Goal: Information Seeking & Learning: Learn about a topic

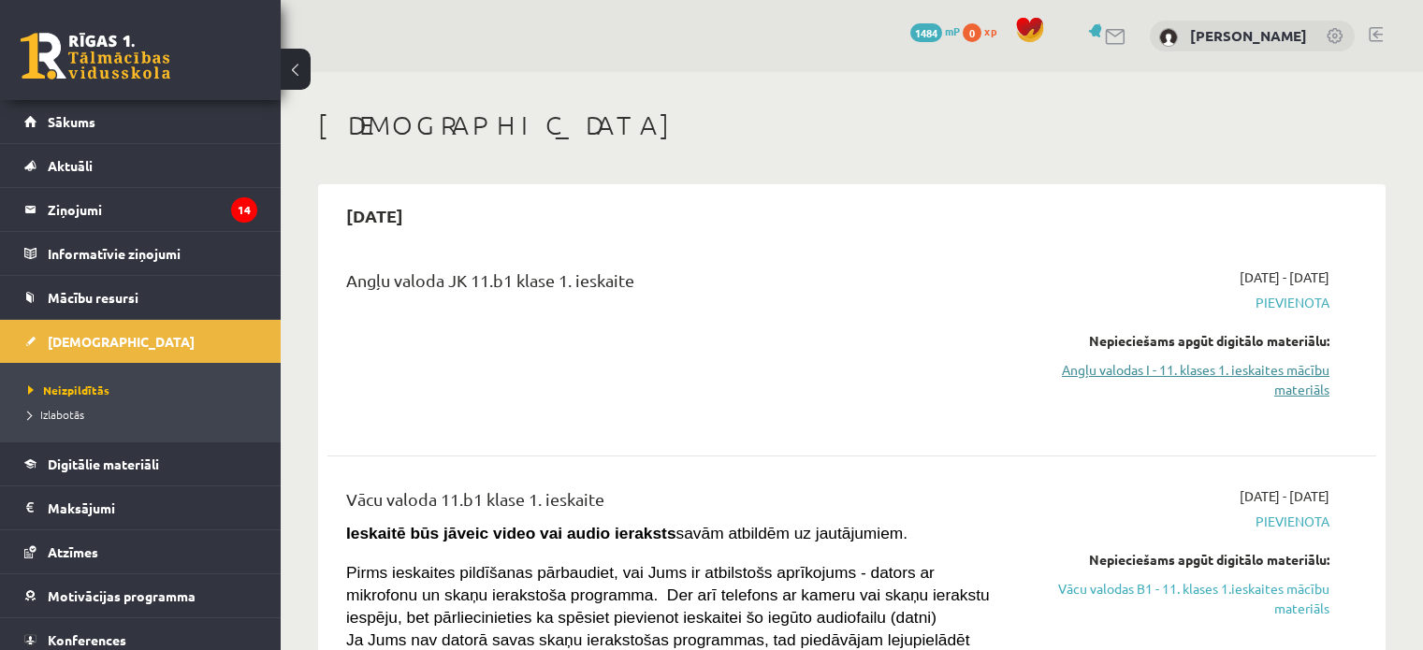
scroll to position [94, 0]
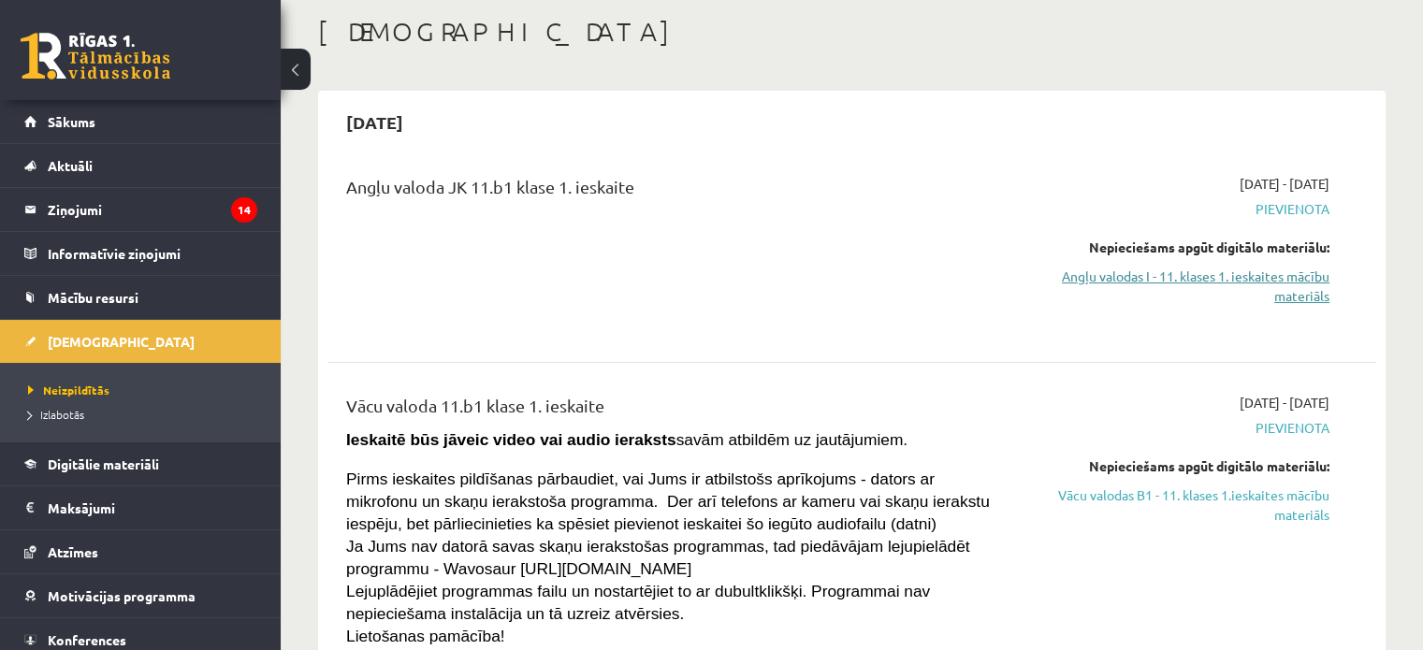
click at [1164, 283] on link "Angļu valodas I - 11. klases 1. ieskaites mācību materiāls" at bounding box center [1175, 286] width 309 height 39
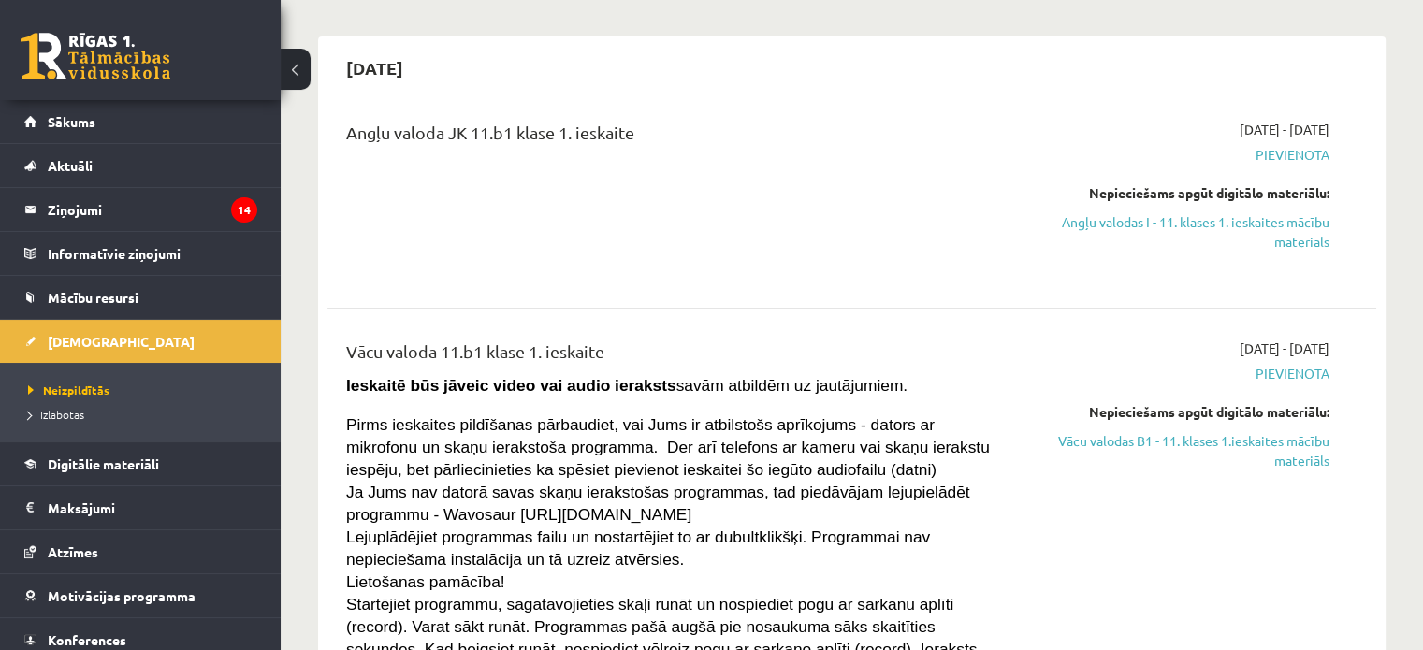
scroll to position [187, 0]
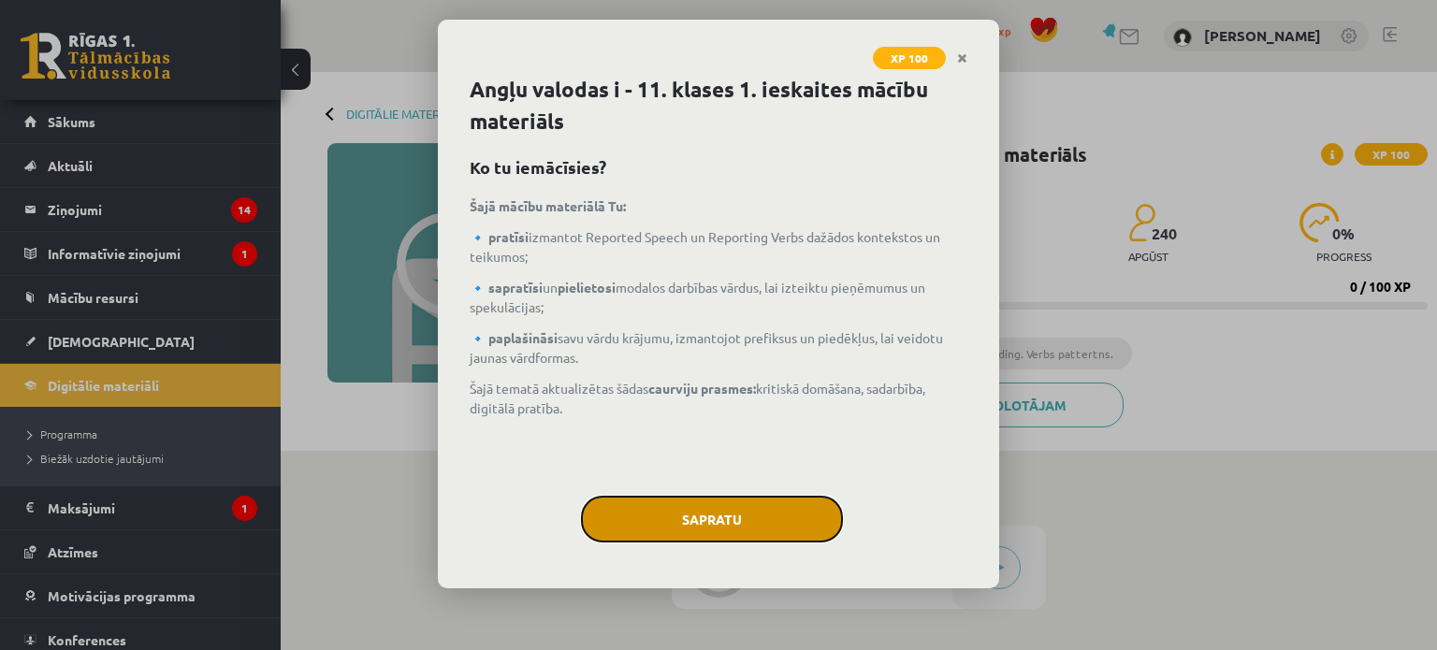
click at [791, 527] on button "Sapratu" at bounding box center [712, 519] width 262 height 47
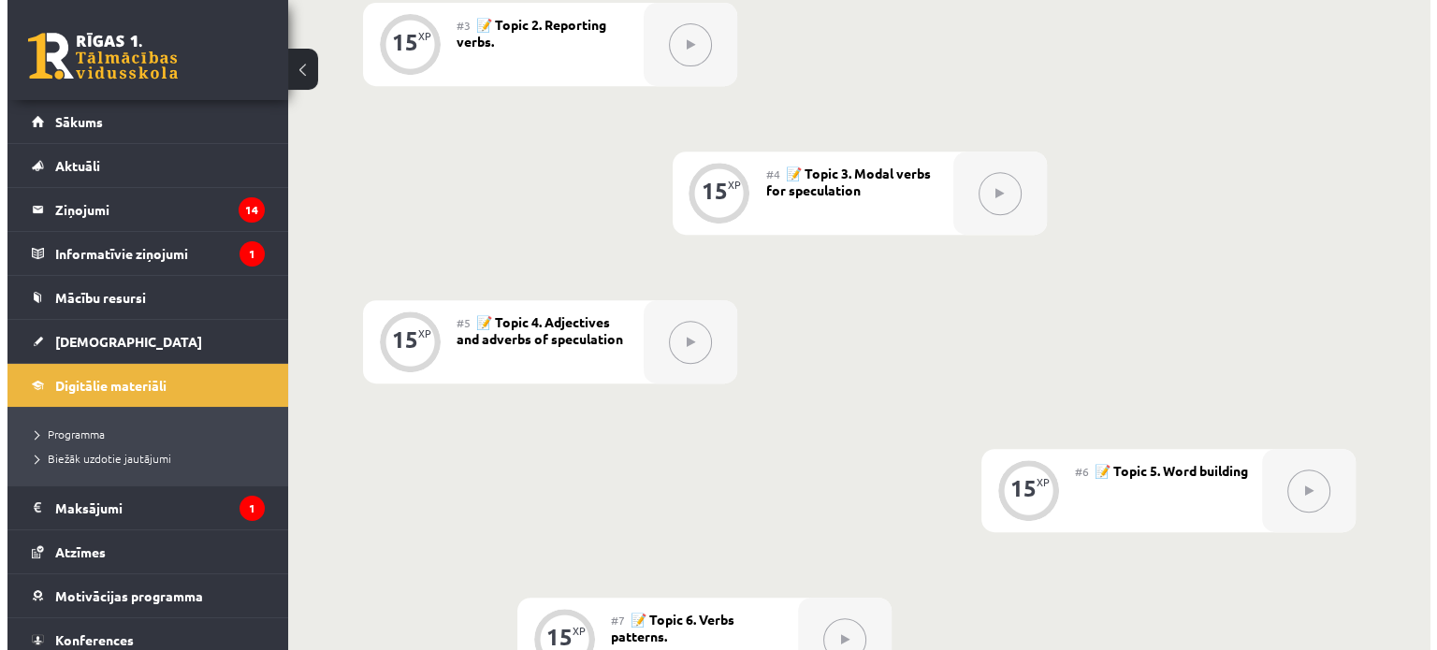
scroll to position [259, 0]
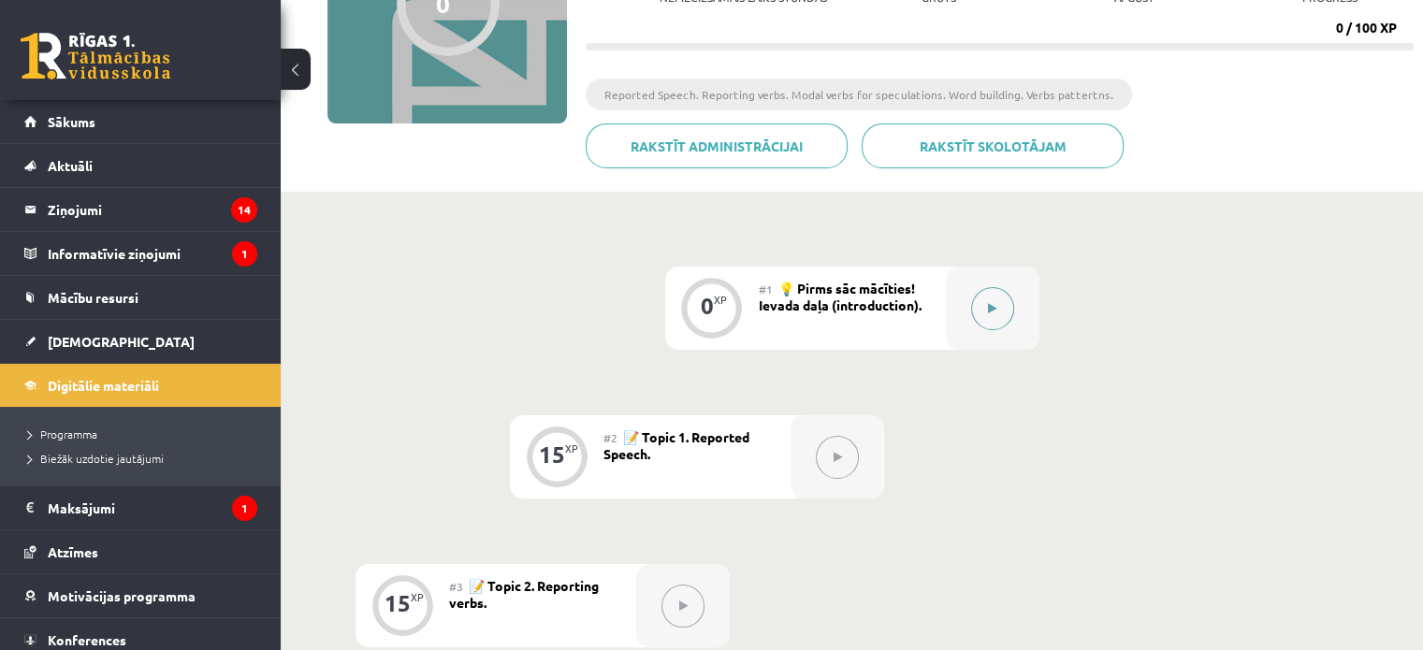
click at [1002, 311] on button at bounding box center [992, 308] width 43 height 43
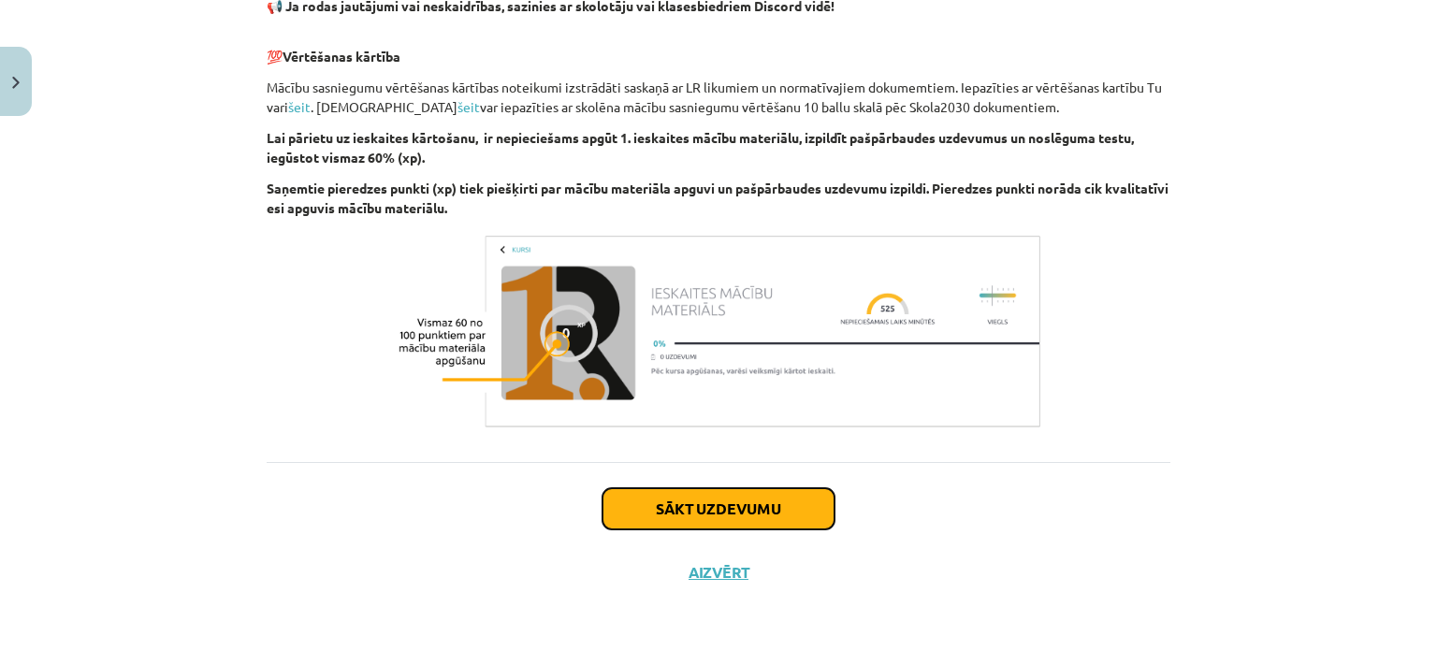
click at [775, 514] on button "Sākt uzdevumu" at bounding box center [719, 508] width 232 height 41
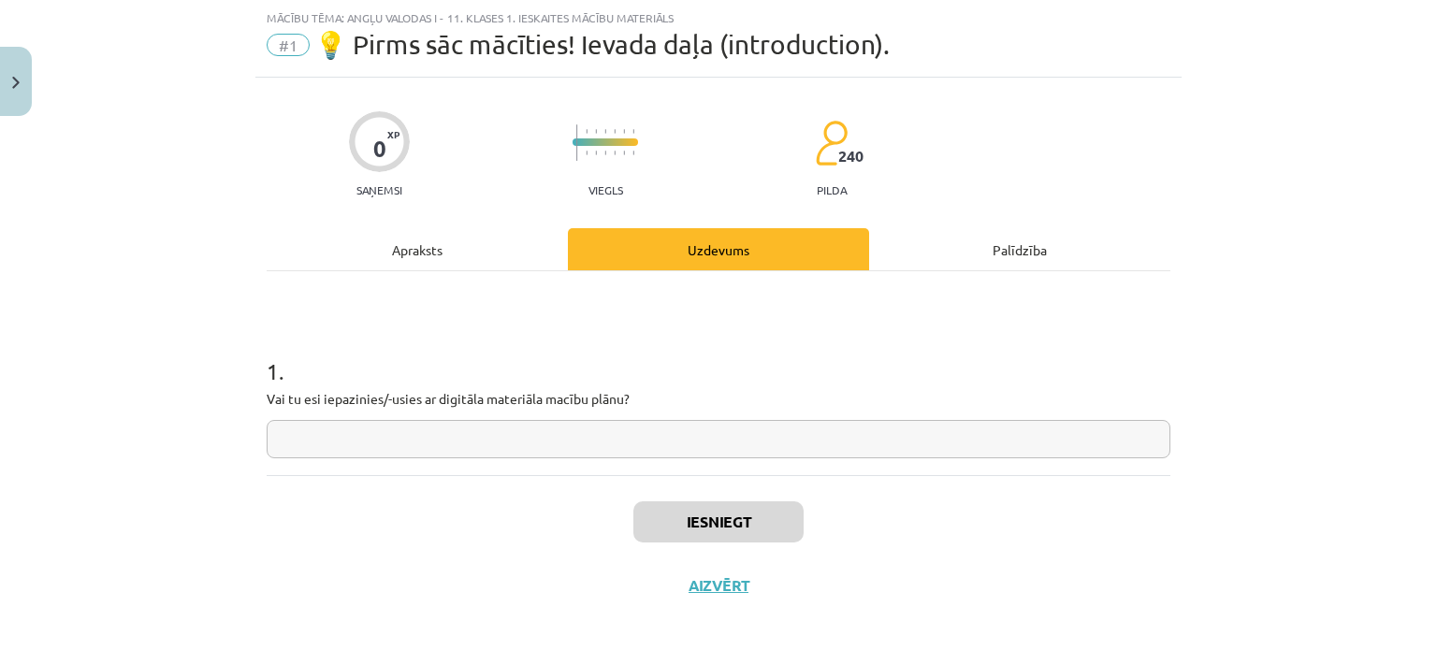
click at [739, 448] on input "text" at bounding box center [719, 439] width 904 height 38
type input "*"
click at [705, 434] on input "text" at bounding box center [719, 439] width 904 height 38
click at [432, 434] on input "text" at bounding box center [719, 439] width 904 height 38
type input "**"
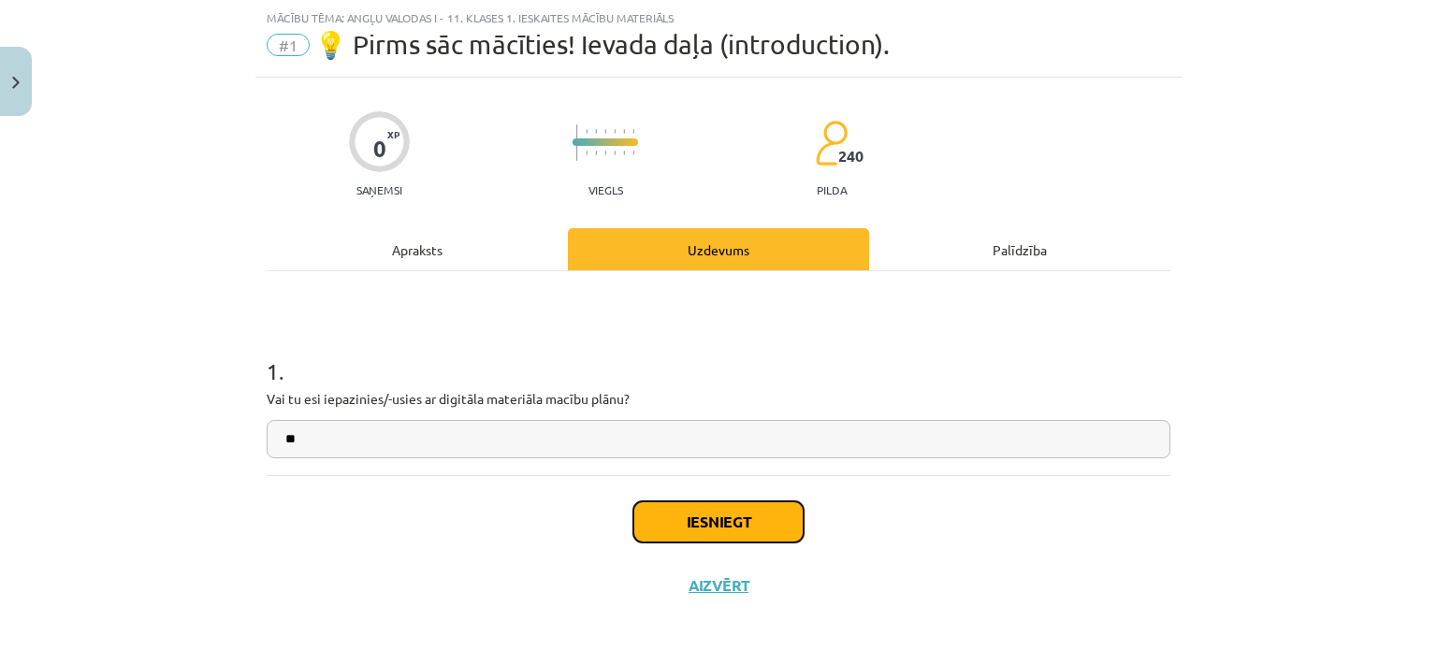
click at [705, 531] on button "Iesniegt" at bounding box center [718, 522] width 170 height 41
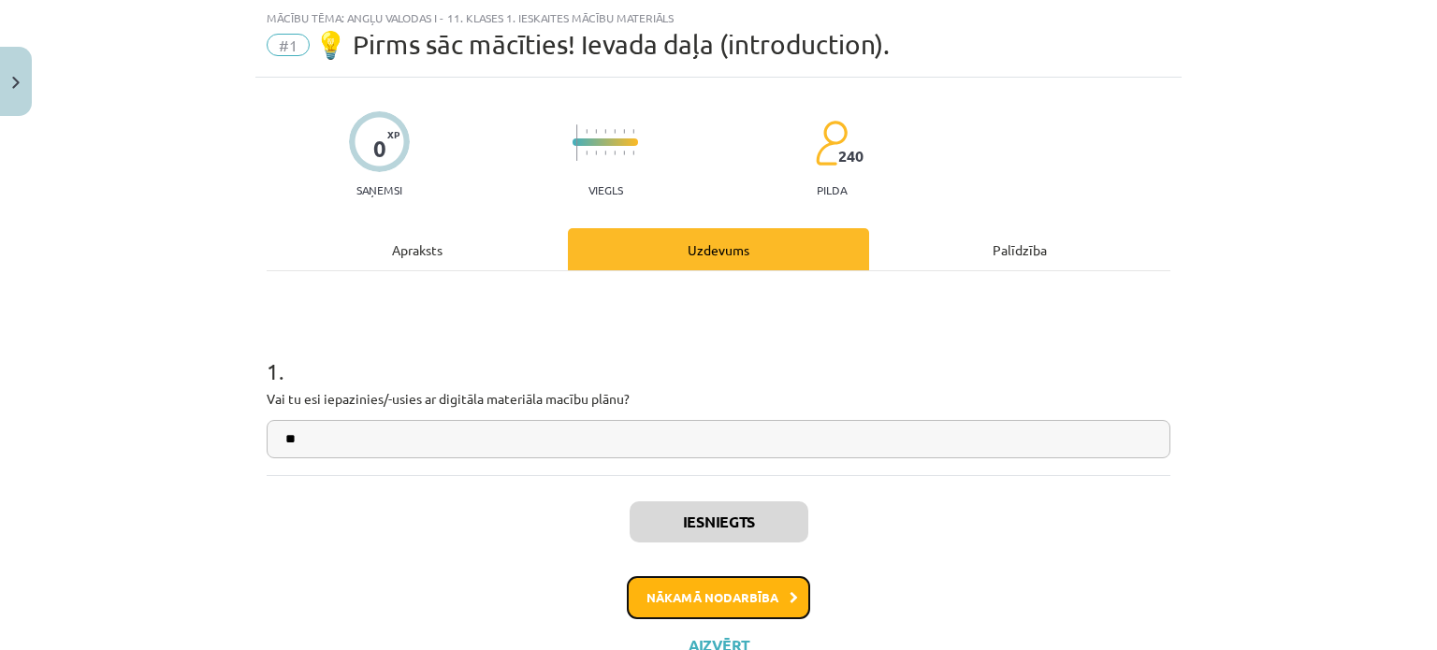
click at [751, 603] on button "Nākamā nodarbība" at bounding box center [718, 597] width 183 height 43
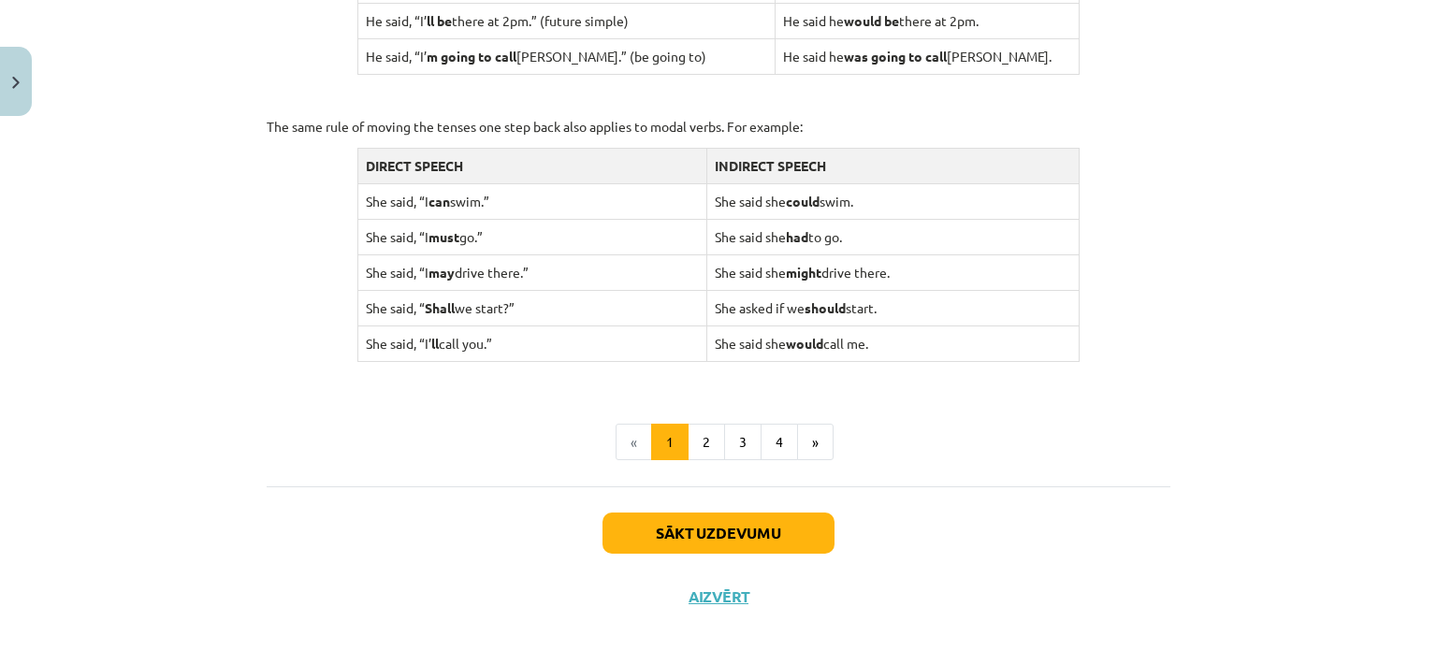
scroll to position [1874, 0]
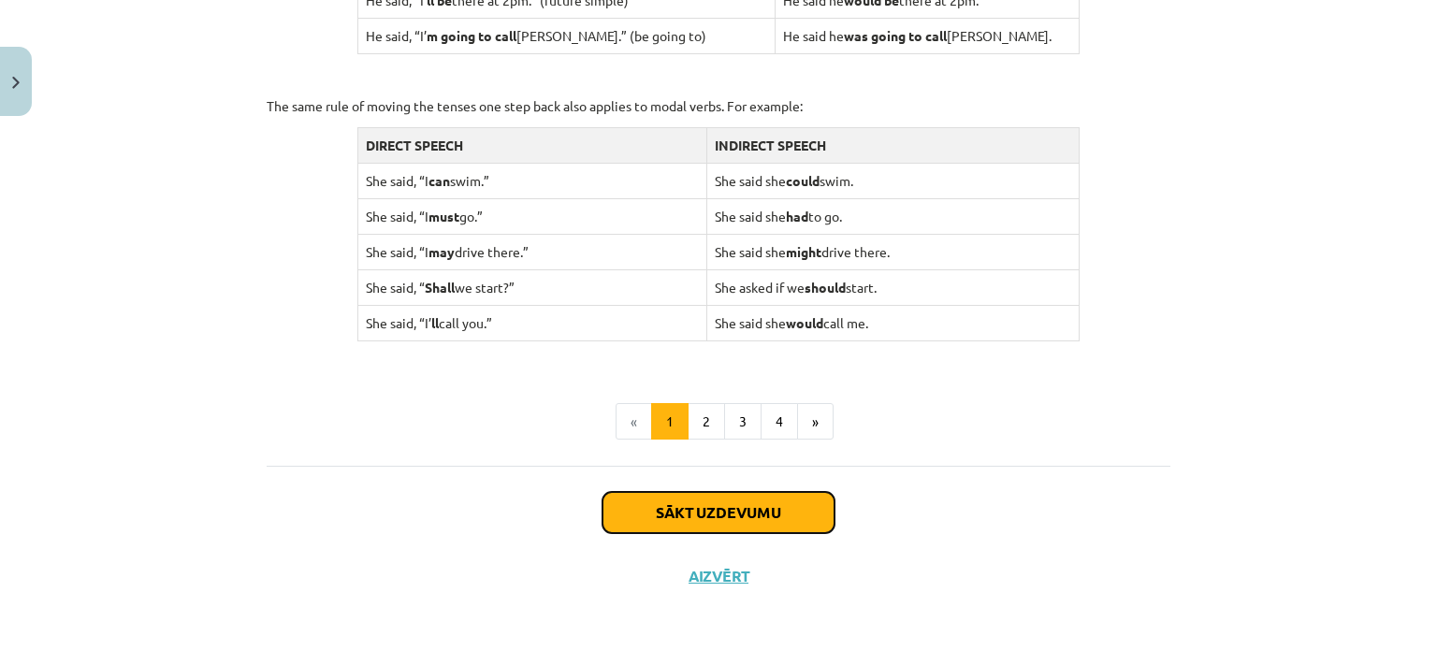
click at [801, 518] on button "Sākt uzdevumu" at bounding box center [719, 512] width 232 height 41
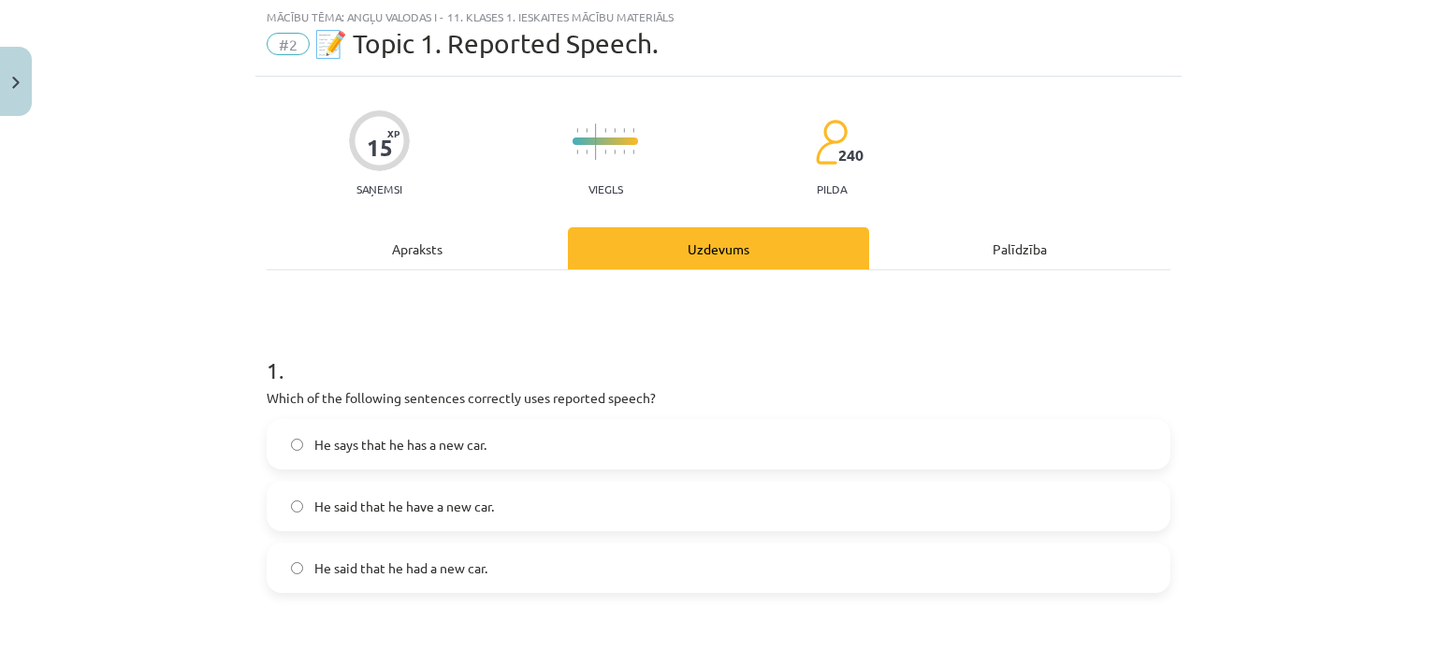
scroll to position [47, 0]
click at [402, 572] on span "He said that he had a new car." at bounding box center [400, 570] width 173 height 20
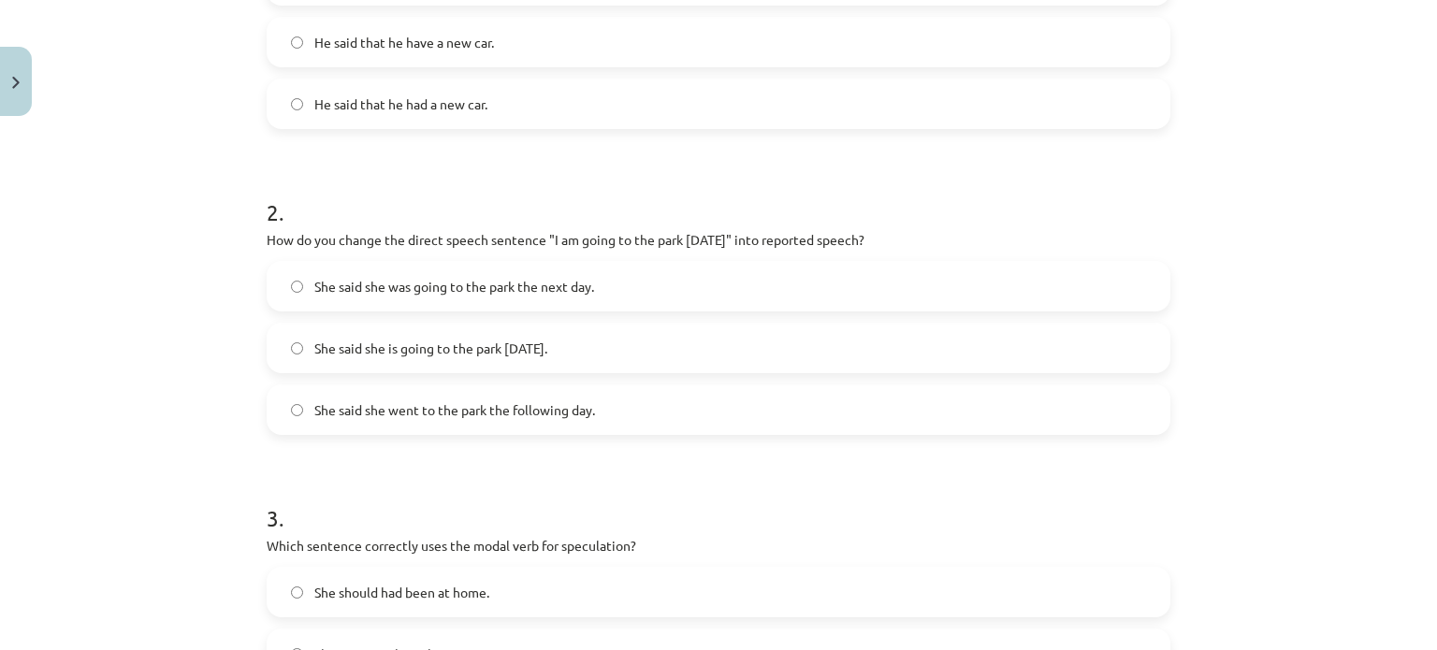
scroll to position [515, 0]
click at [404, 277] on span "She said she was going to the park the next day." at bounding box center [454, 284] width 280 height 20
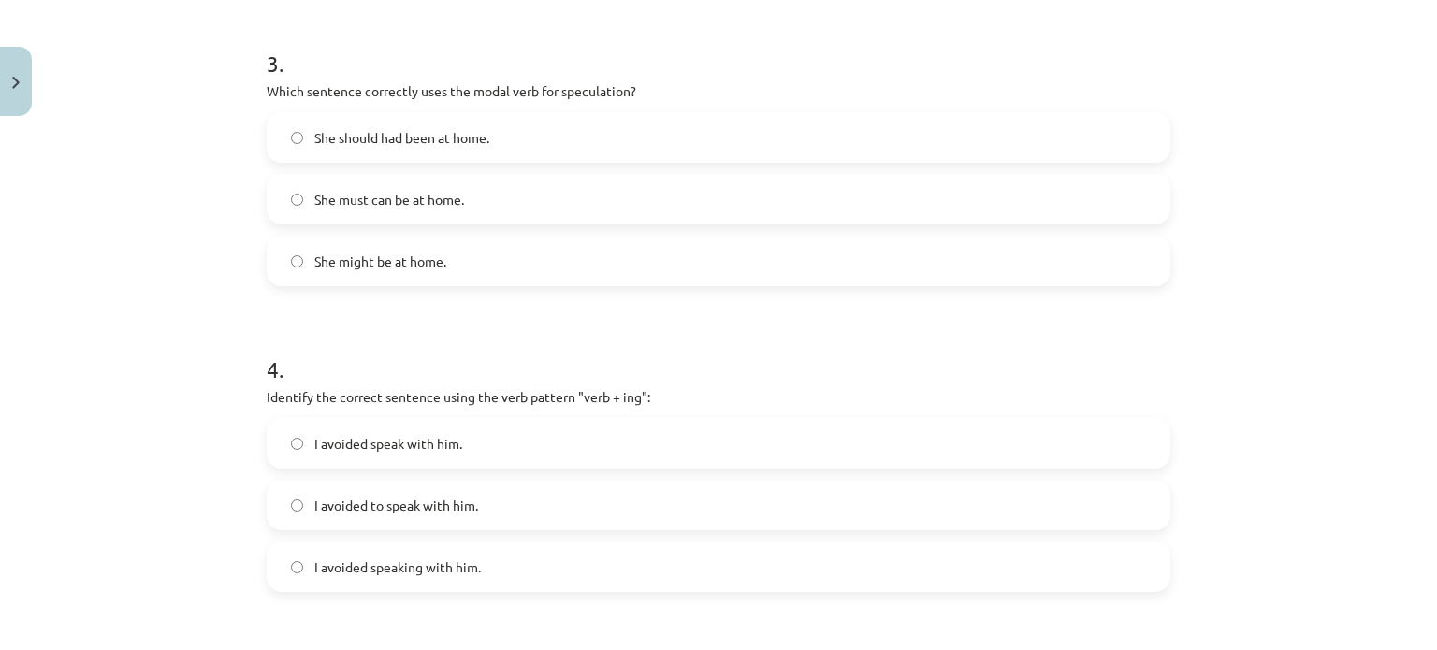
scroll to position [982, 0]
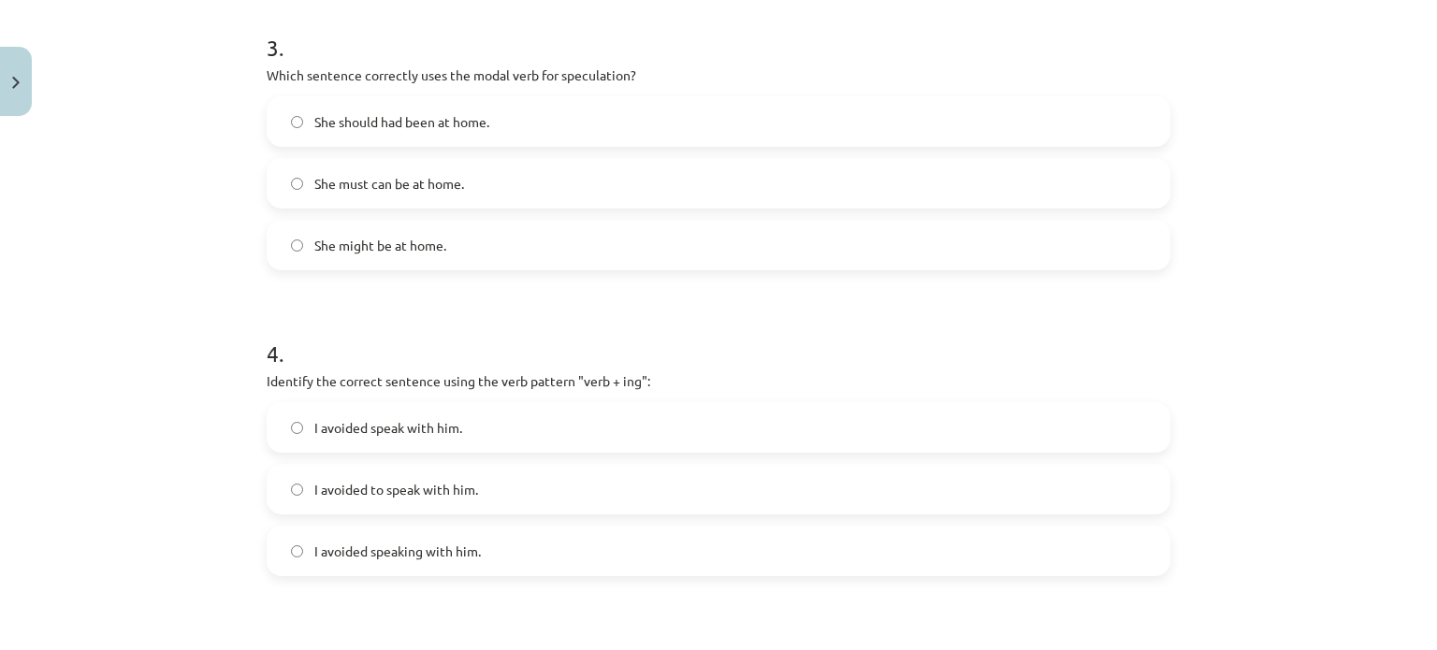
click at [493, 249] on label "She might be at home." at bounding box center [719, 245] width 900 height 47
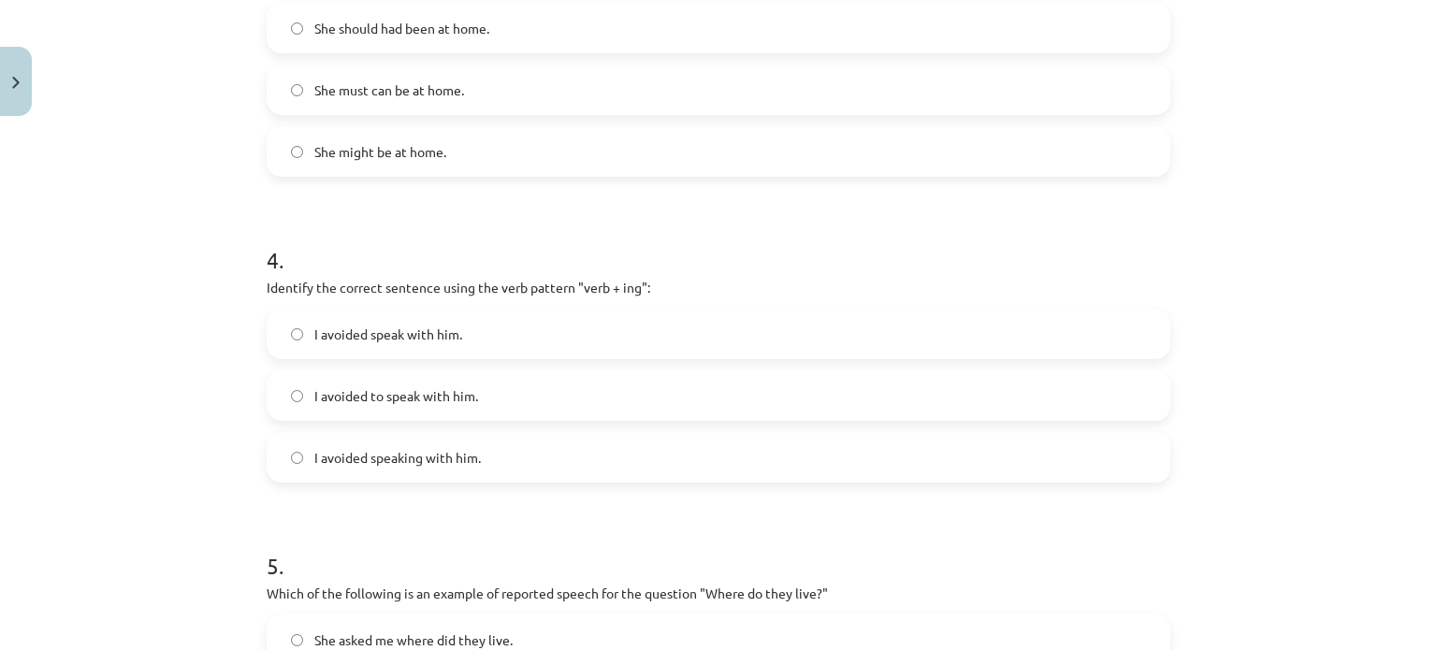
scroll to position [1170, 0]
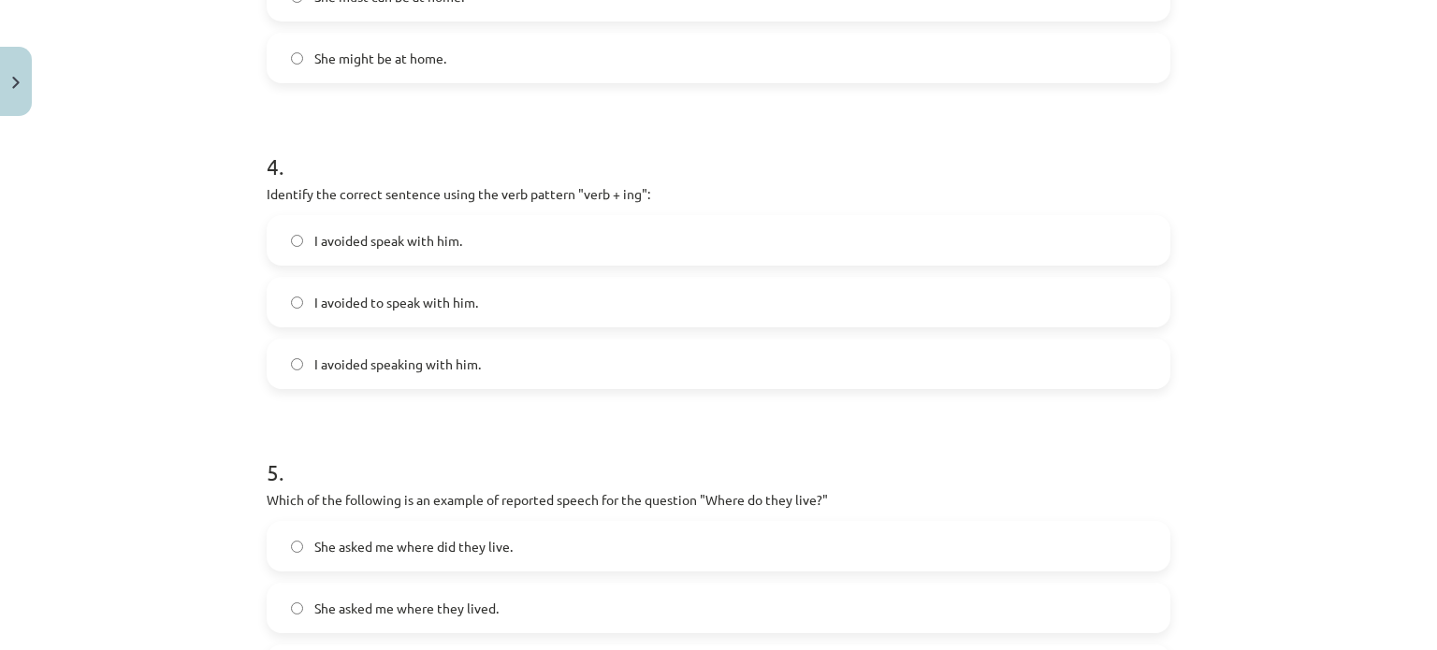
click at [468, 377] on label "I avoided speaking with him." at bounding box center [719, 364] width 900 height 47
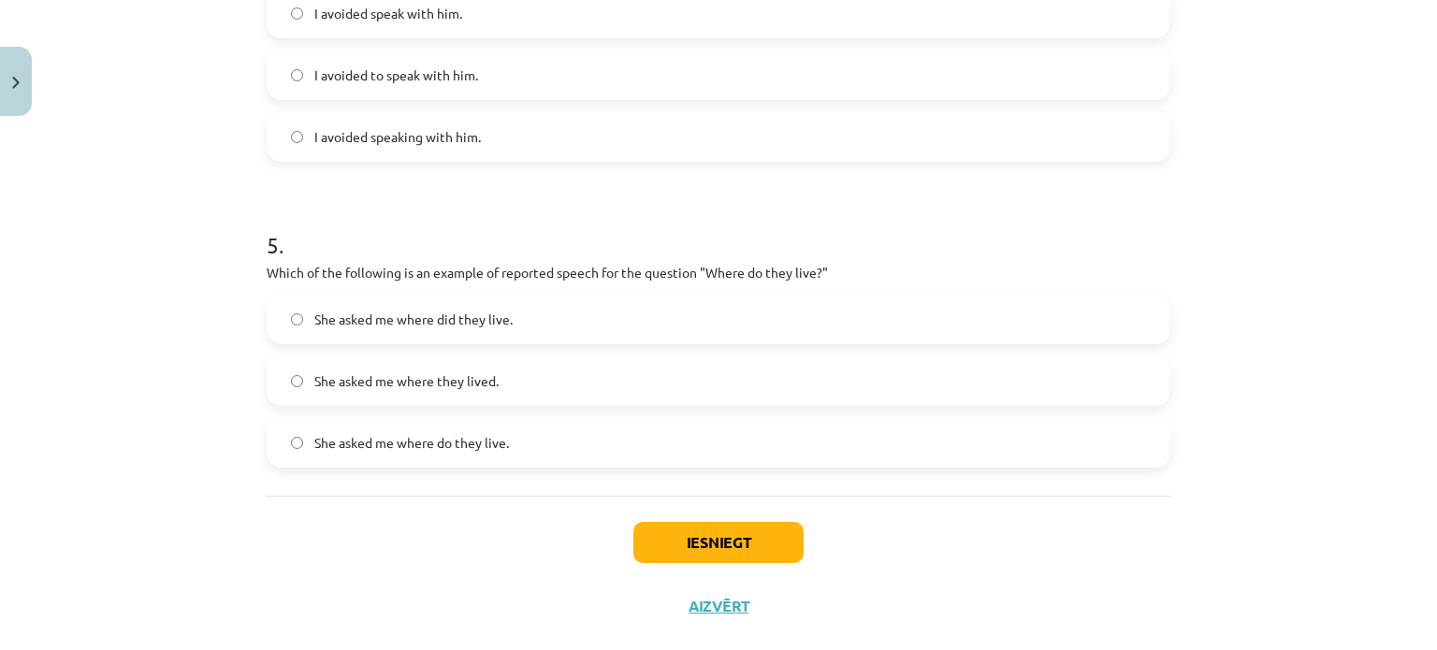
scroll to position [1431, 0]
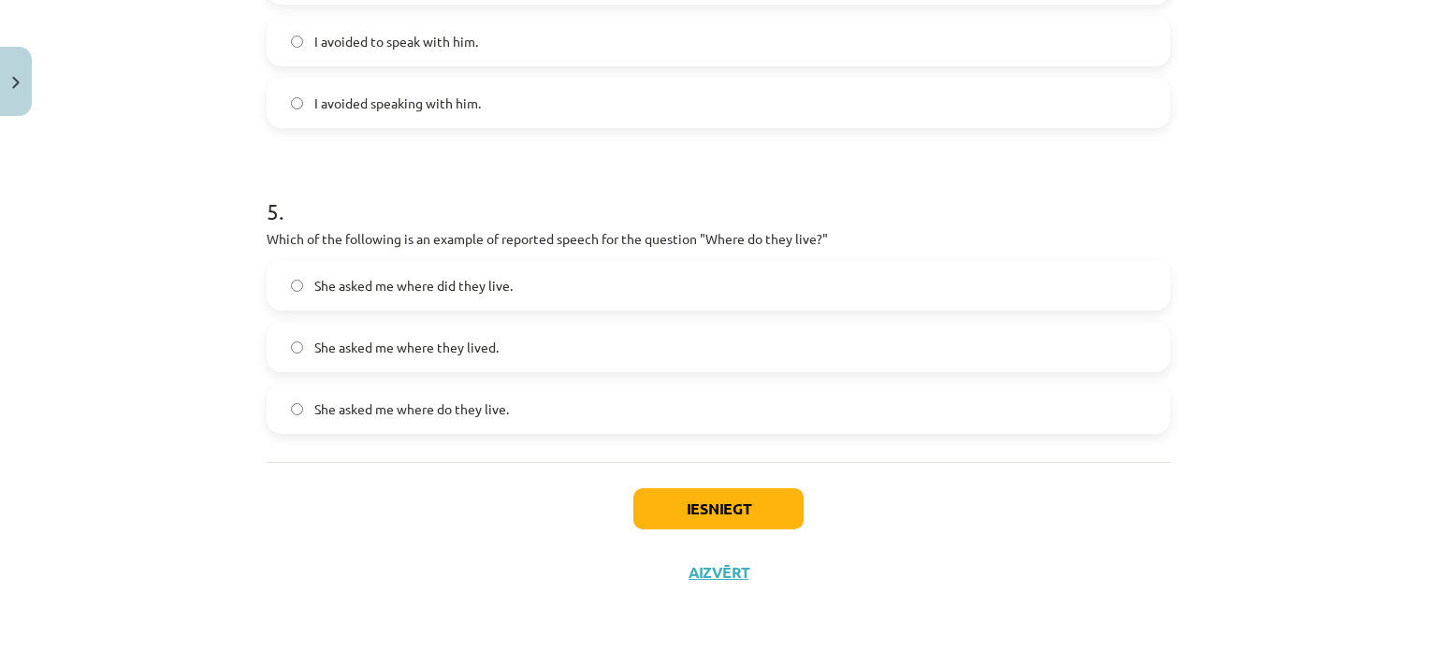
click at [479, 296] on label "She asked me where did they live." at bounding box center [719, 285] width 900 height 47
click at [650, 496] on button "Iesniegt" at bounding box center [718, 508] width 170 height 41
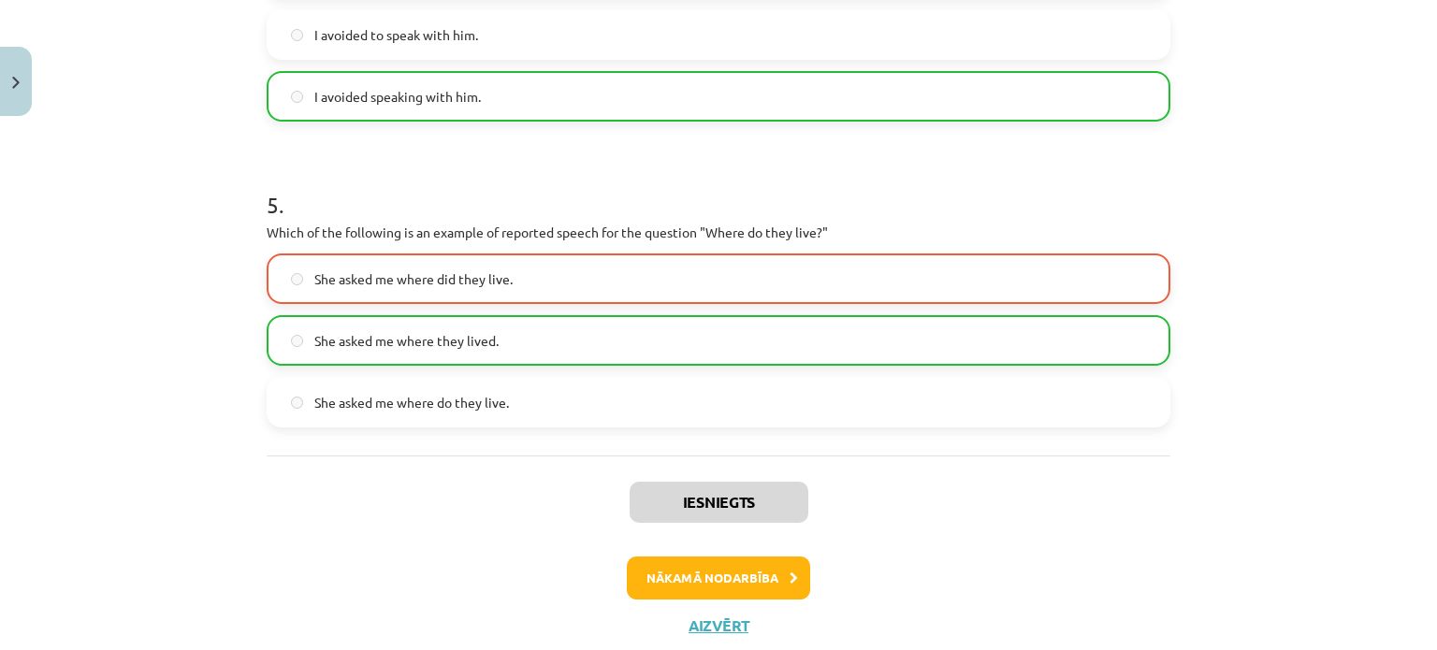
scroll to position [1490, 0]
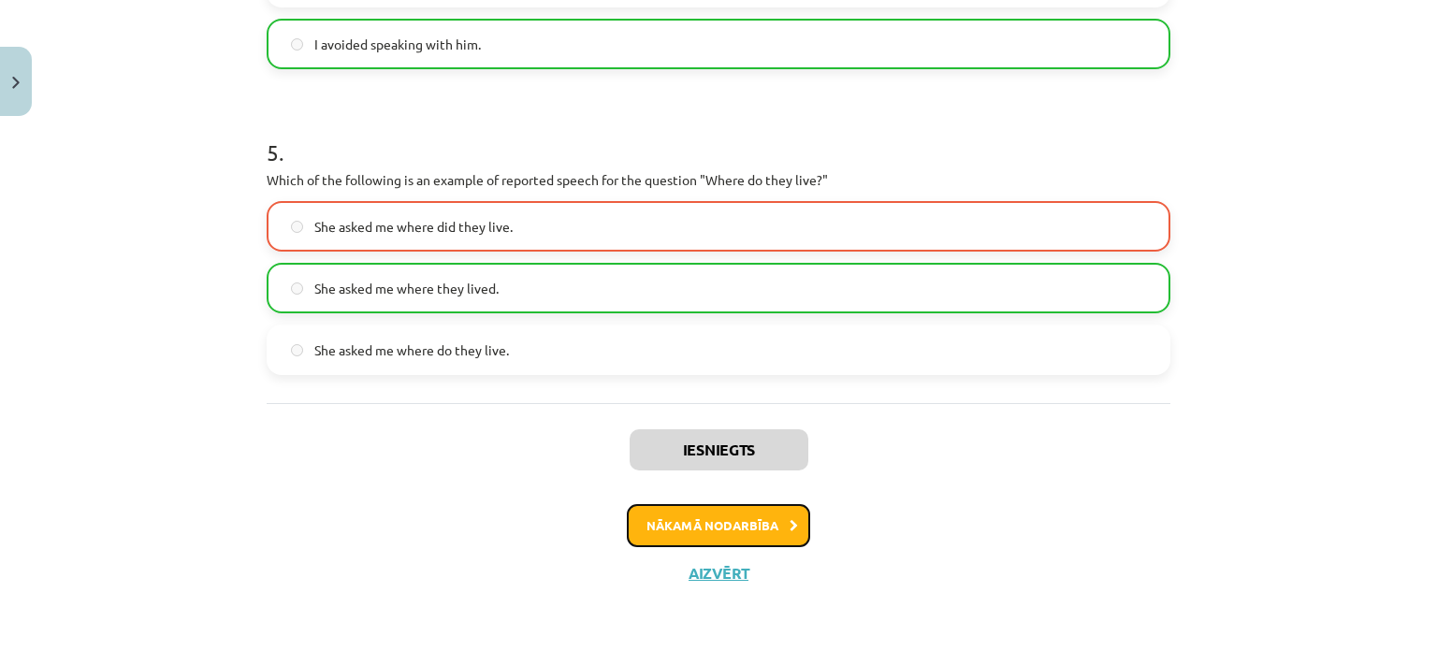
click at [732, 528] on button "Nākamā nodarbība" at bounding box center [718, 525] width 183 height 43
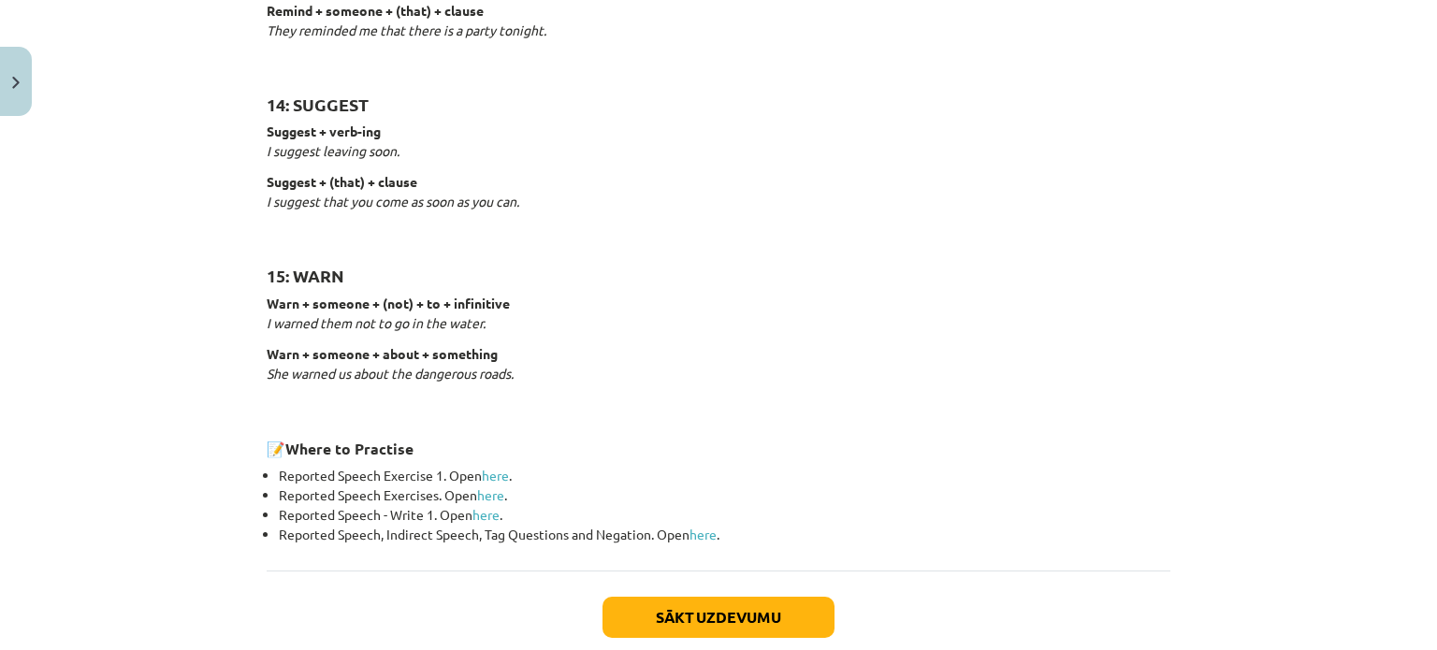
scroll to position [2960, 0]
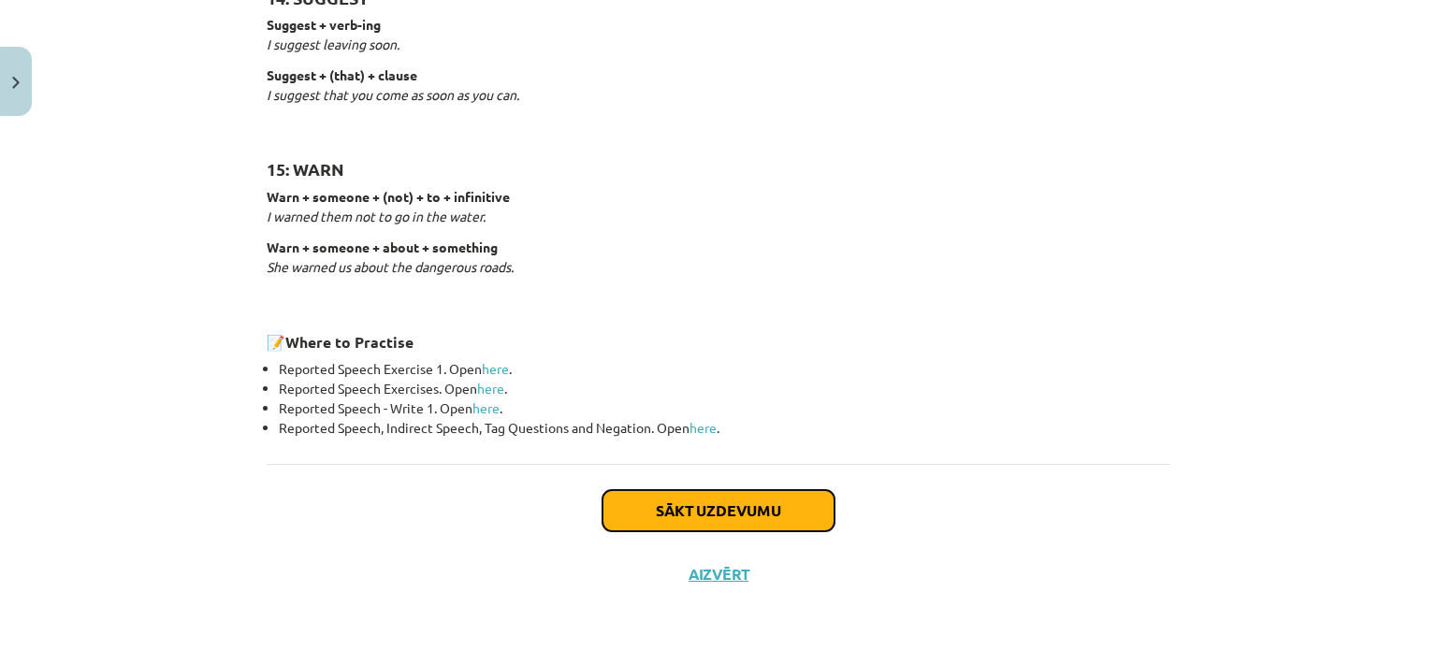
click at [660, 500] on button "Sākt uzdevumu" at bounding box center [719, 510] width 232 height 41
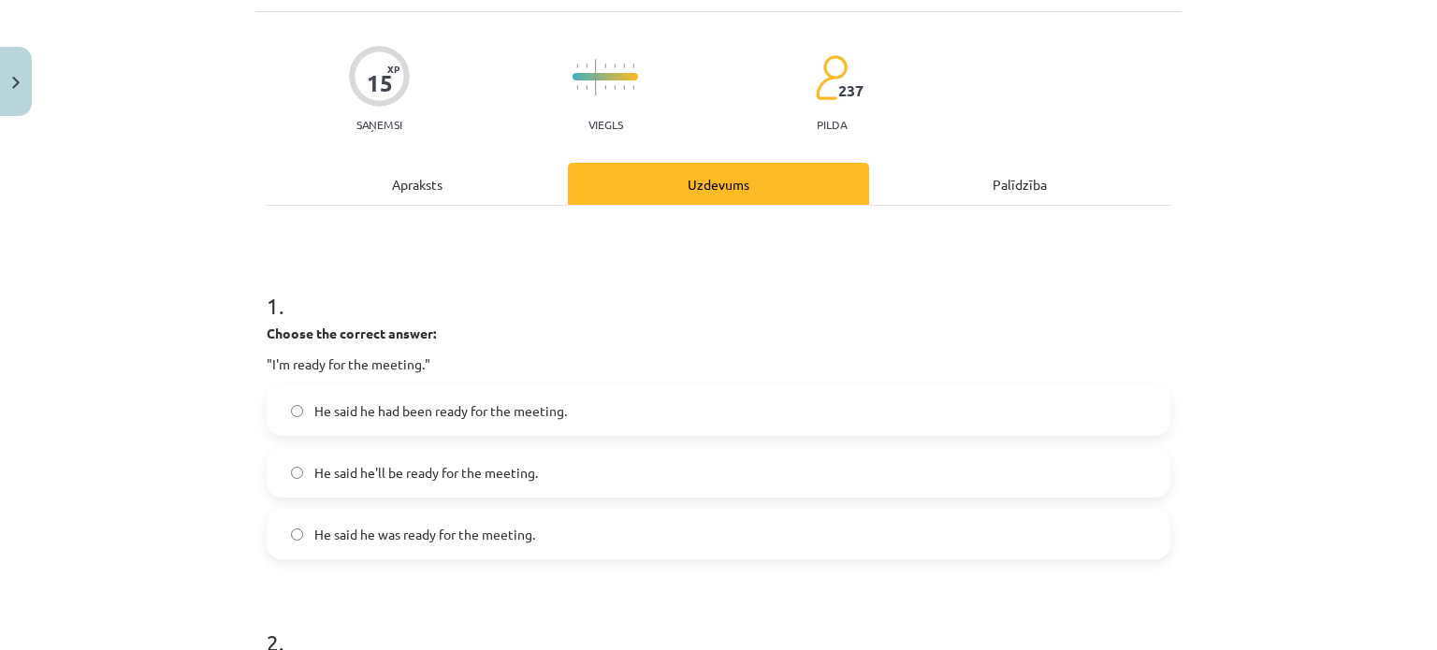
scroll to position [140, 0]
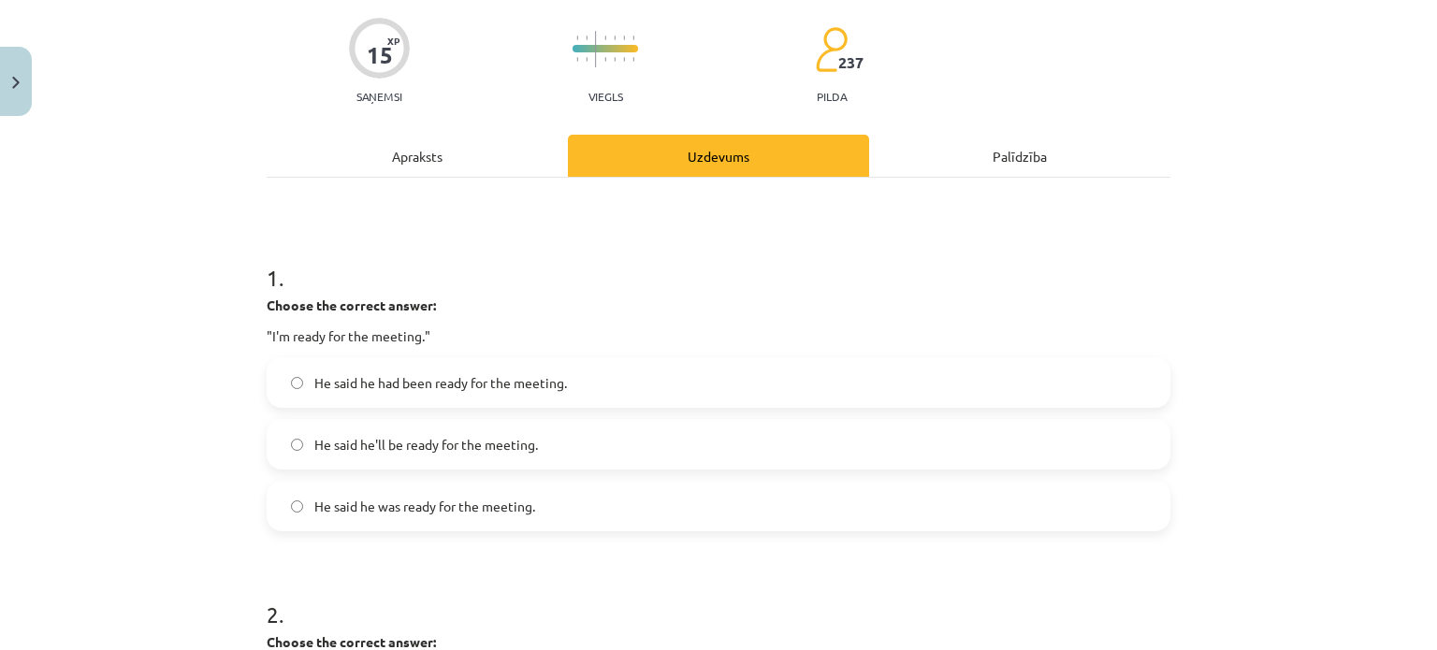
click at [416, 518] on label "He said he was ready for the meeting." at bounding box center [719, 506] width 900 height 47
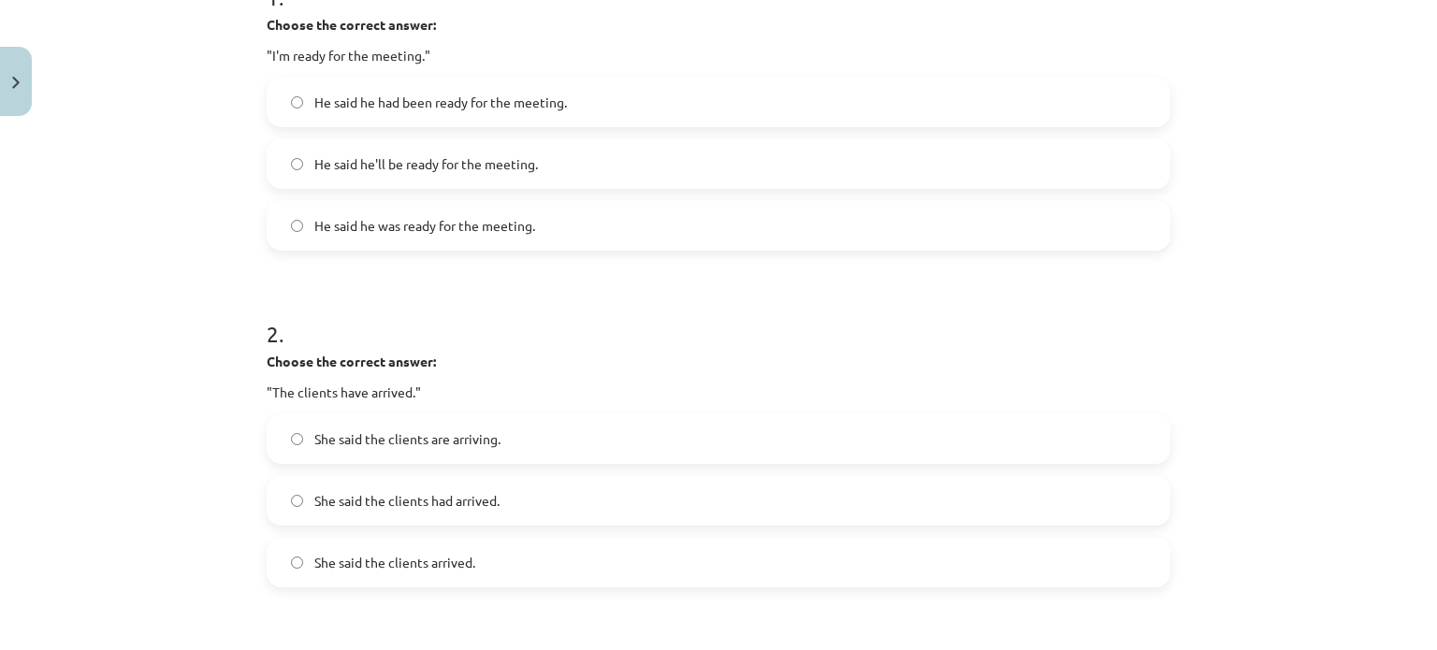
scroll to position [515, 0]
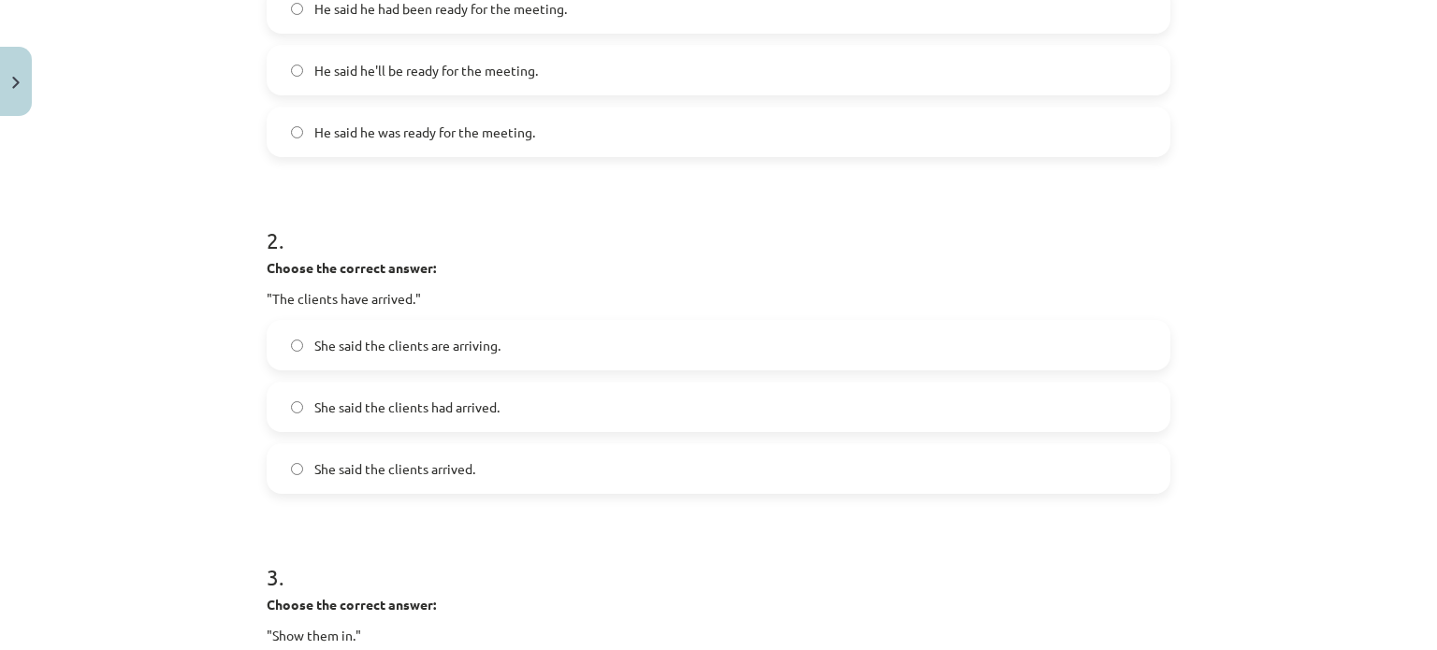
click at [433, 409] on span "She said the clients had arrived." at bounding box center [406, 408] width 185 height 20
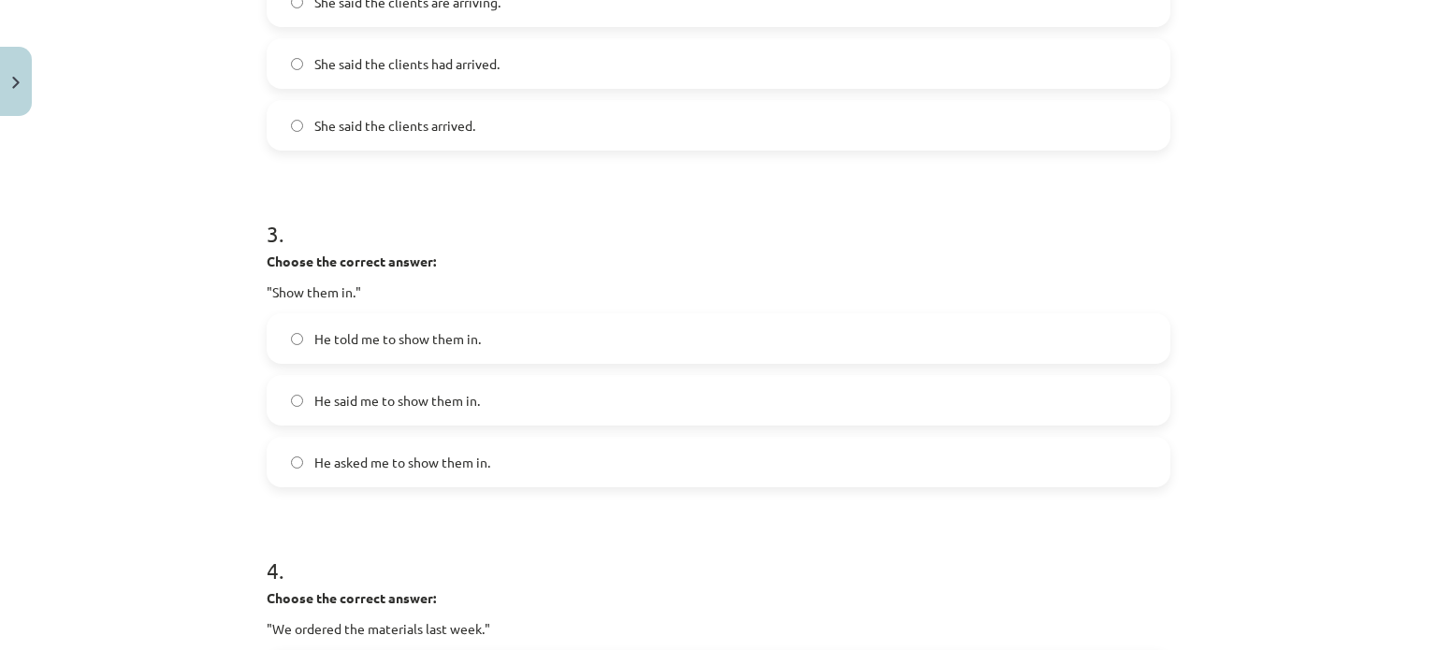
scroll to position [982, 0]
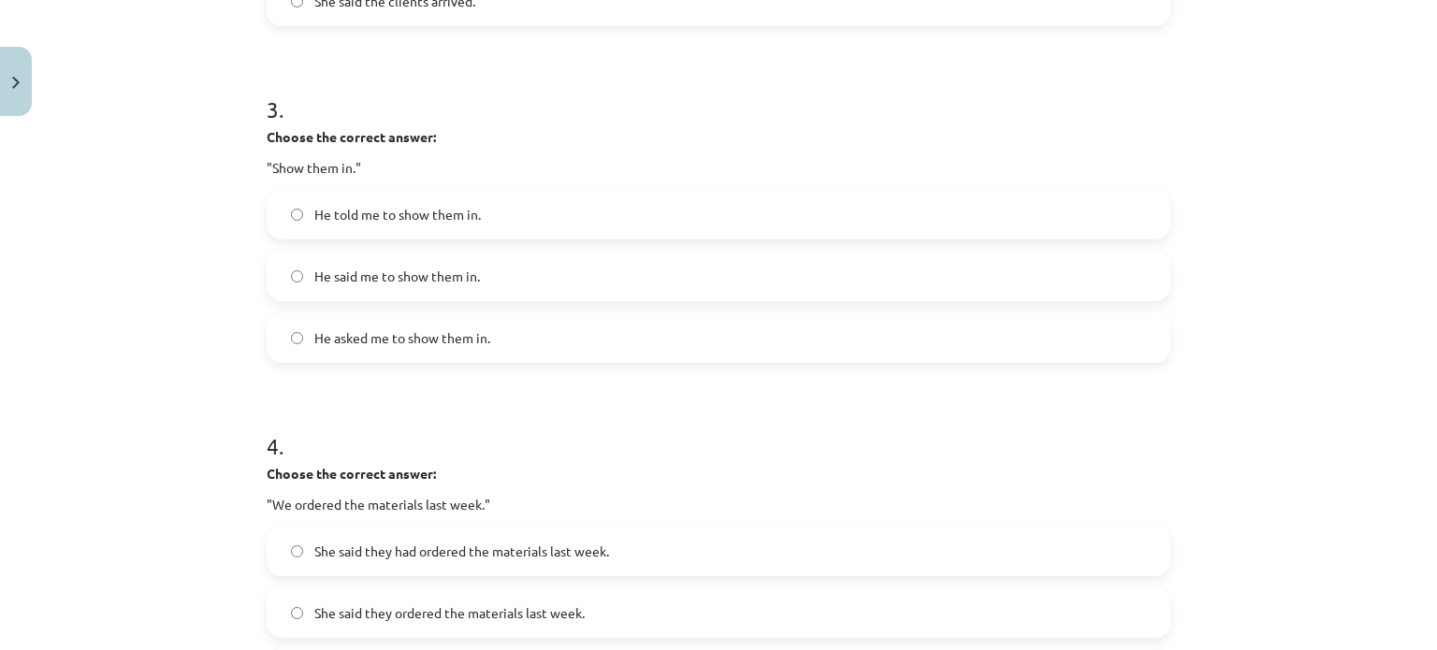
click at [513, 214] on label "He told me to show them in." at bounding box center [719, 214] width 900 height 47
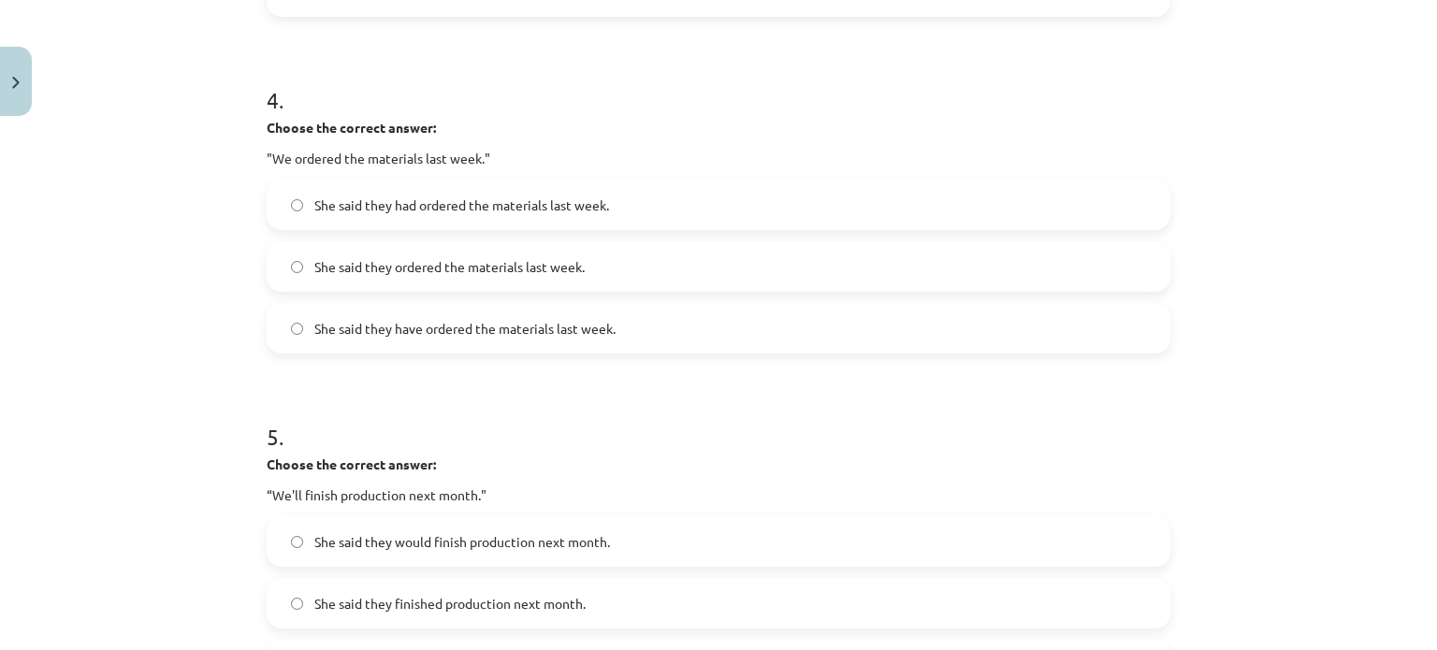
scroll to position [1357, 0]
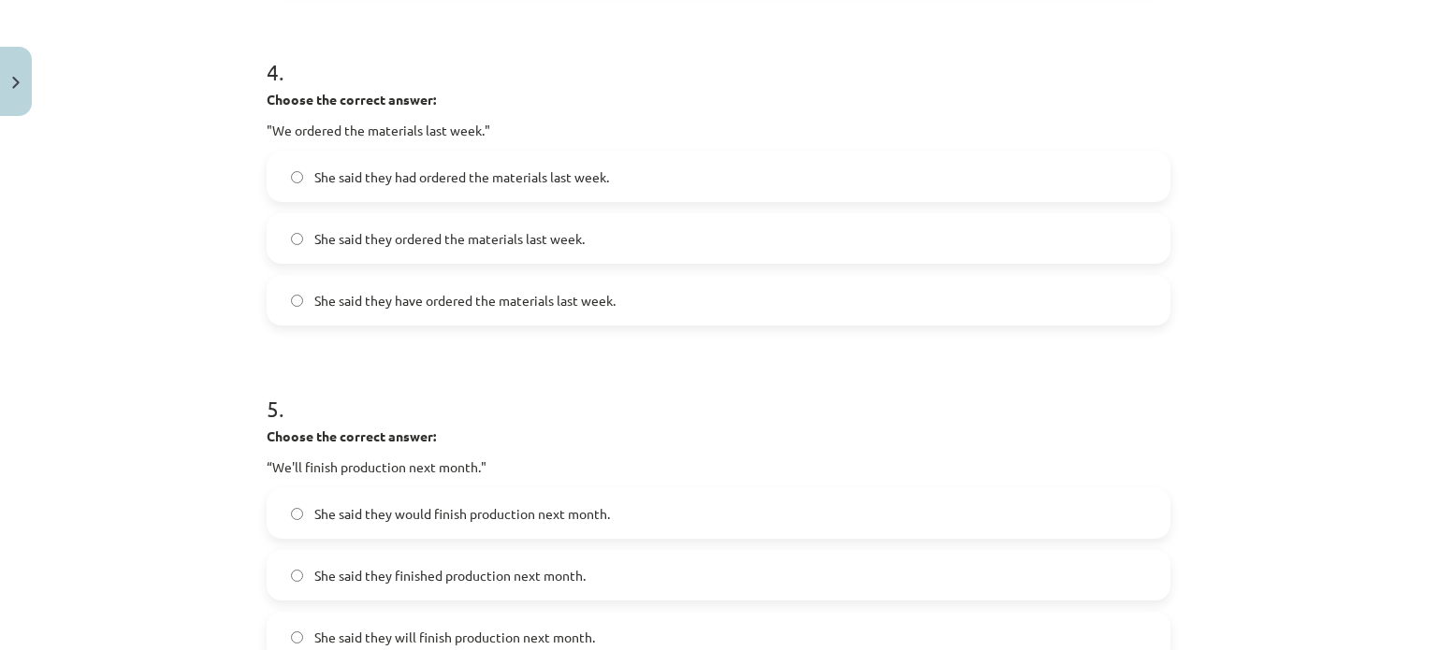
click at [521, 238] on span "She said they ordered the materials last week." at bounding box center [449, 239] width 270 height 20
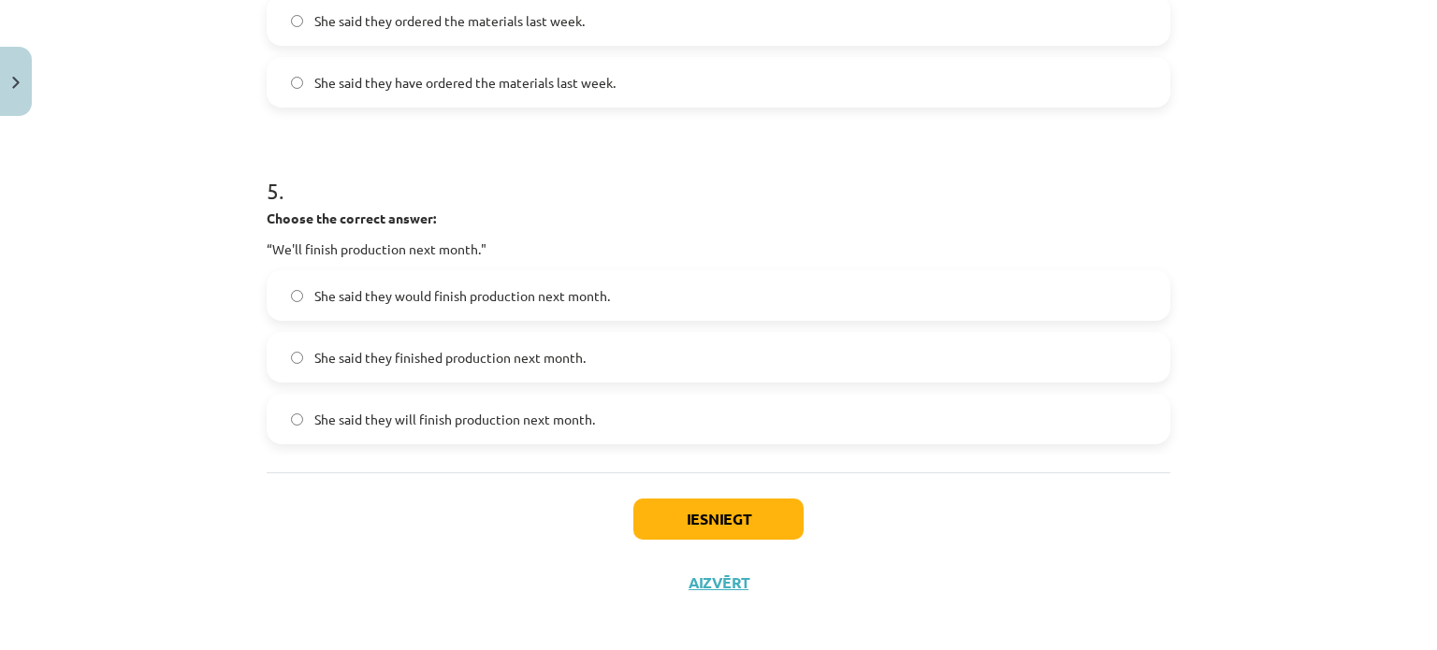
scroll to position [1585, 0]
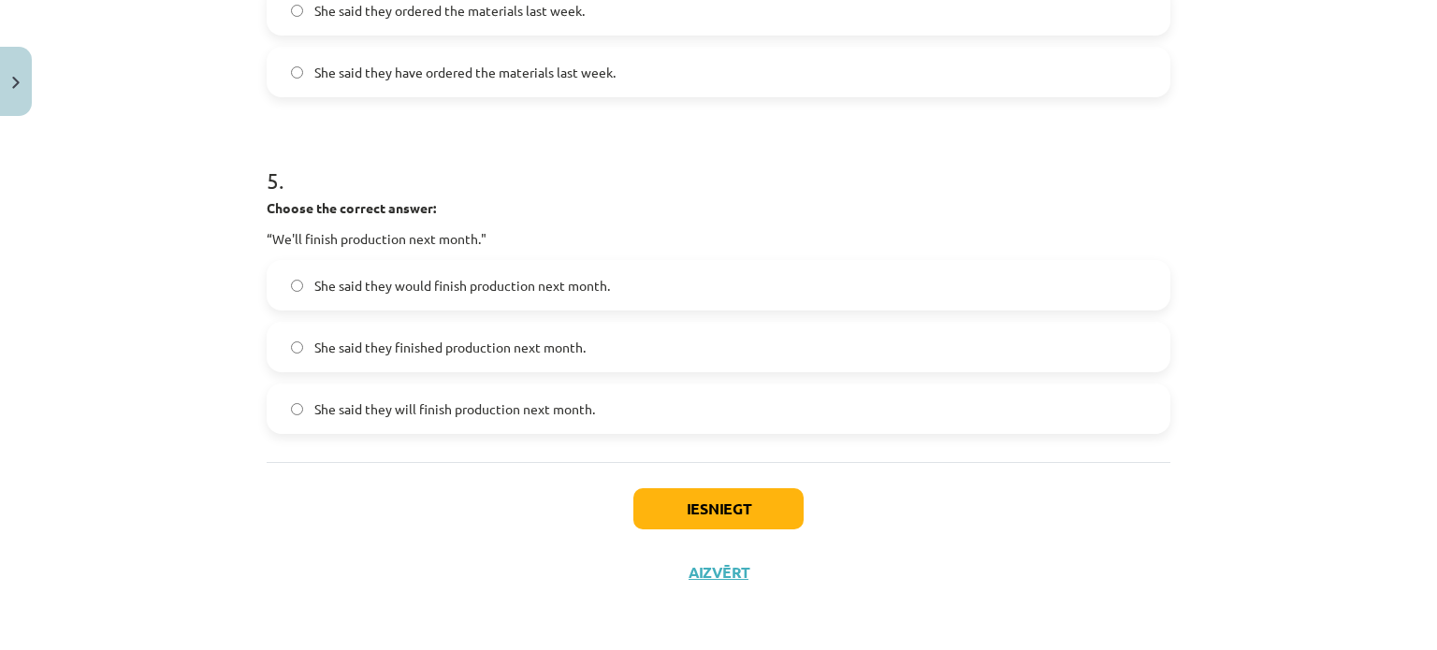
click at [340, 416] on span "She said they will finish production next month." at bounding box center [454, 410] width 281 height 20
click at [690, 518] on button "Iesniegt" at bounding box center [718, 508] width 170 height 41
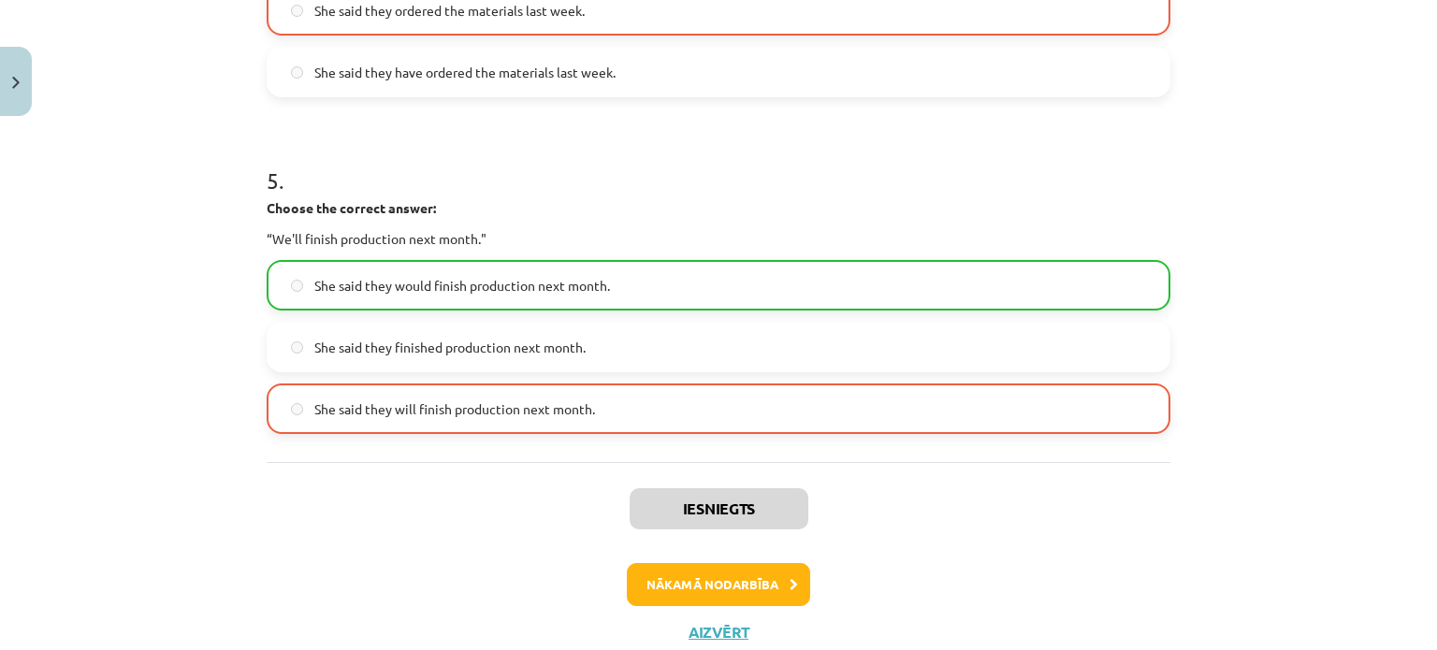
click at [450, 276] on span "She said they would finish production next month." at bounding box center [462, 286] width 296 height 20
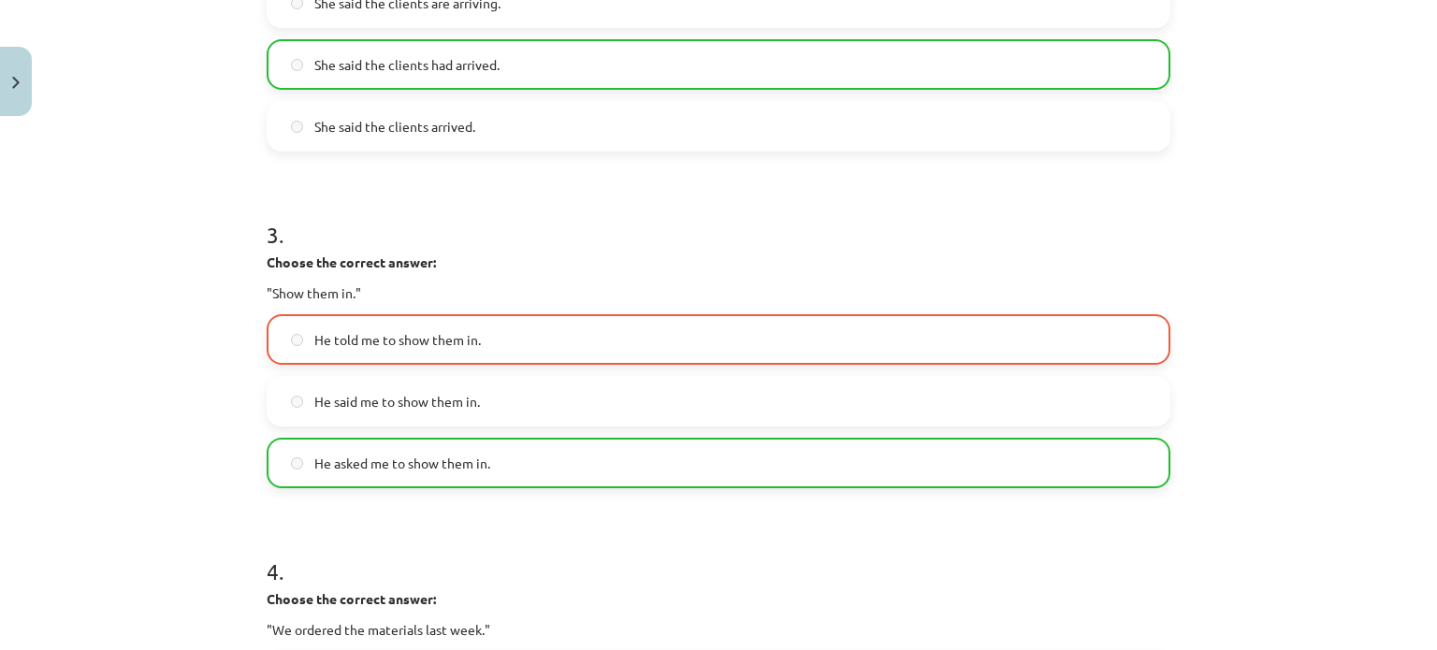
scroll to position [936, 0]
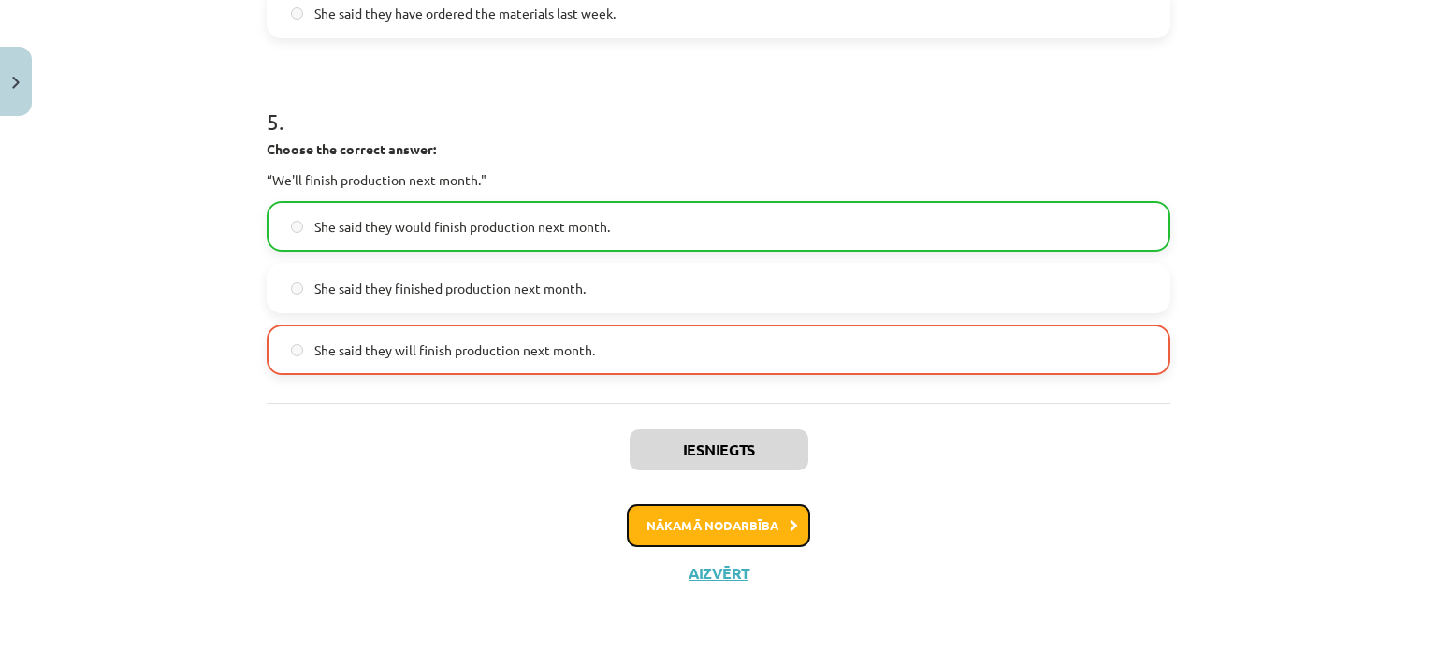
click at [694, 531] on button "Nākamā nodarbība" at bounding box center [718, 525] width 183 height 43
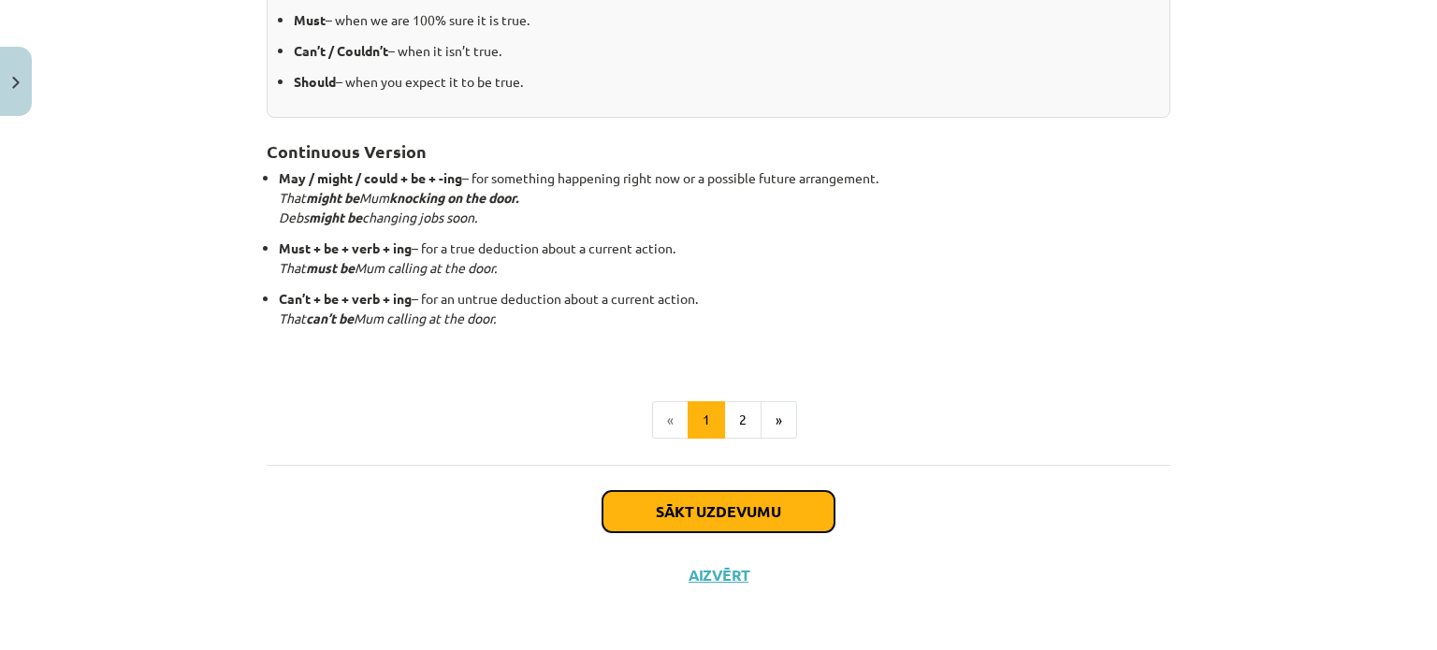
click at [672, 507] on button "Sākt uzdevumu" at bounding box center [719, 511] width 232 height 41
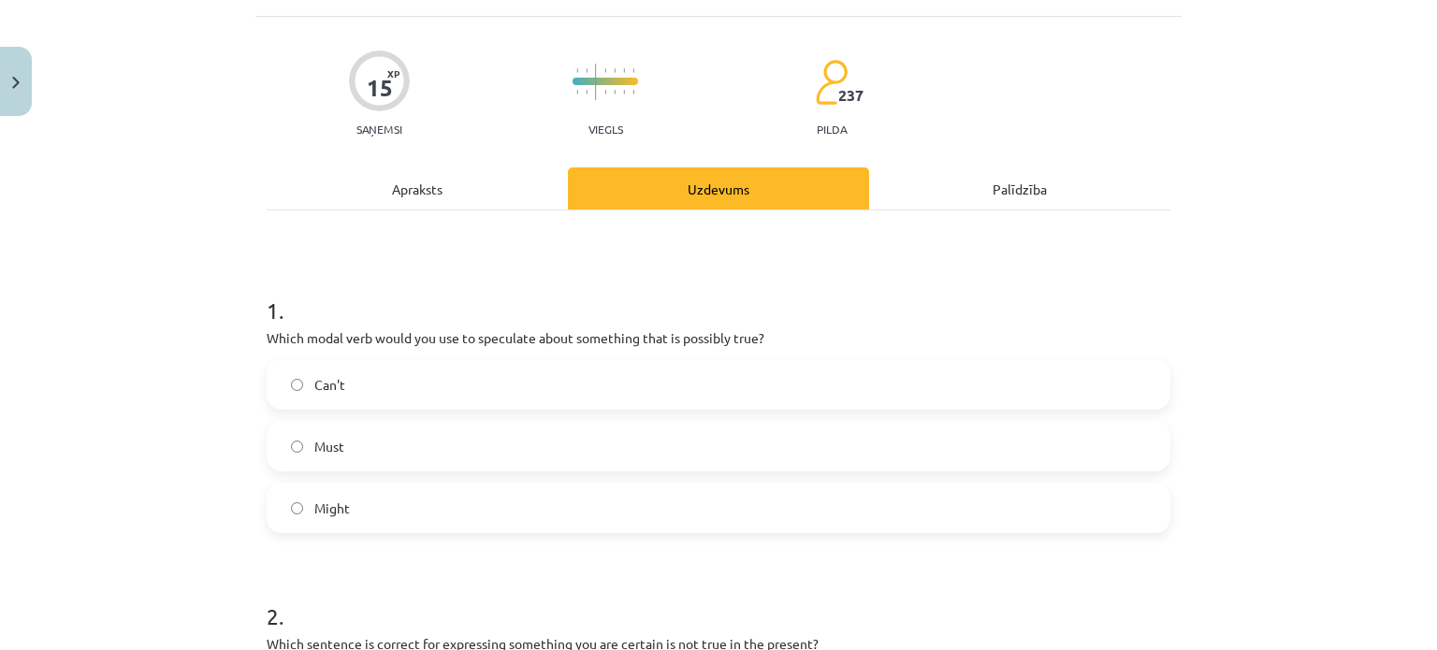
scroll to position [140, 0]
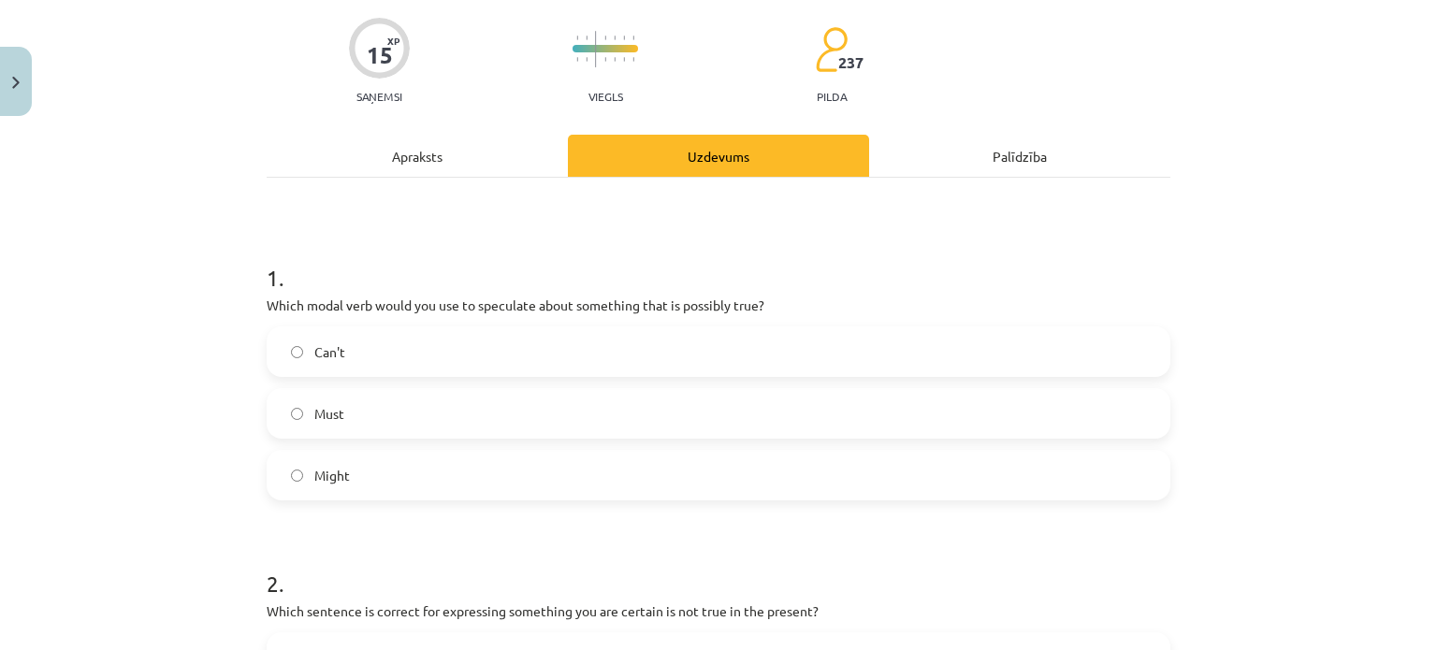
click at [561, 467] on label "Might" at bounding box center [719, 475] width 900 height 47
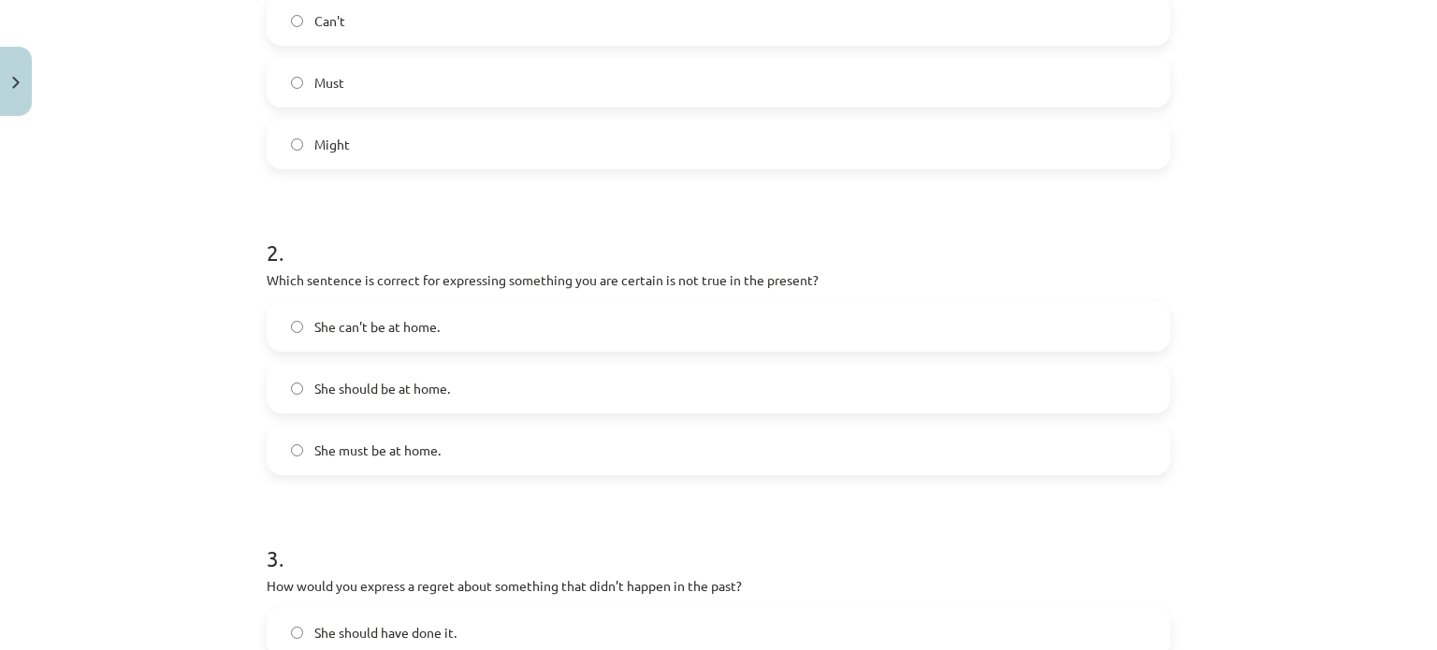
scroll to position [515, 0]
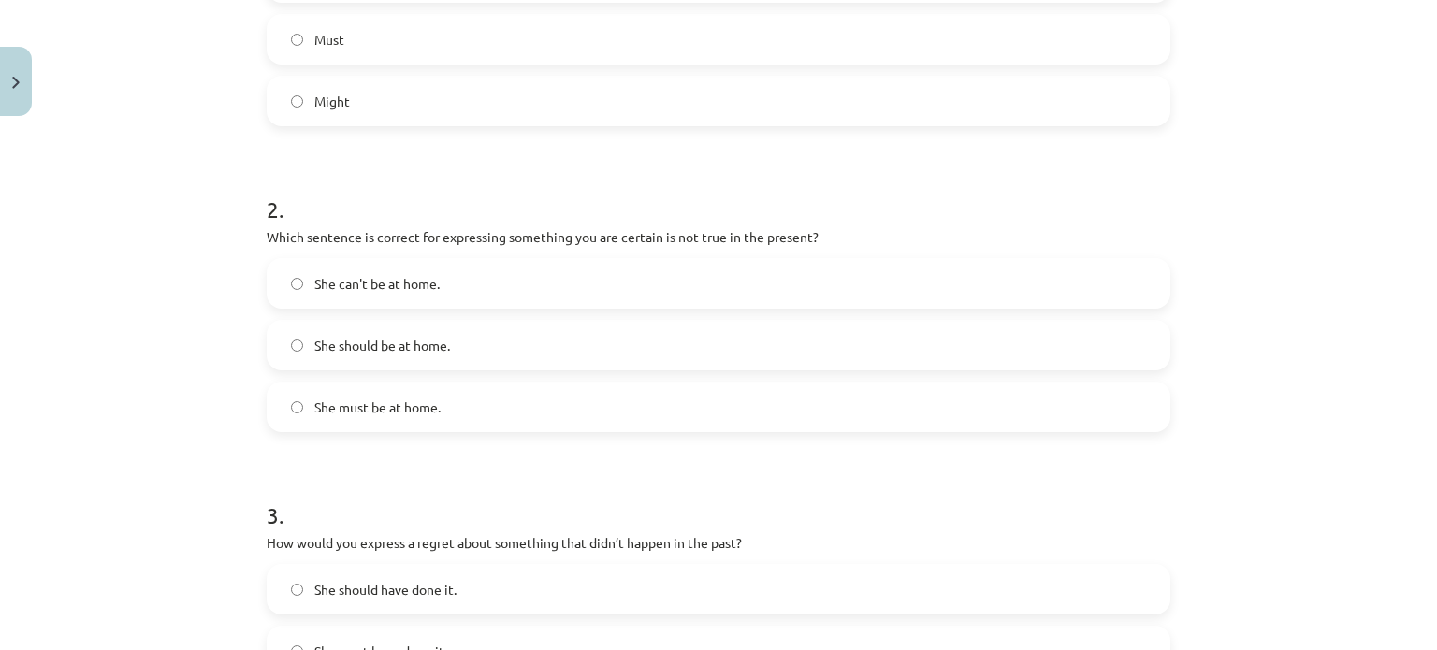
click at [444, 276] on label "She can't be at home." at bounding box center [719, 283] width 900 height 47
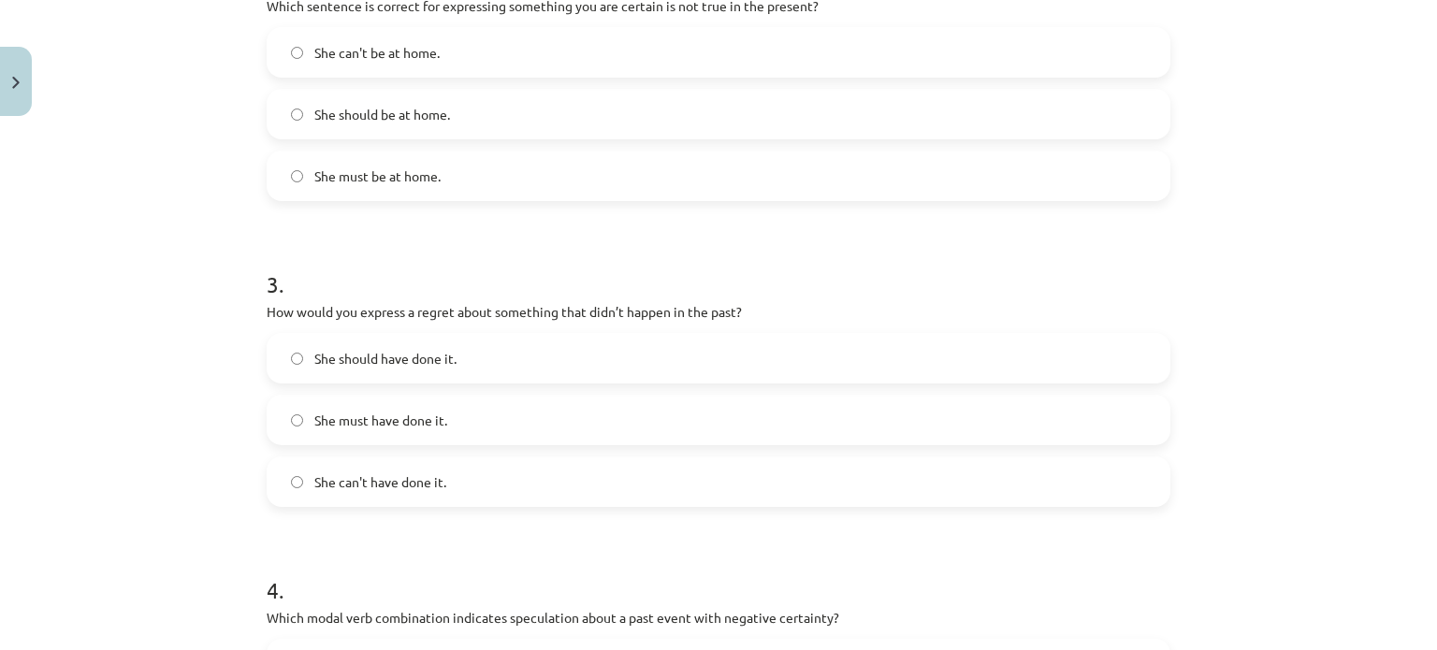
scroll to position [795, 0]
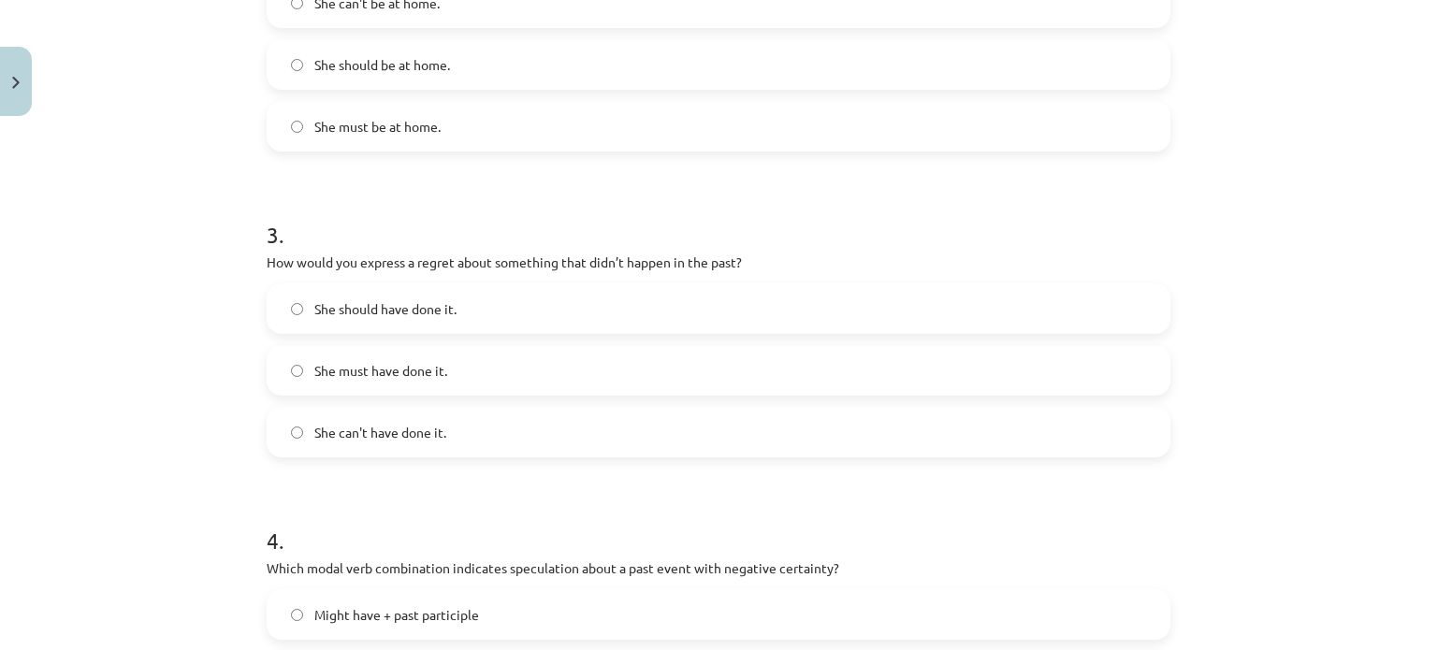
click at [468, 316] on label "She should have done it." at bounding box center [719, 308] width 900 height 47
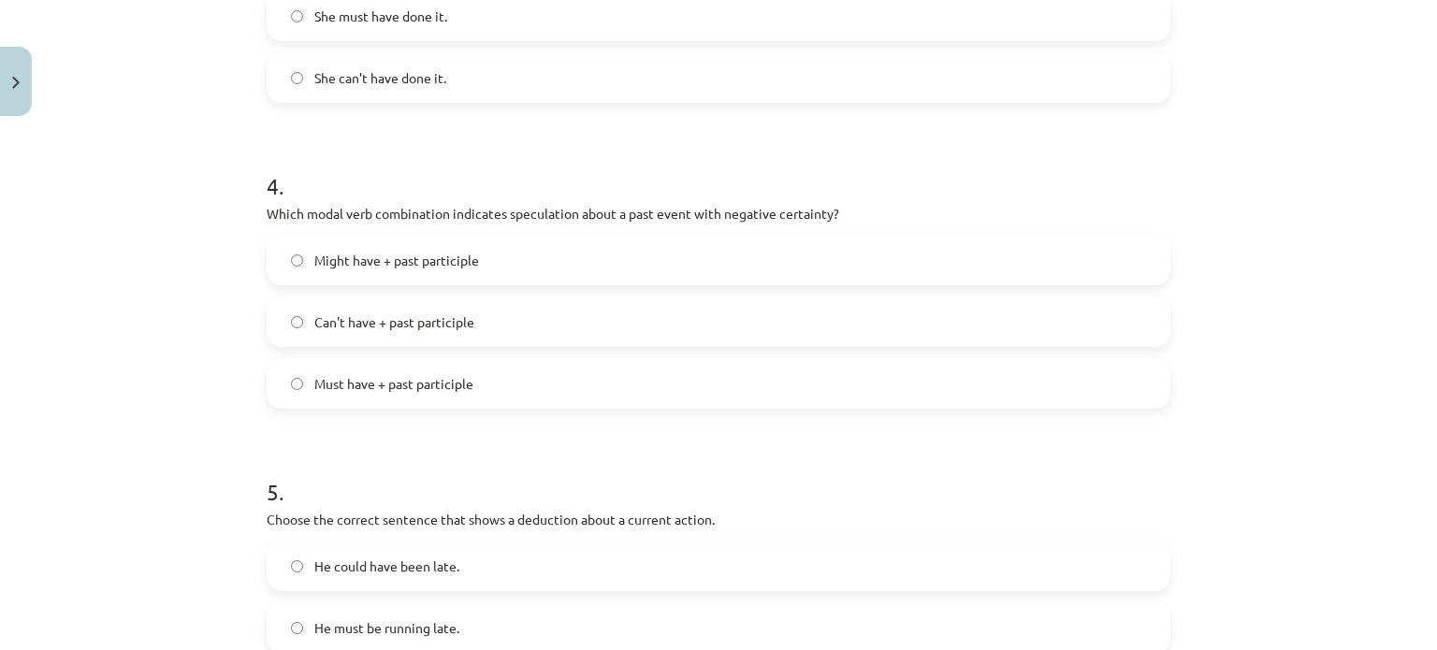
scroll to position [1170, 0]
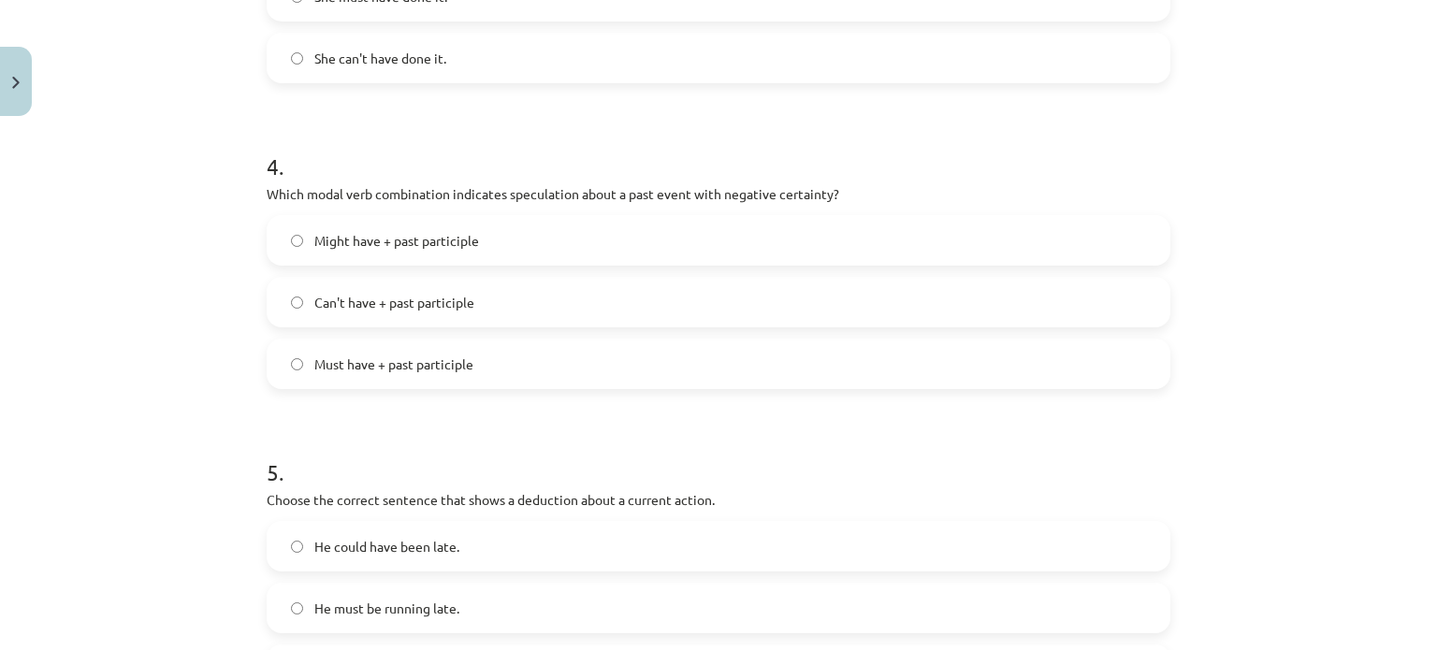
click at [460, 297] on span "Can't have + past participle" at bounding box center [394, 303] width 160 height 20
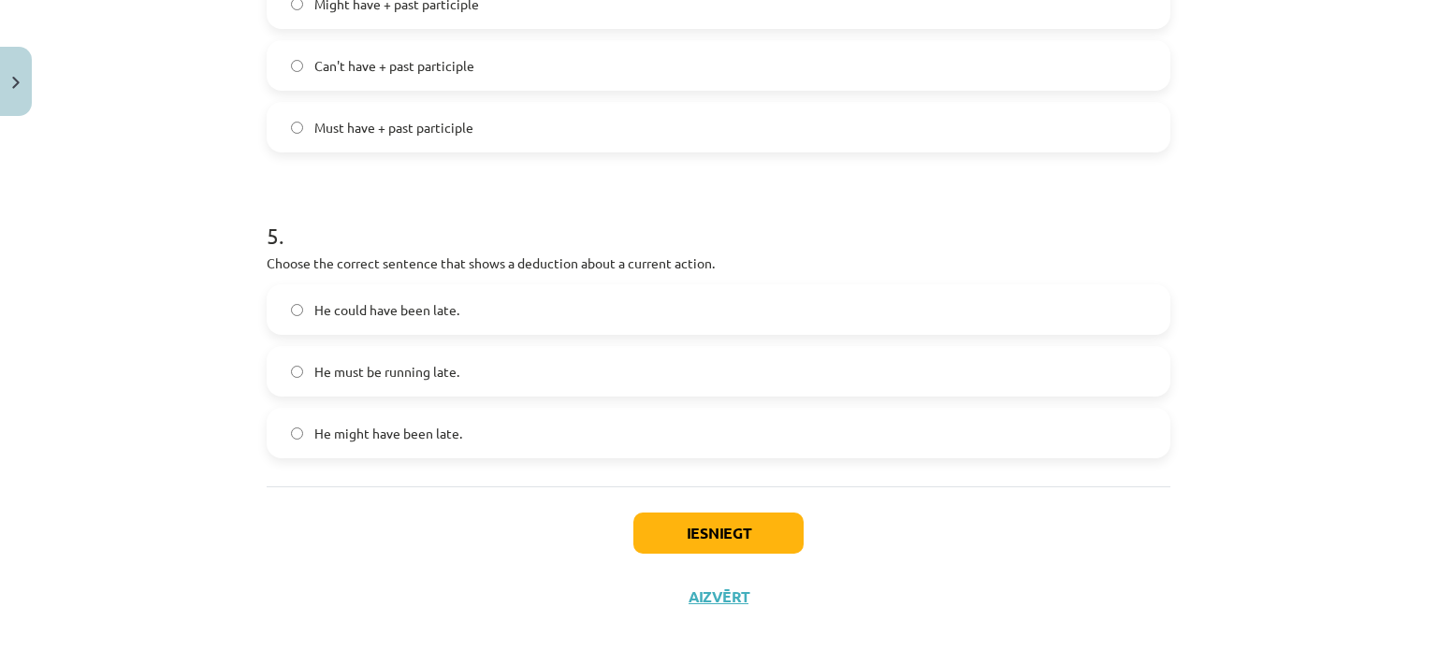
scroll to position [1431, 0]
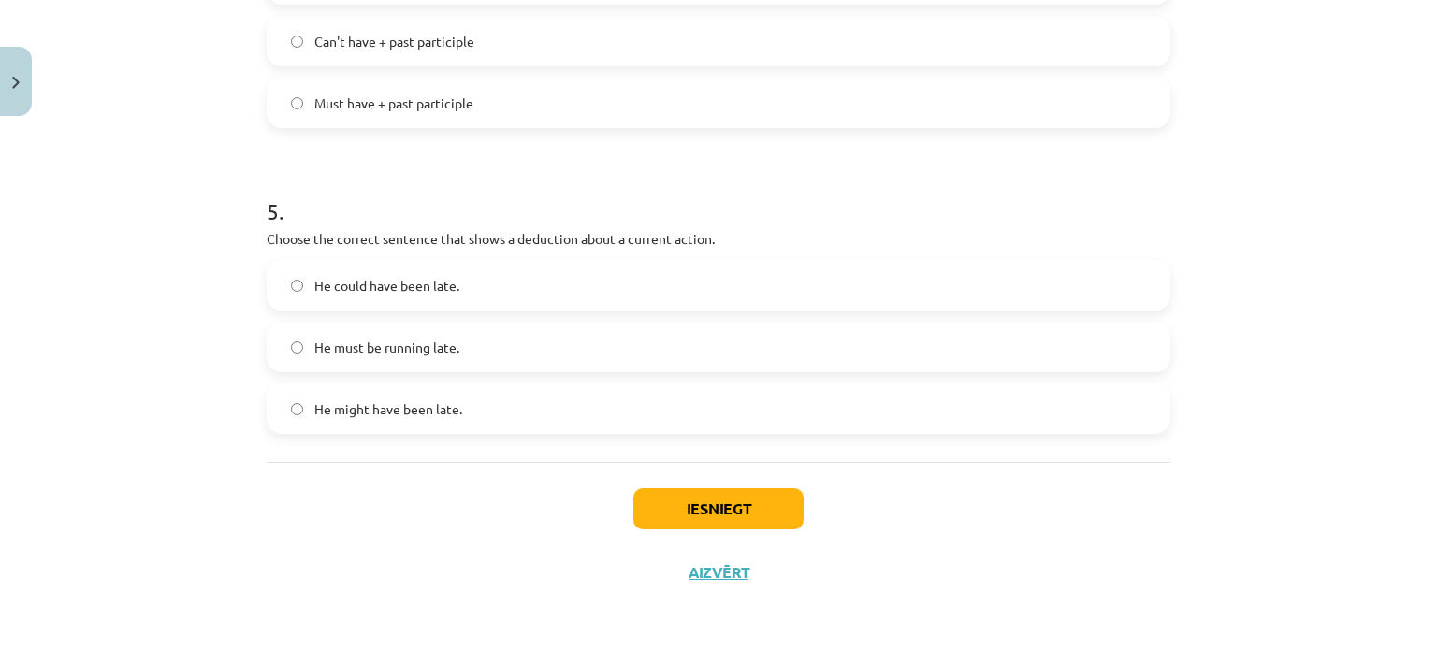
click at [478, 343] on label "He must be running late." at bounding box center [719, 347] width 900 height 47
click at [707, 500] on button "Iesniegt" at bounding box center [718, 508] width 170 height 41
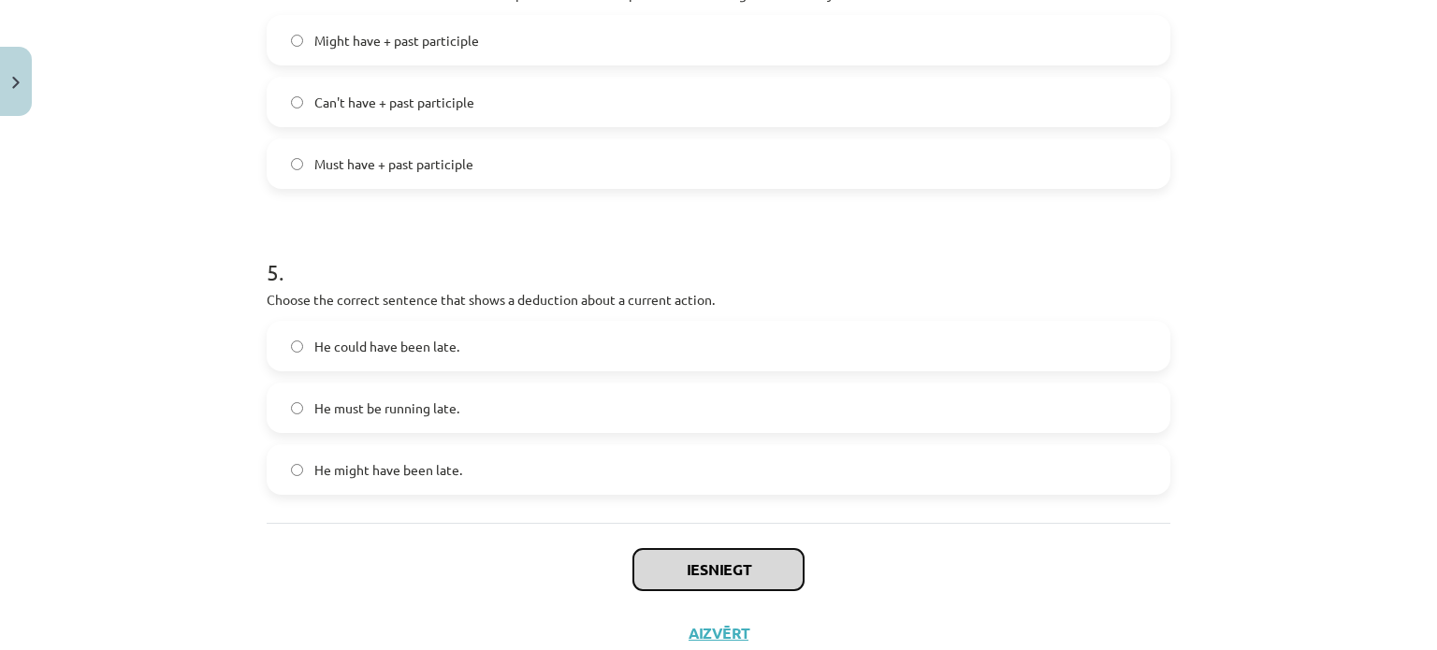
scroll to position [1337, 0]
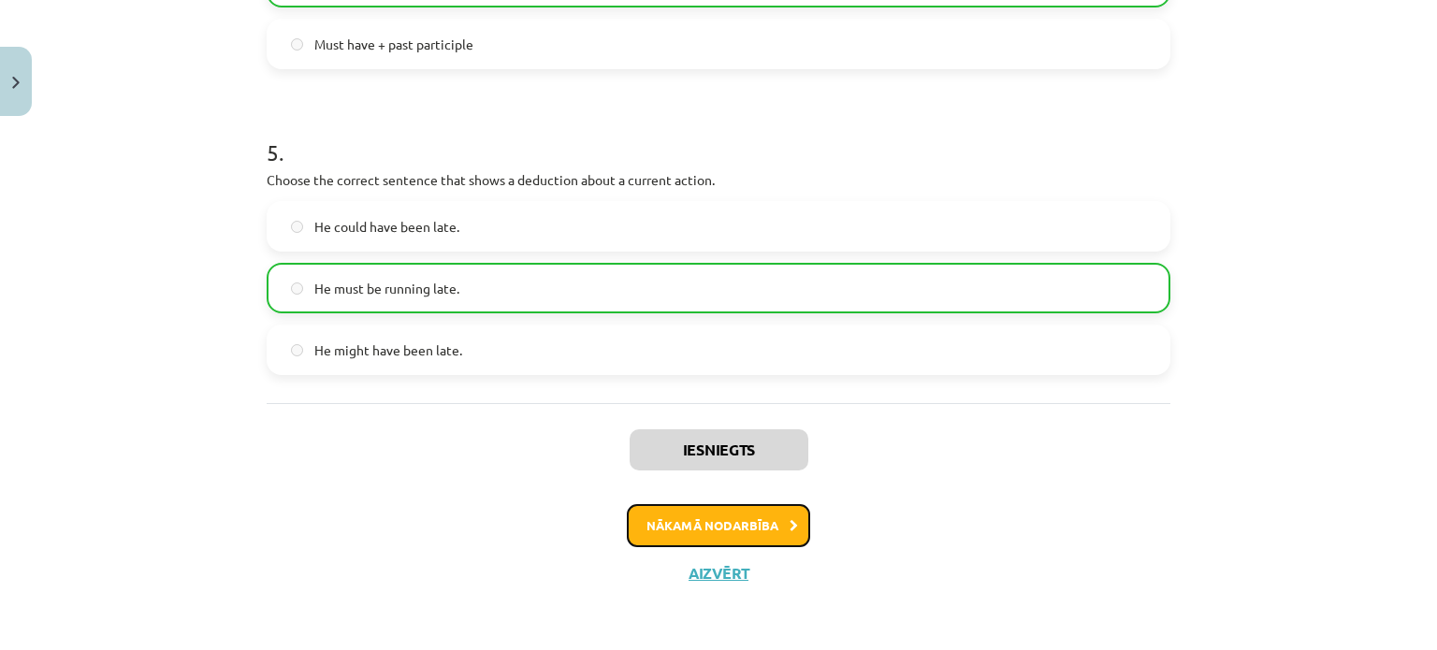
click at [698, 521] on button "Nākamā nodarbība" at bounding box center [718, 525] width 183 height 43
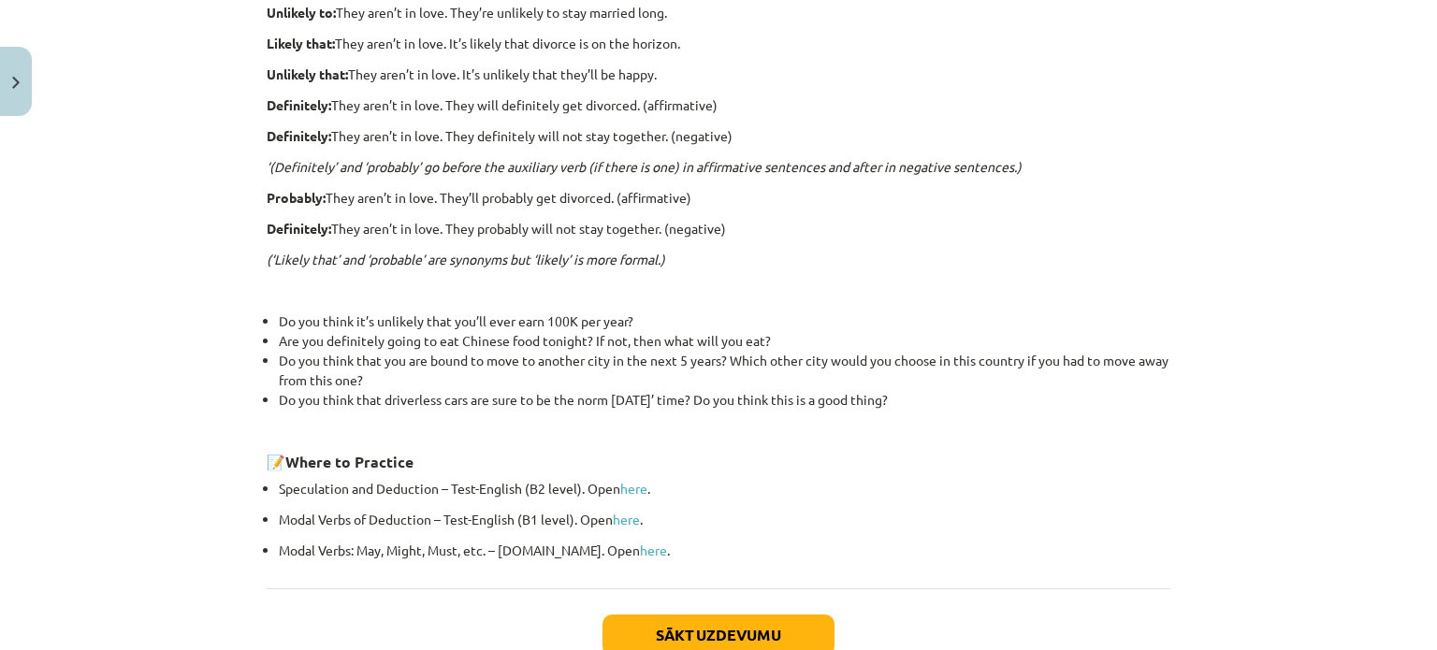
scroll to position [639, 0]
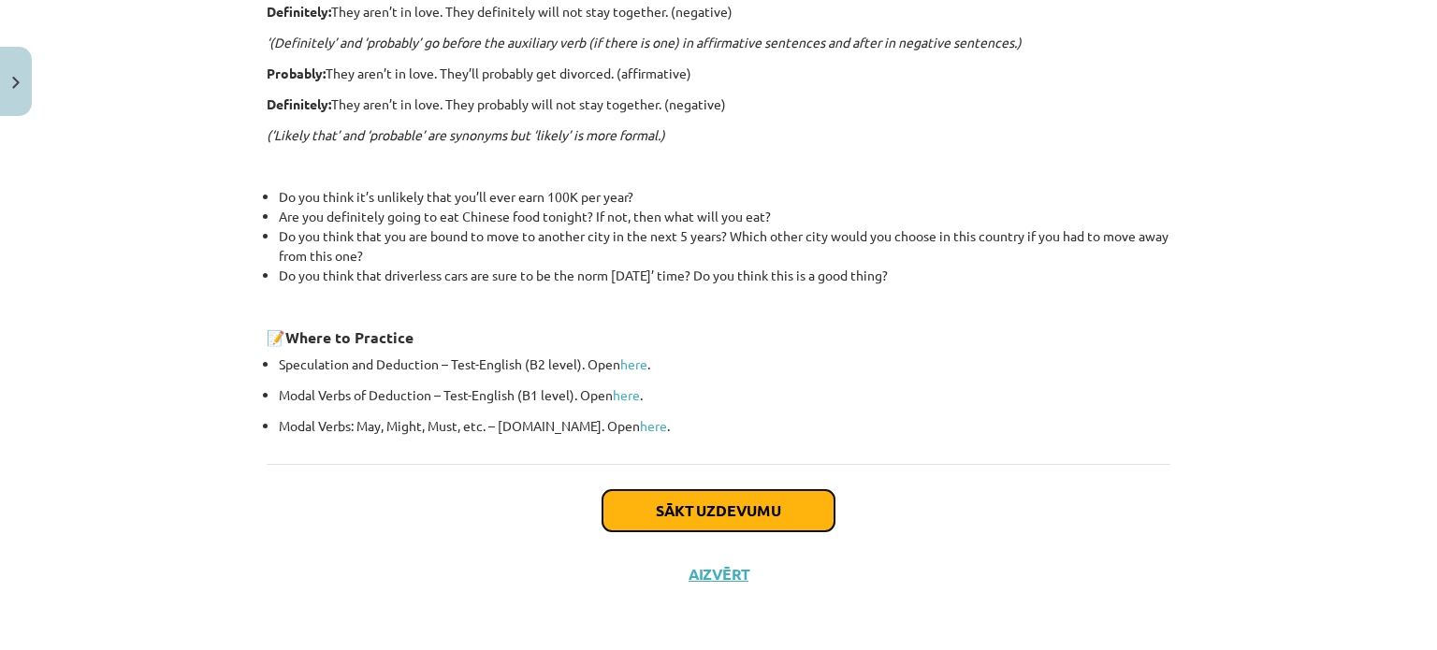
click at [678, 508] on button "Sākt uzdevumu" at bounding box center [719, 510] width 232 height 41
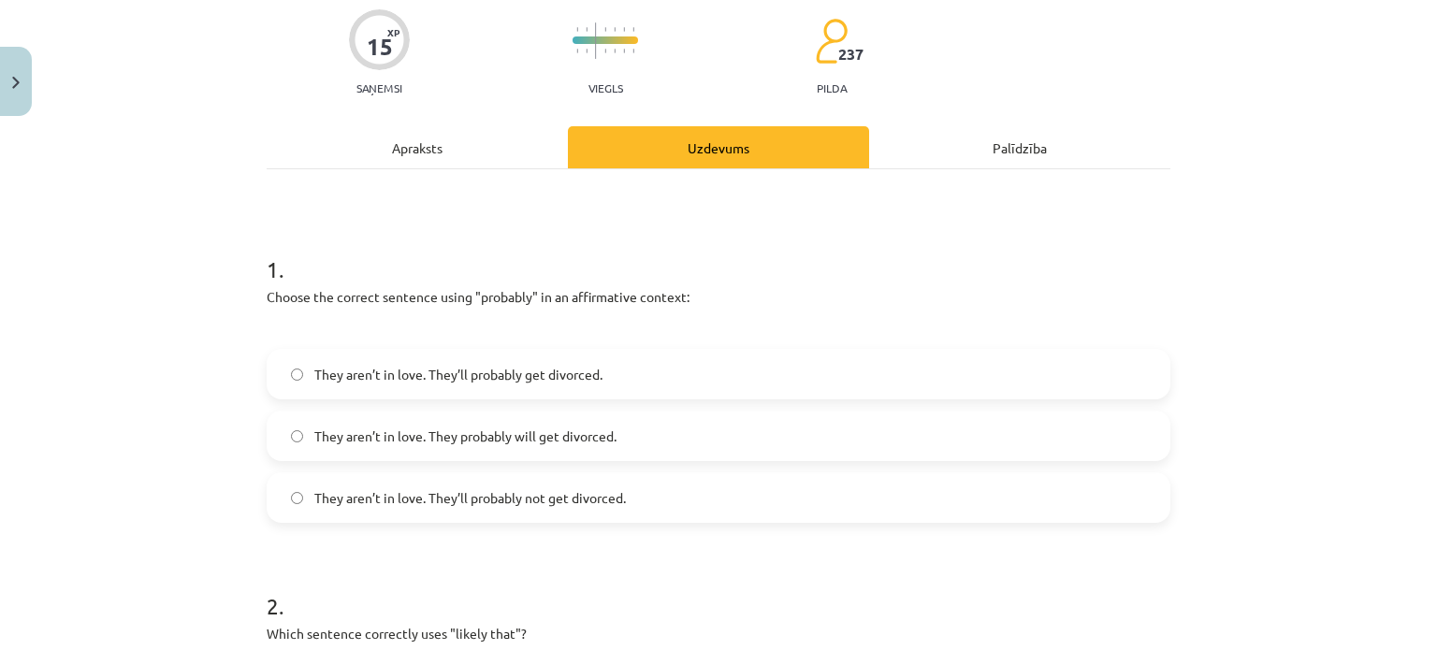
scroll to position [234, 0]
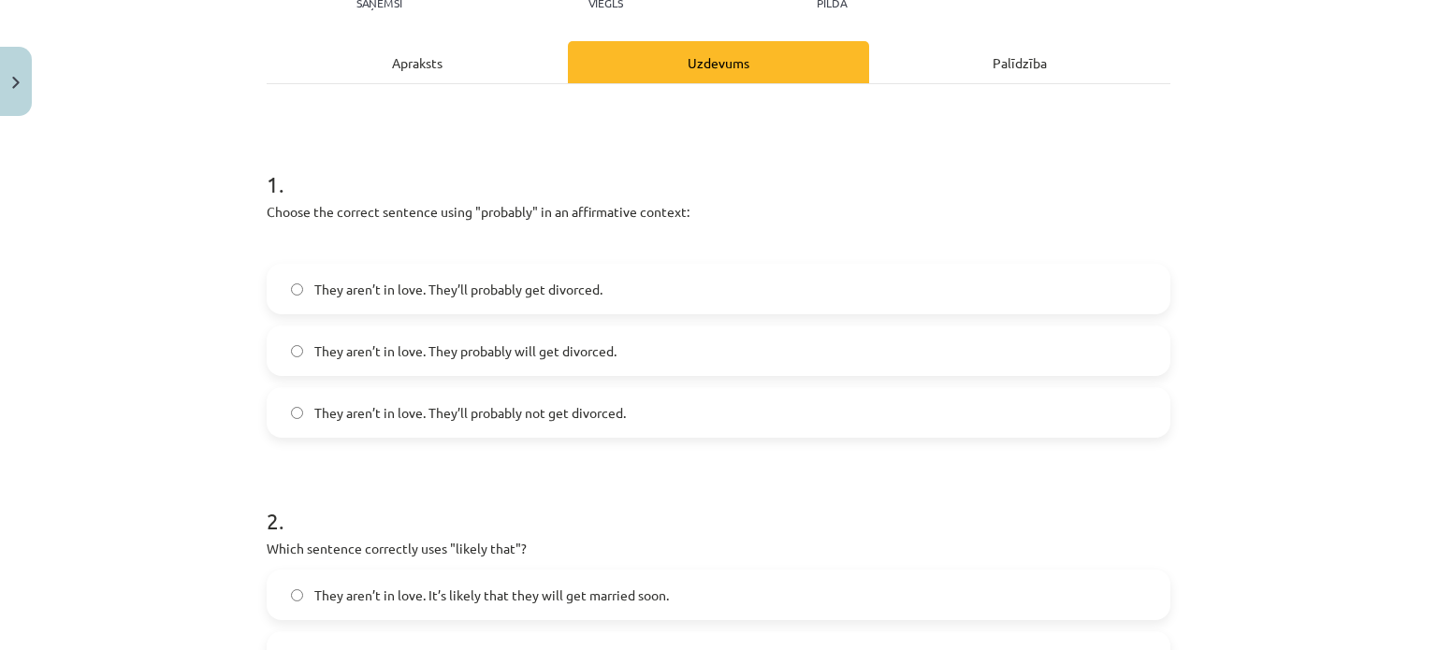
click at [504, 288] on span "They aren’t in love. They’ll probably get divorced." at bounding box center [458, 290] width 288 height 20
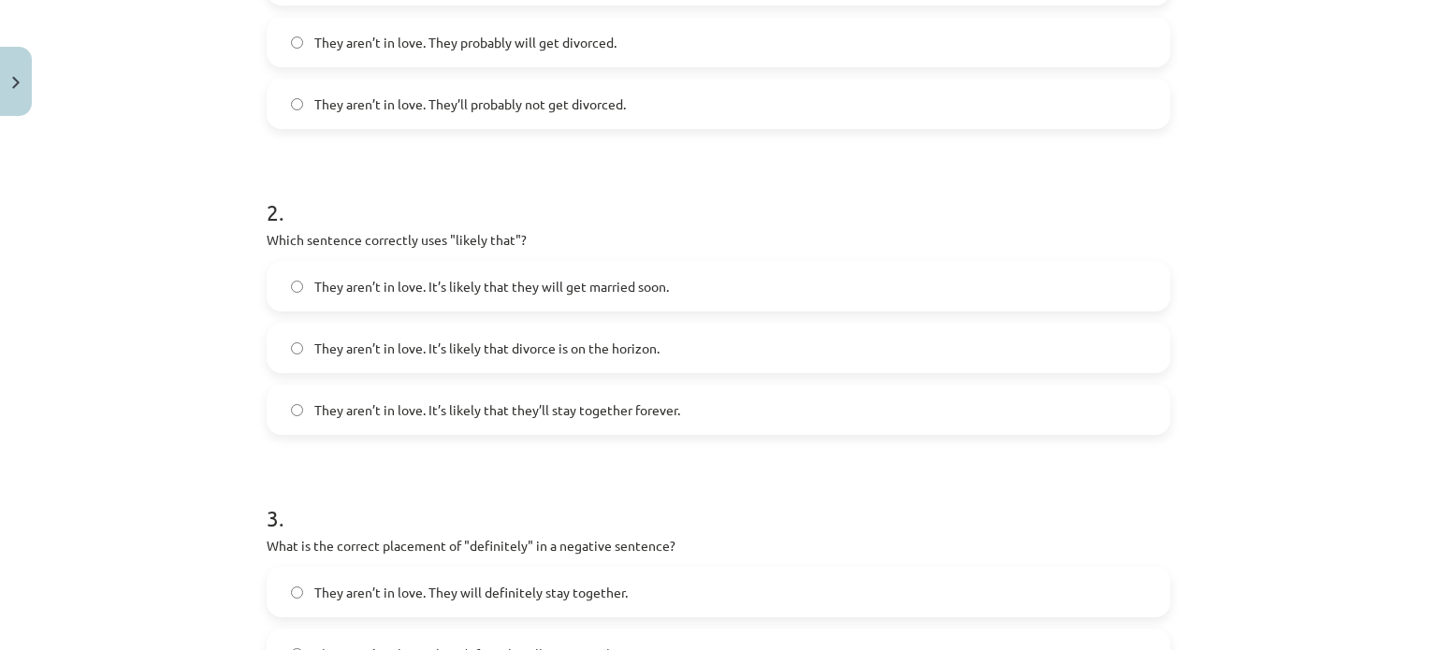
scroll to position [608, 0]
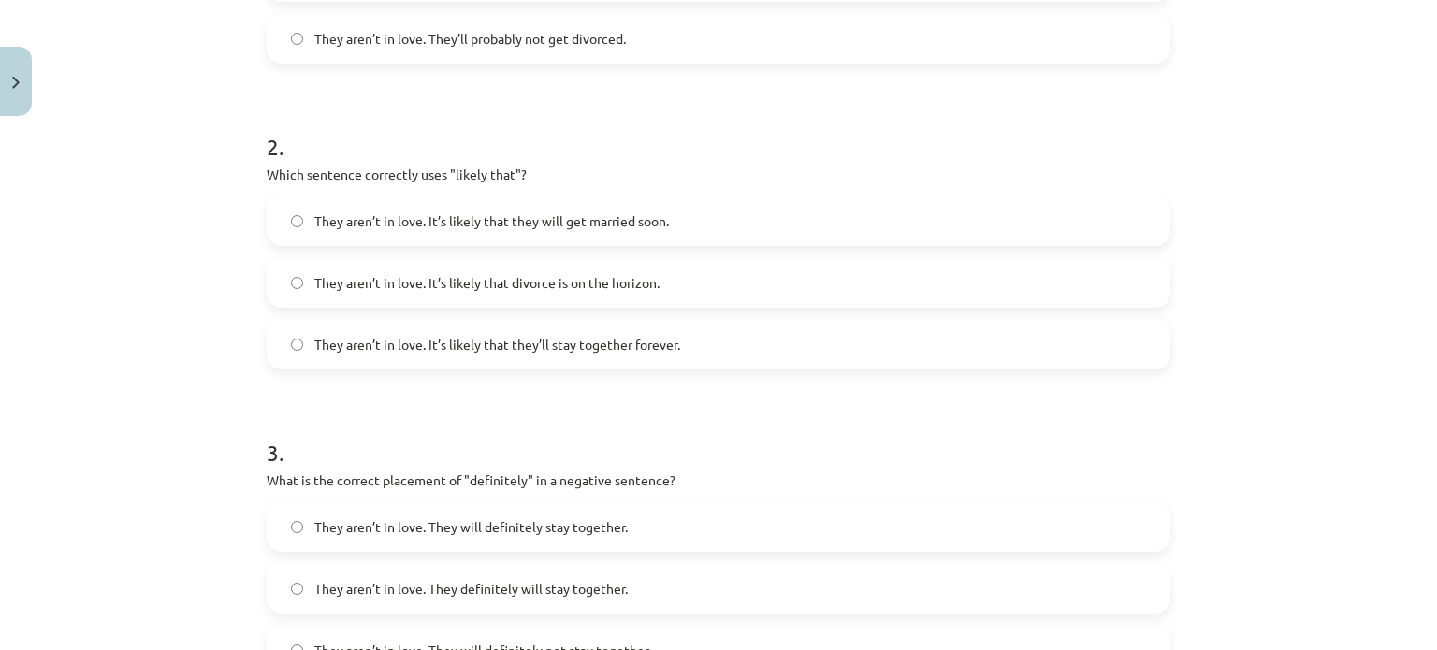
click at [399, 284] on span "They aren’t in love. It’s likely that divorce is on the horizon." at bounding box center [486, 283] width 345 height 20
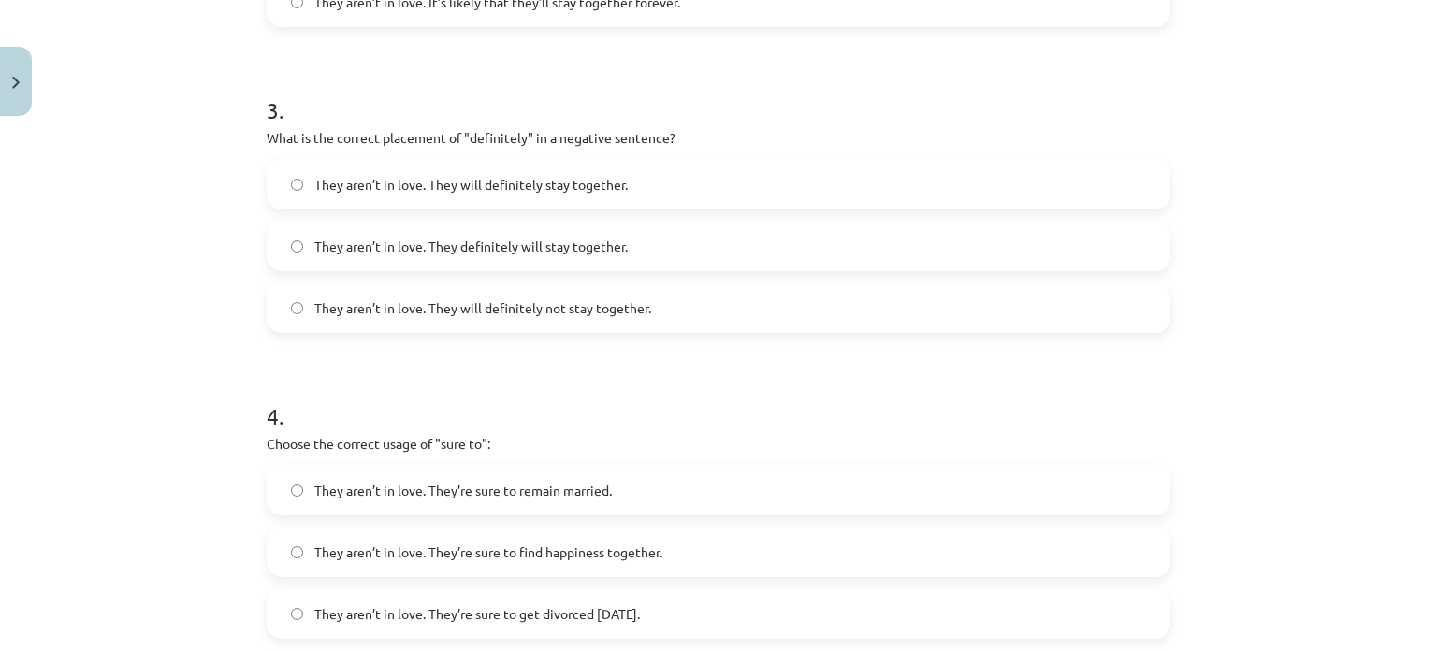
scroll to position [982, 0]
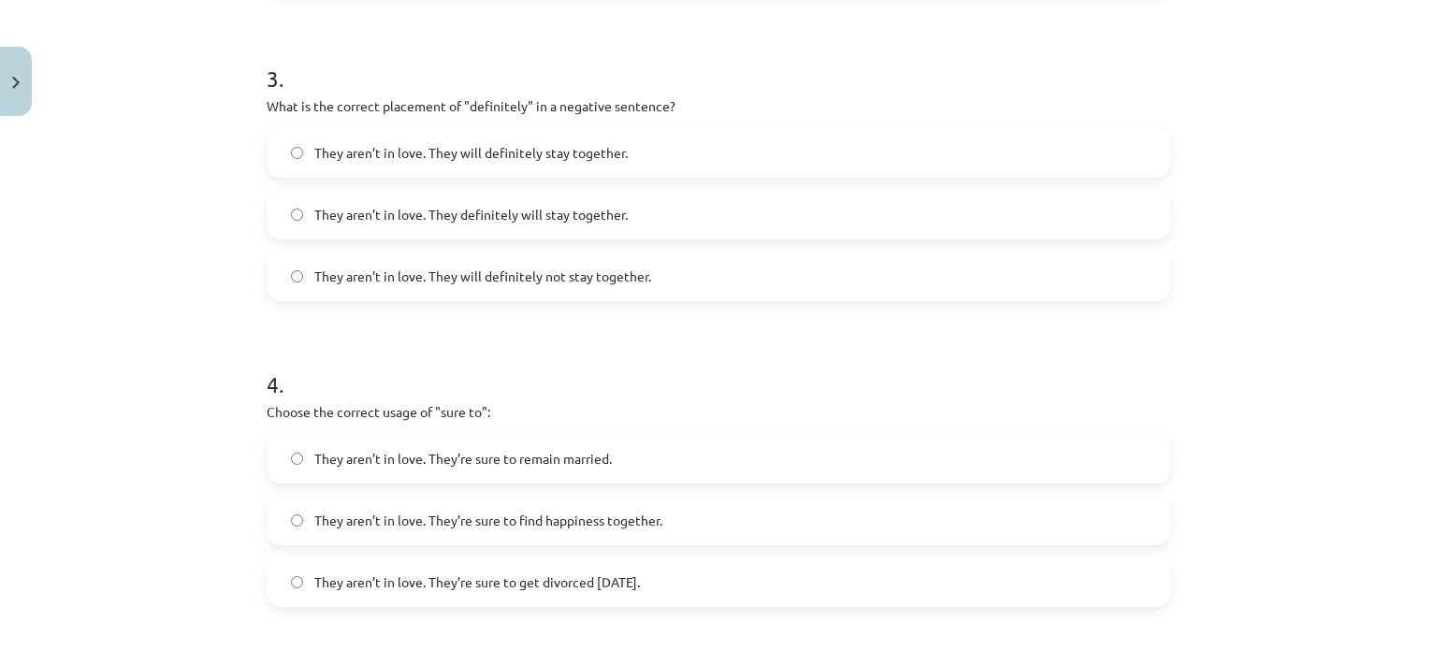
click at [399, 276] on span "They aren’t in love. They will definitely not stay together." at bounding box center [482, 277] width 337 height 20
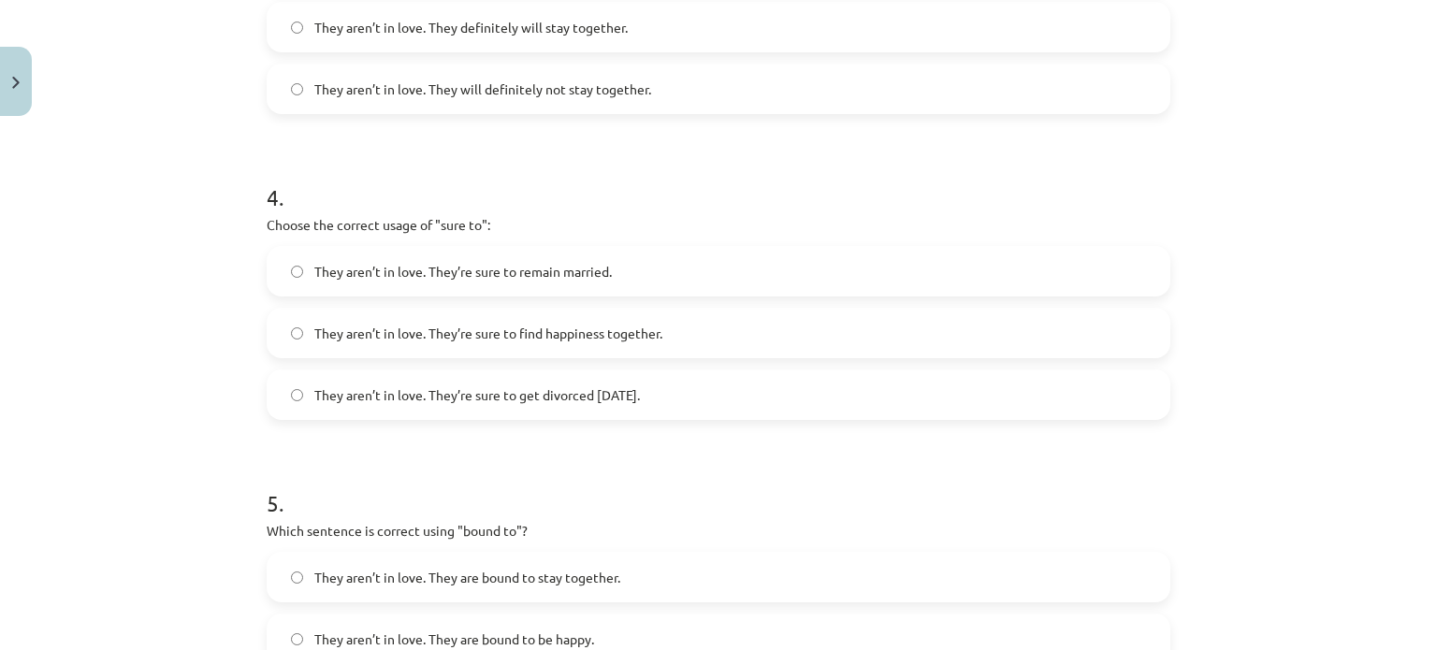
scroll to position [1263, 0]
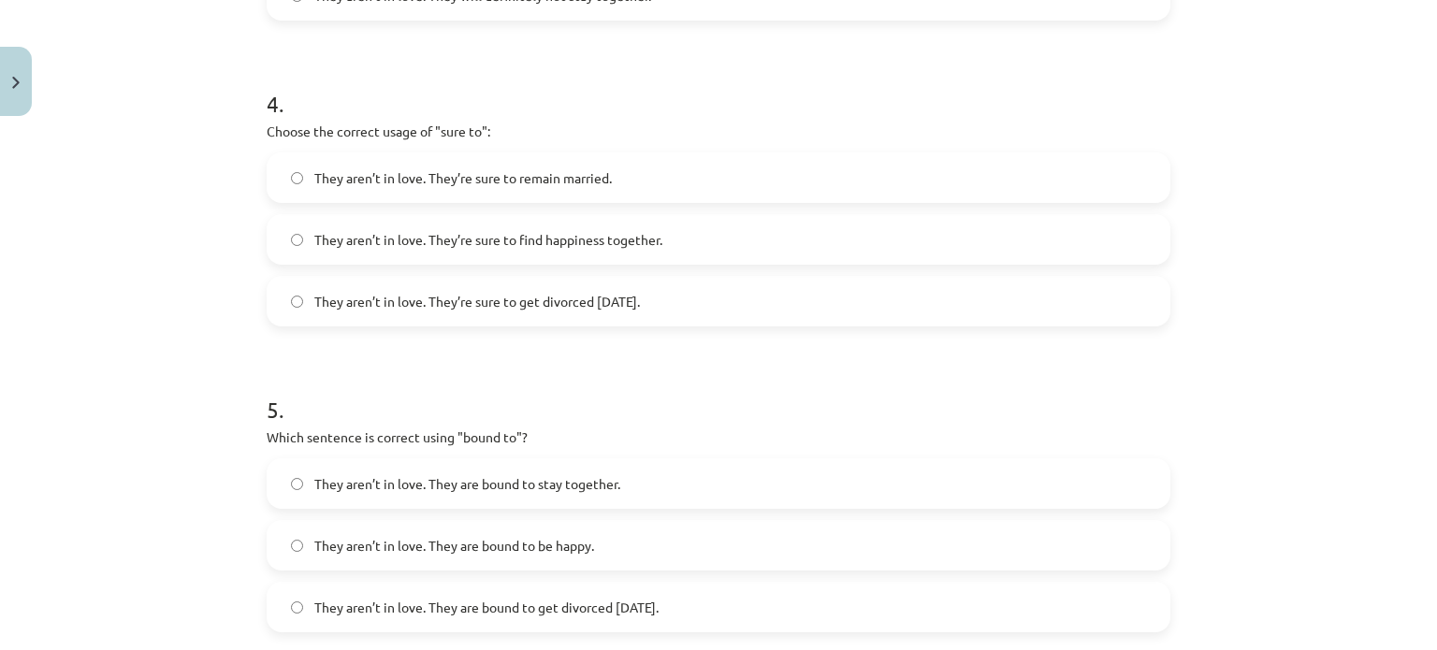
click at [510, 317] on label "They aren’t in love. They’re sure to get divorced [DATE]." at bounding box center [719, 301] width 900 height 47
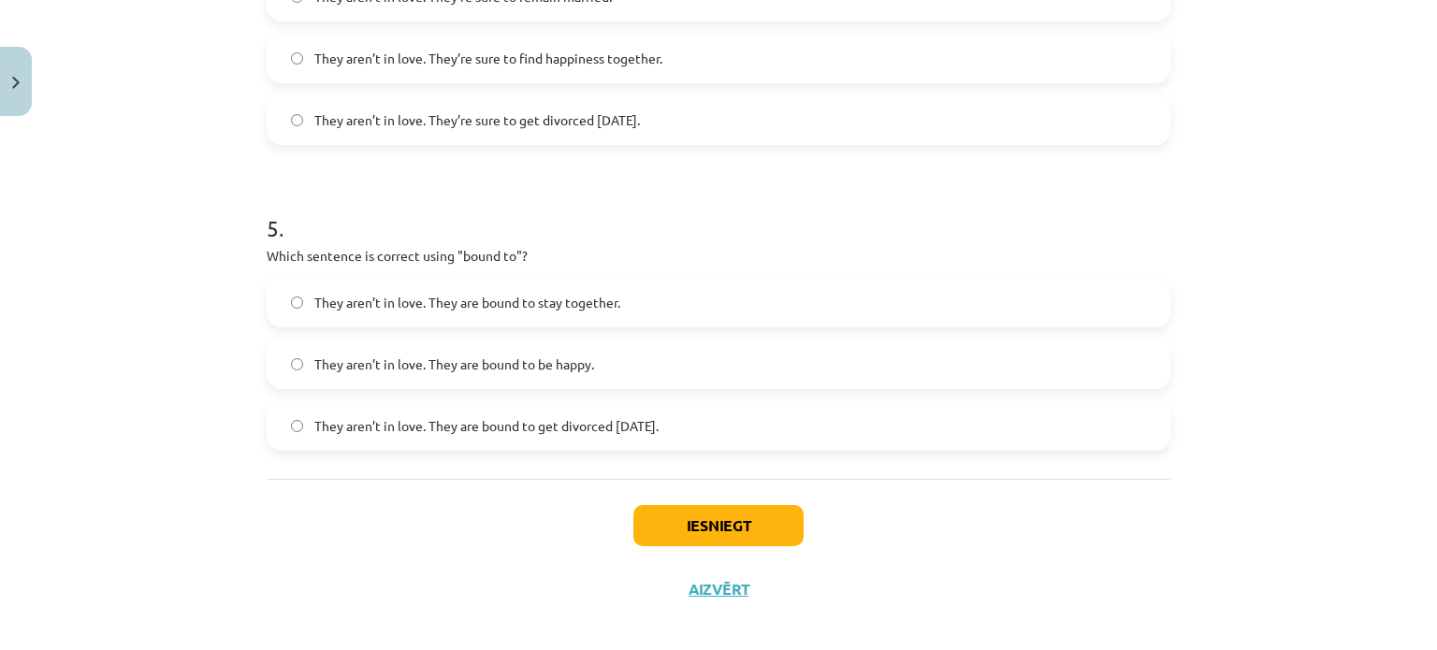
scroll to position [1462, 0]
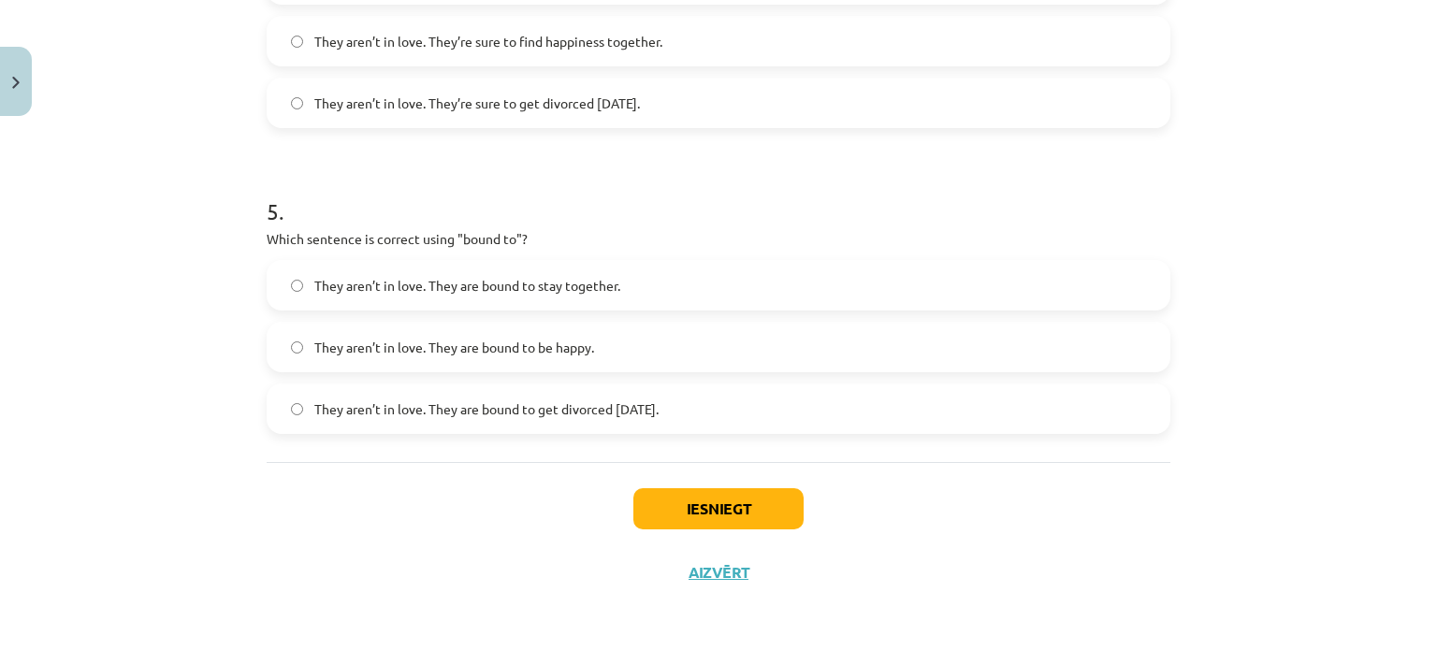
click at [531, 403] on span "They aren’t in love. They are bound to get divorced [DATE]." at bounding box center [486, 410] width 344 height 20
click at [666, 493] on button "Iesniegt" at bounding box center [718, 508] width 170 height 41
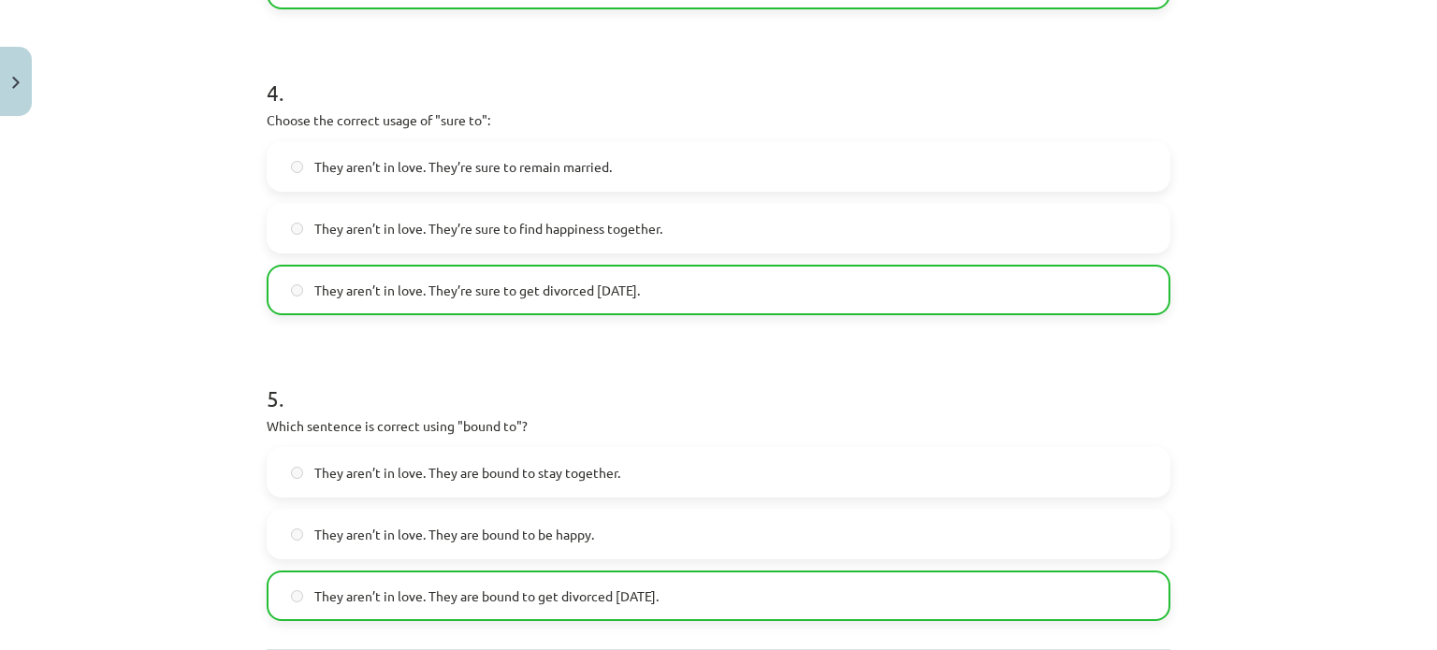
scroll to position [1520, 0]
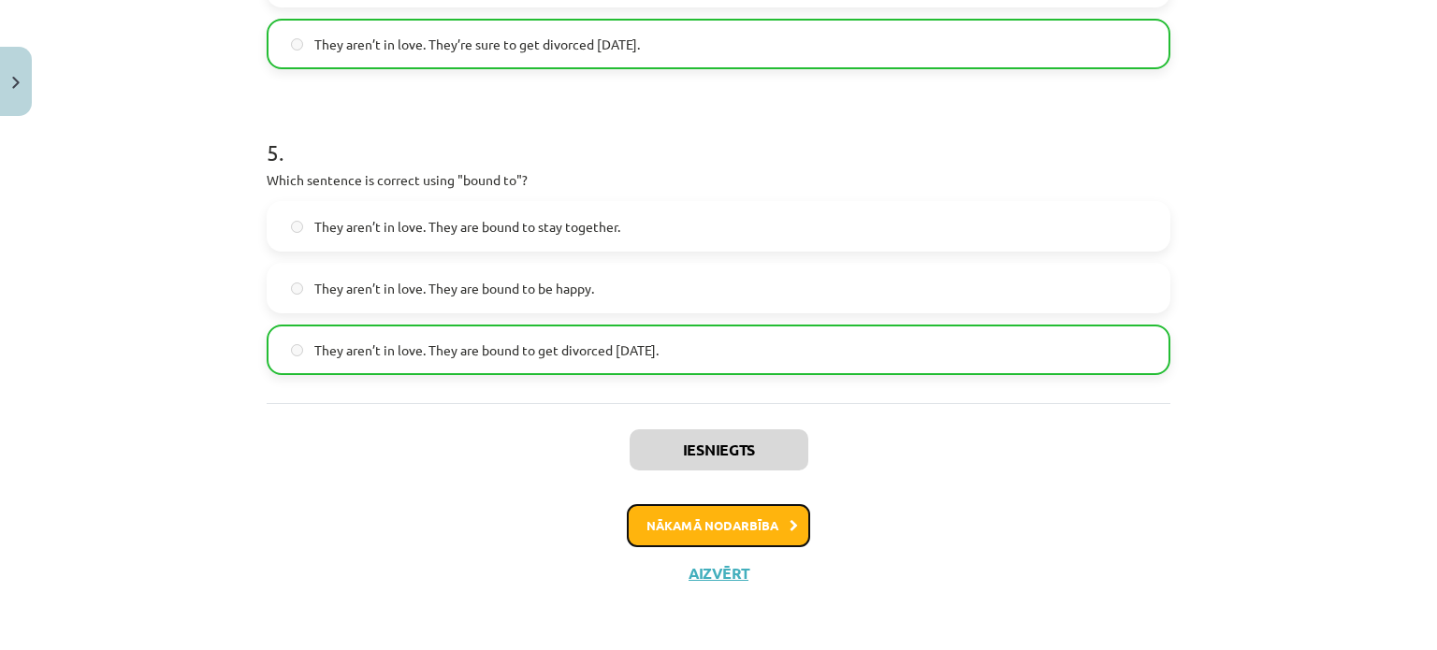
click at [741, 516] on button "Nākamā nodarbība" at bounding box center [718, 525] width 183 height 43
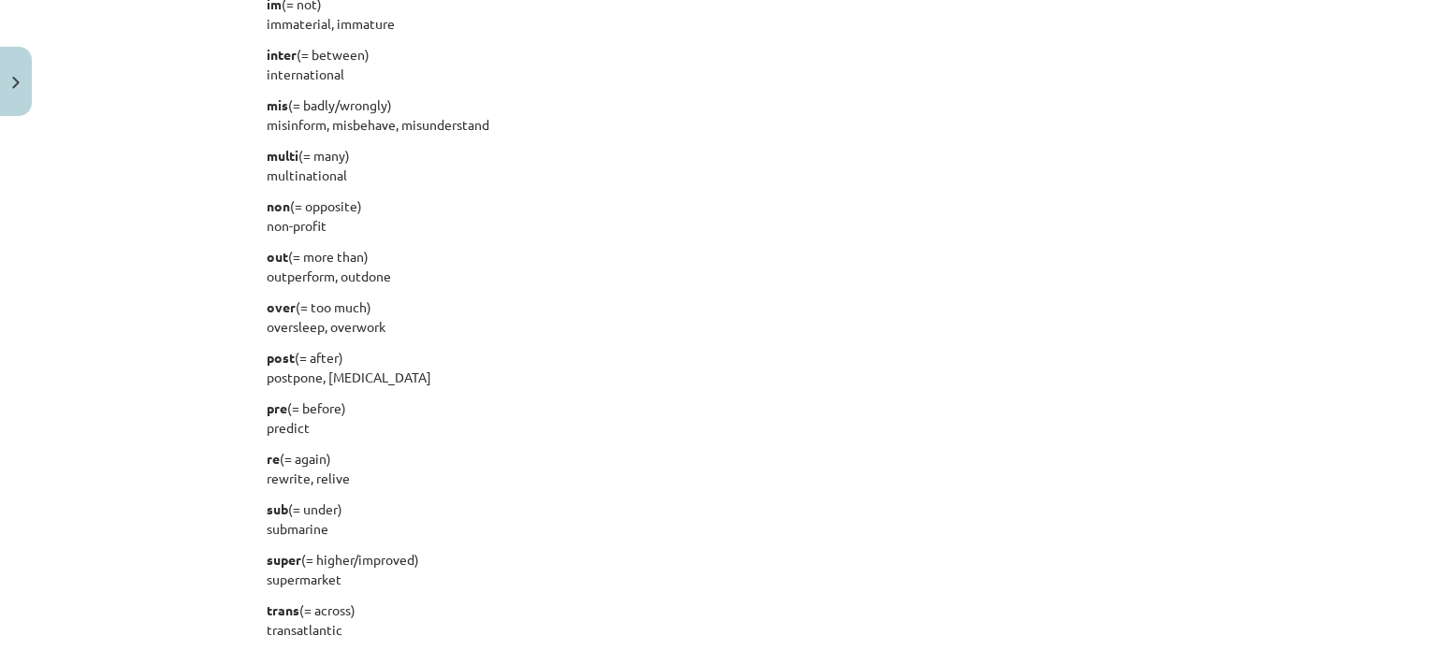
scroll to position [2404, 0]
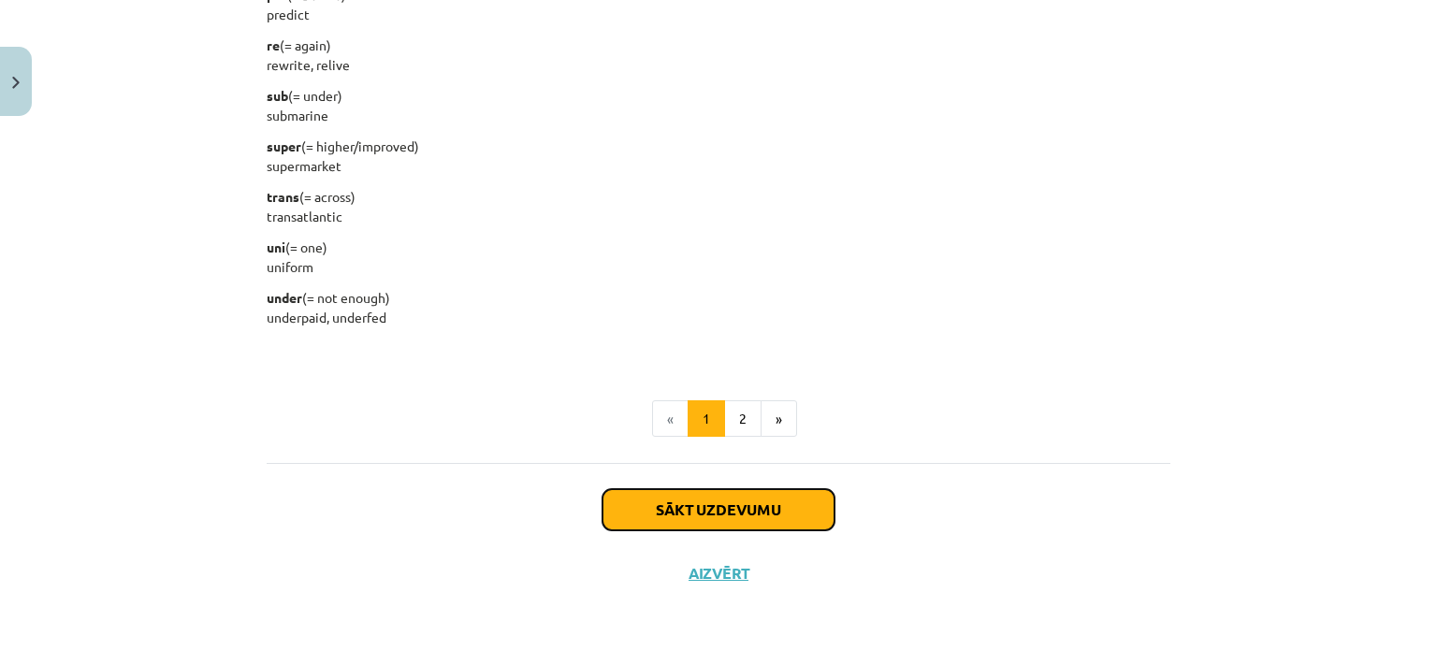
click at [632, 522] on button "Sākt uzdevumu" at bounding box center [719, 509] width 232 height 41
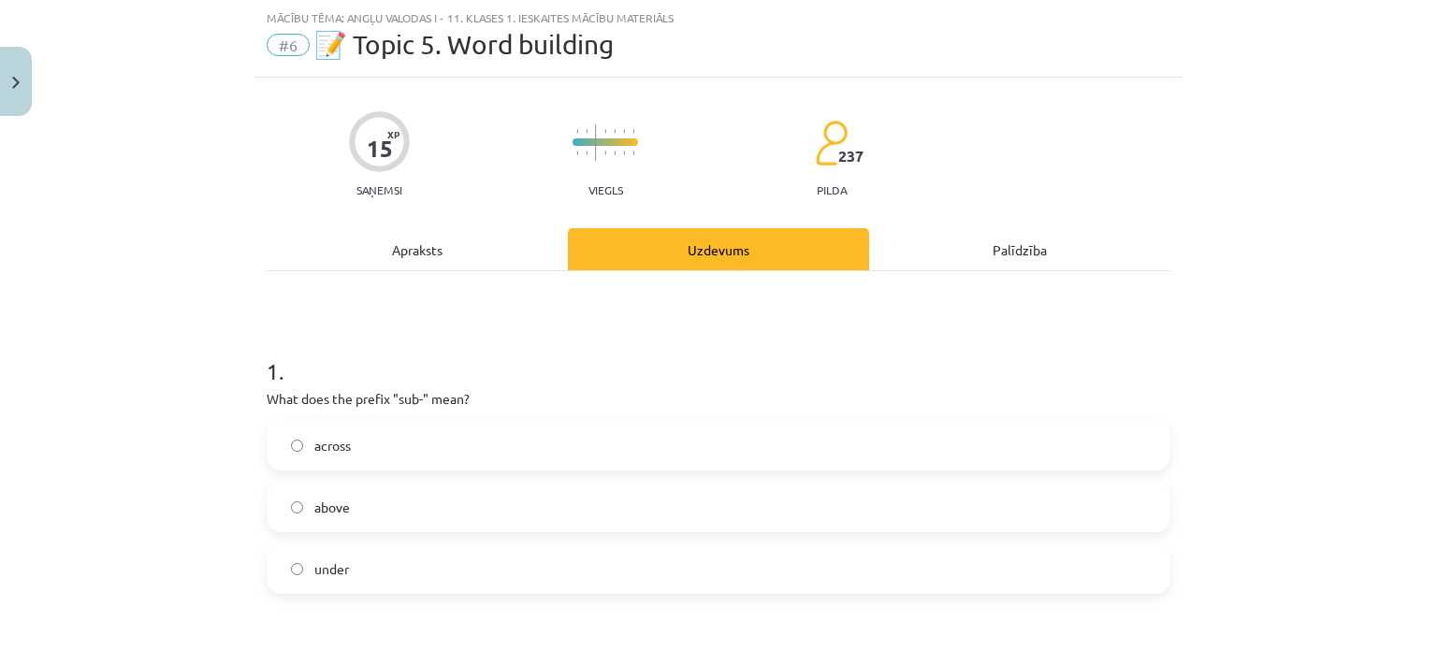
scroll to position [140, 0]
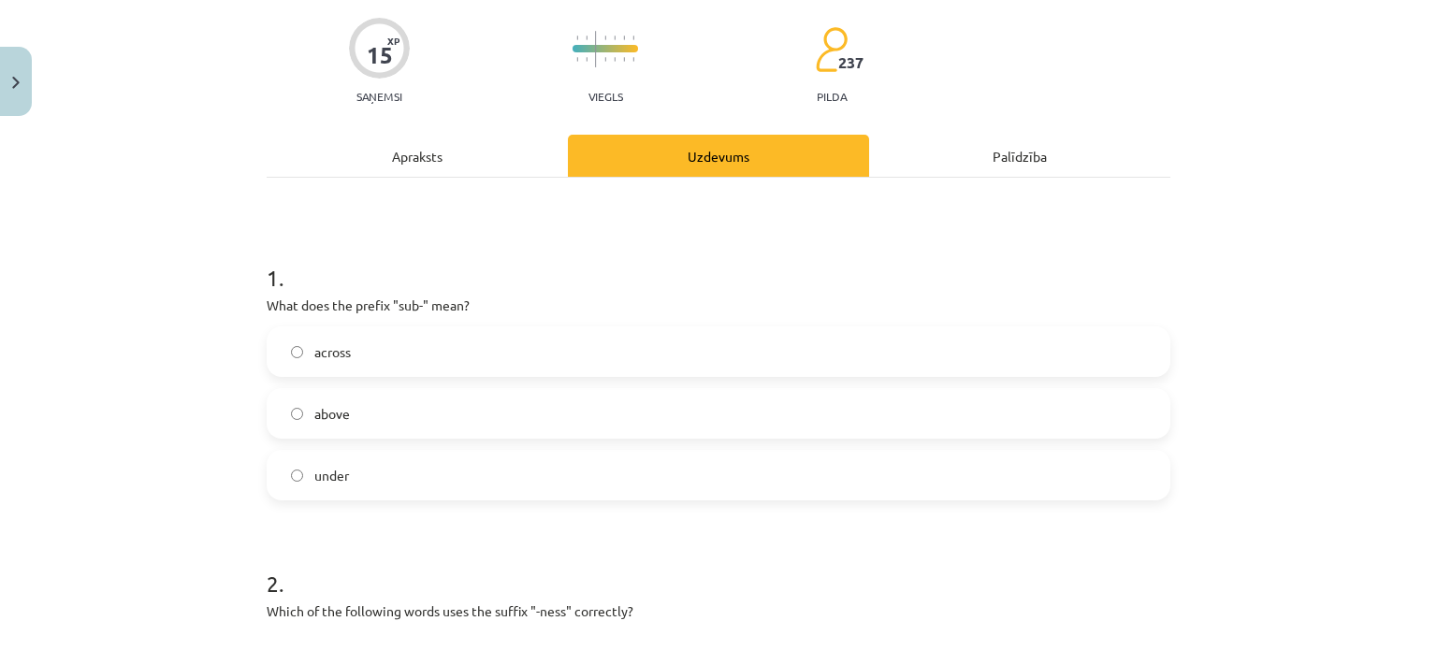
click at [323, 466] on span "under" at bounding box center [331, 476] width 35 height 20
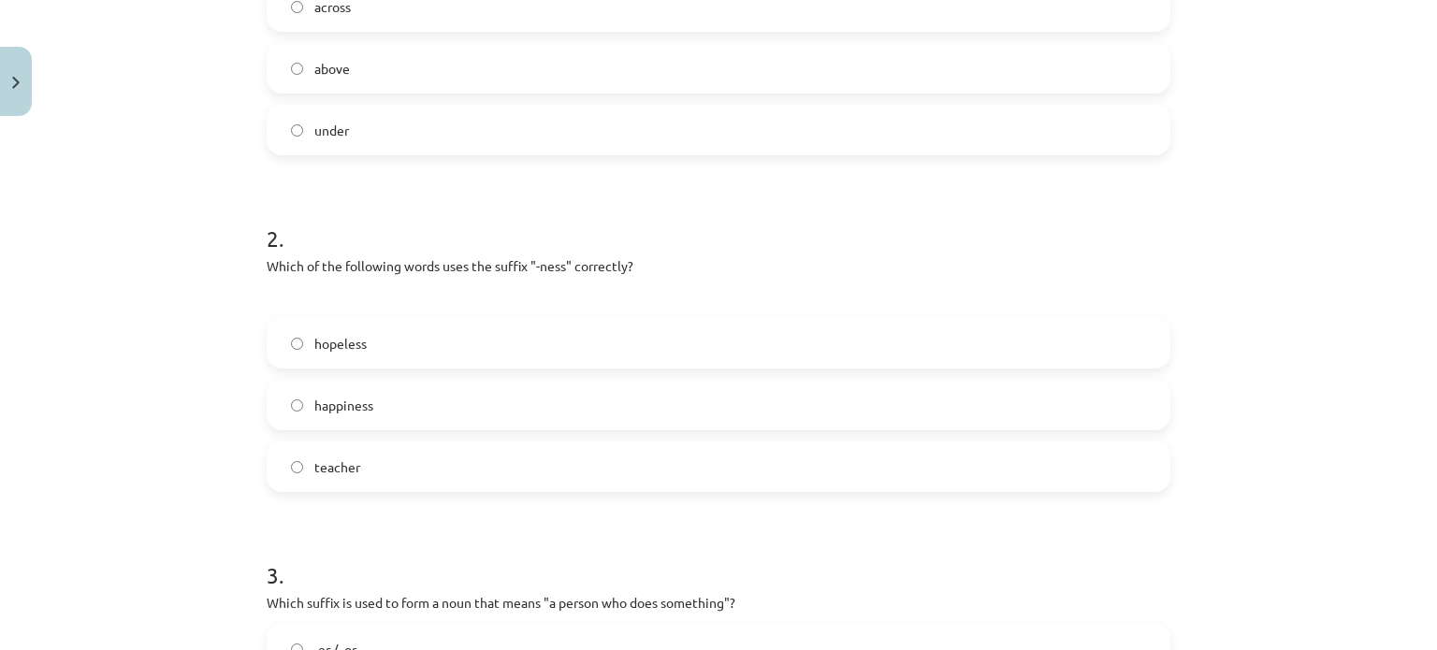
scroll to position [515, 0]
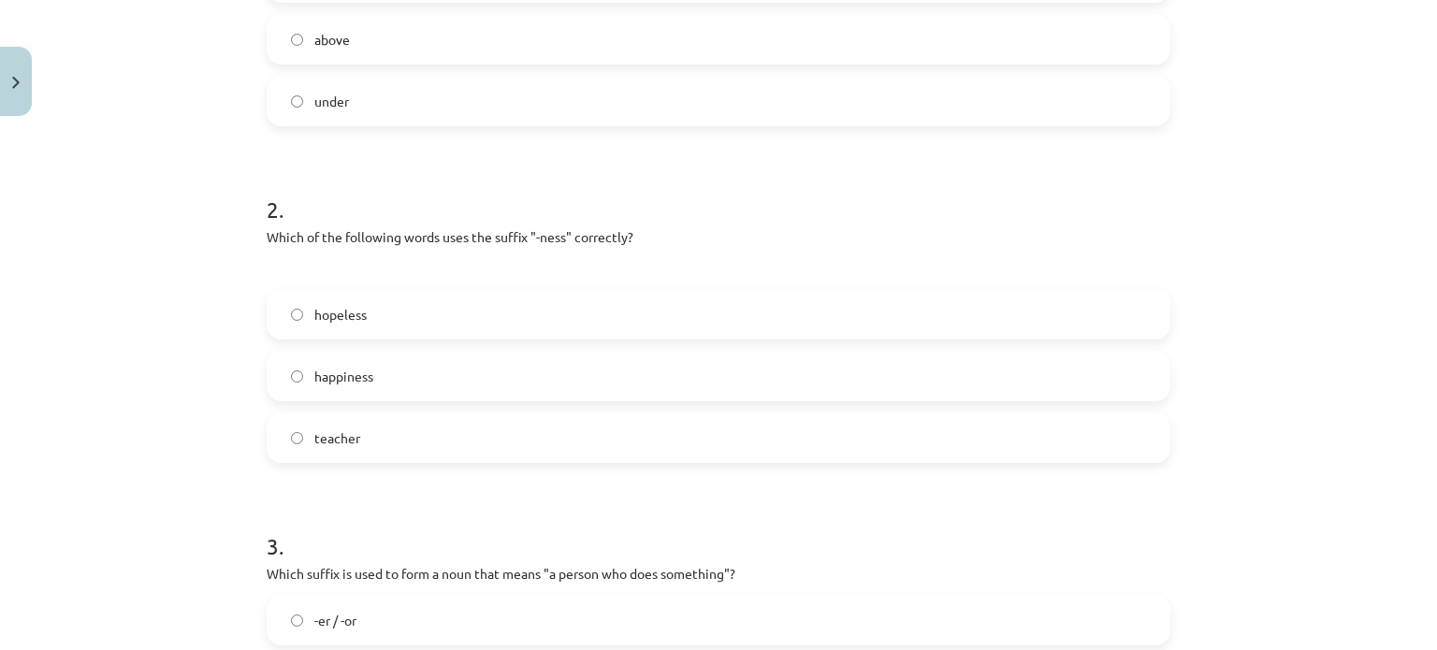
click at [326, 310] on span "hopeless" at bounding box center [340, 315] width 52 height 20
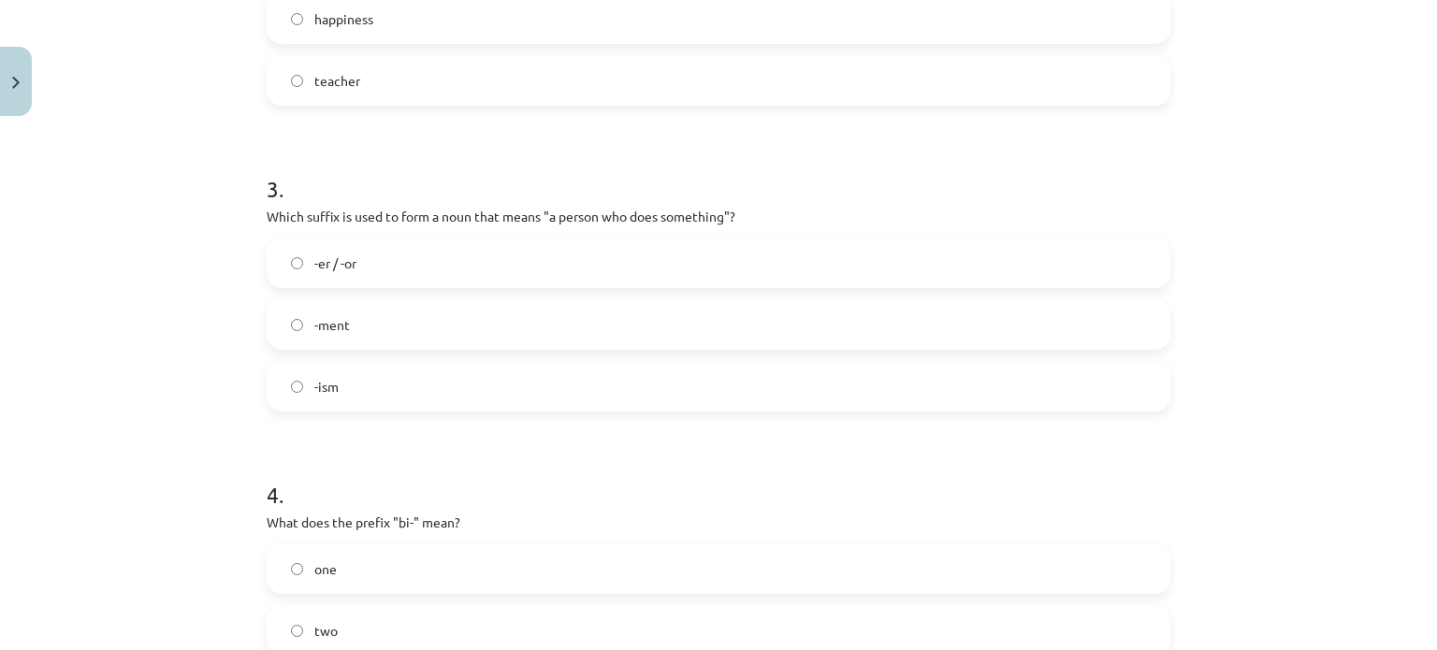
scroll to position [889, 0]
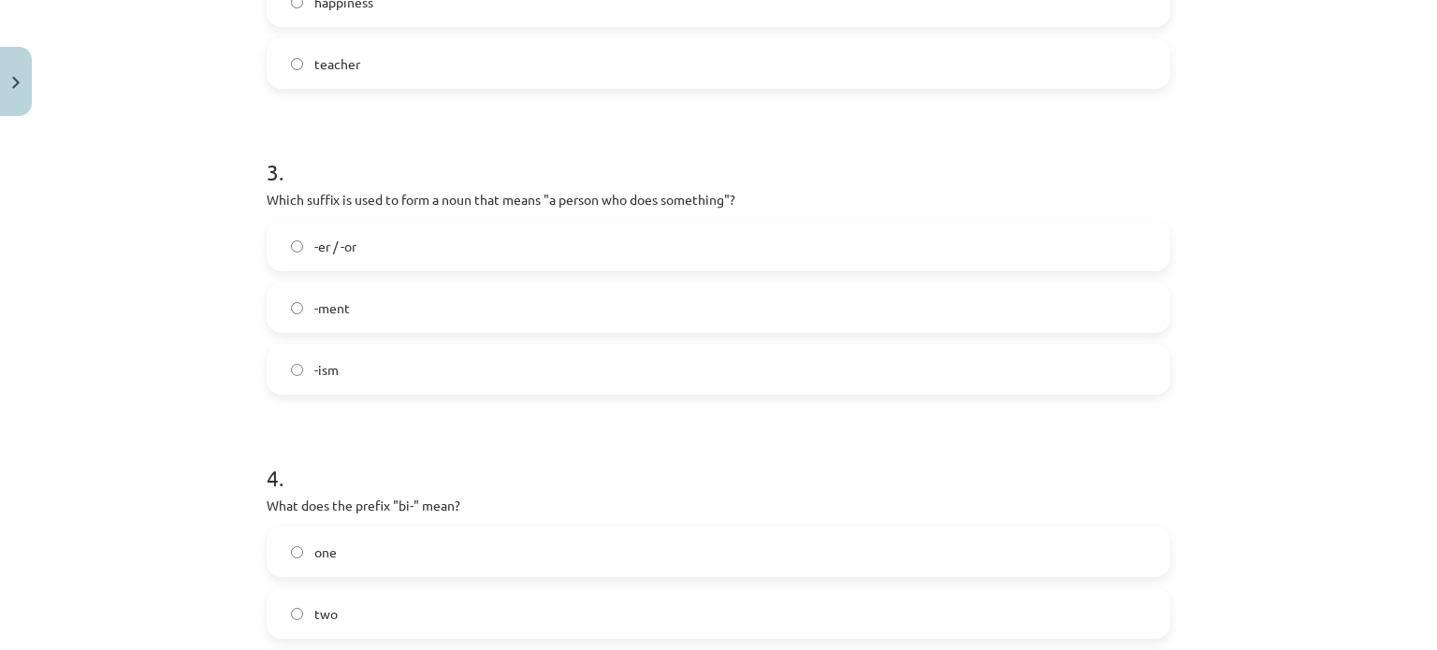
click at [388, 236] on label "-er / -or" at bounding box center [719, 246] width 900 height 47
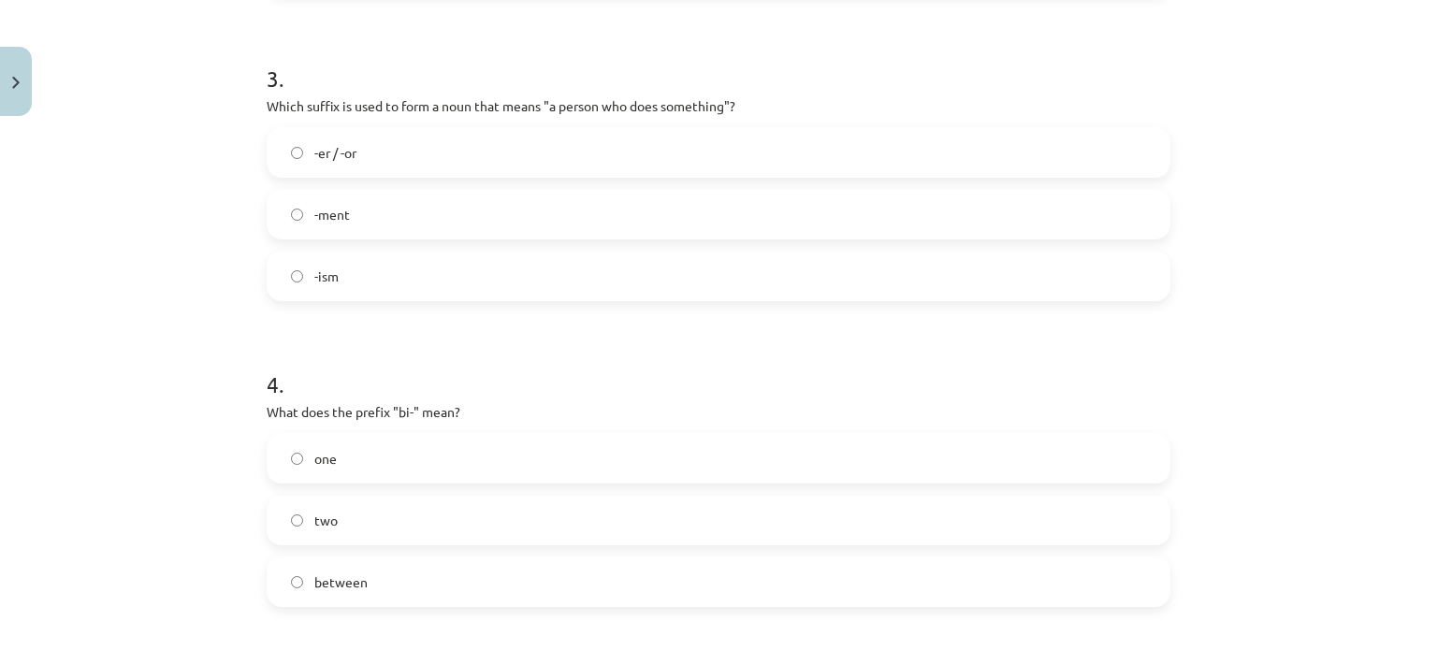
scroll to position [1076, 0]
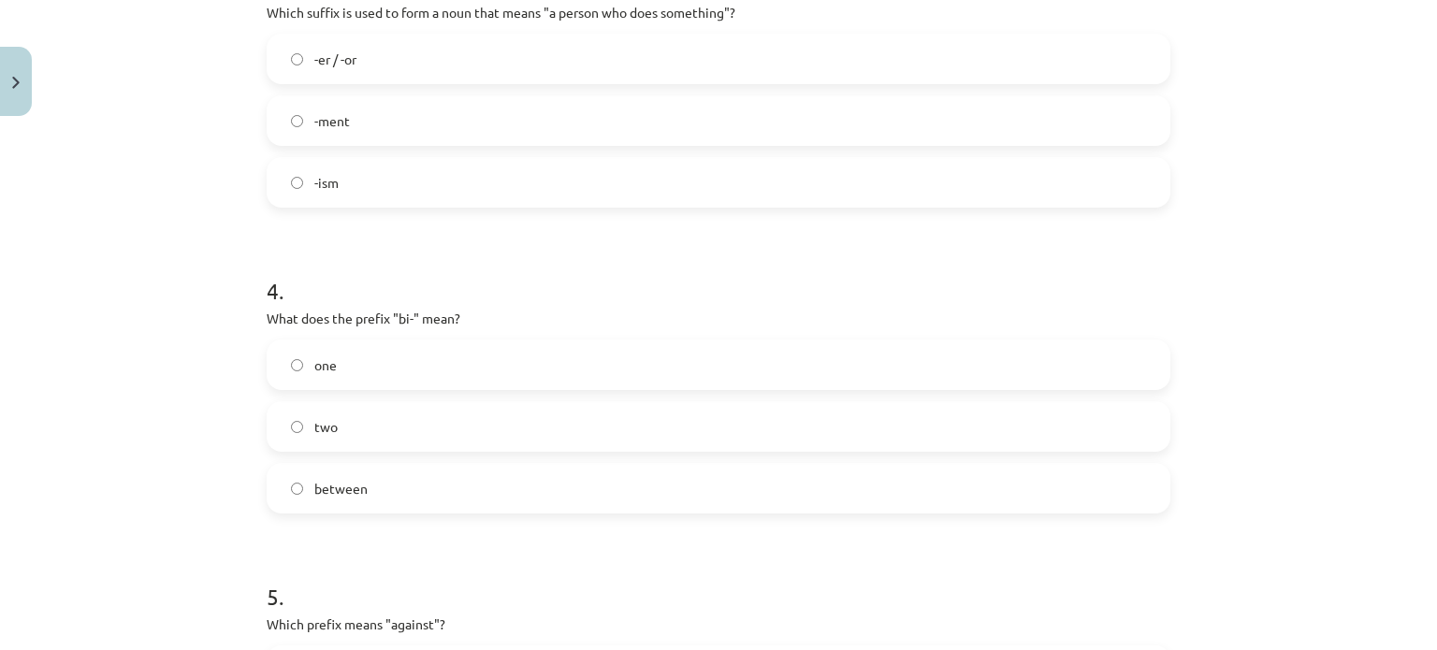
click at [372, 416] on label "two" at bounding box center [719, 426] width 900 height 47
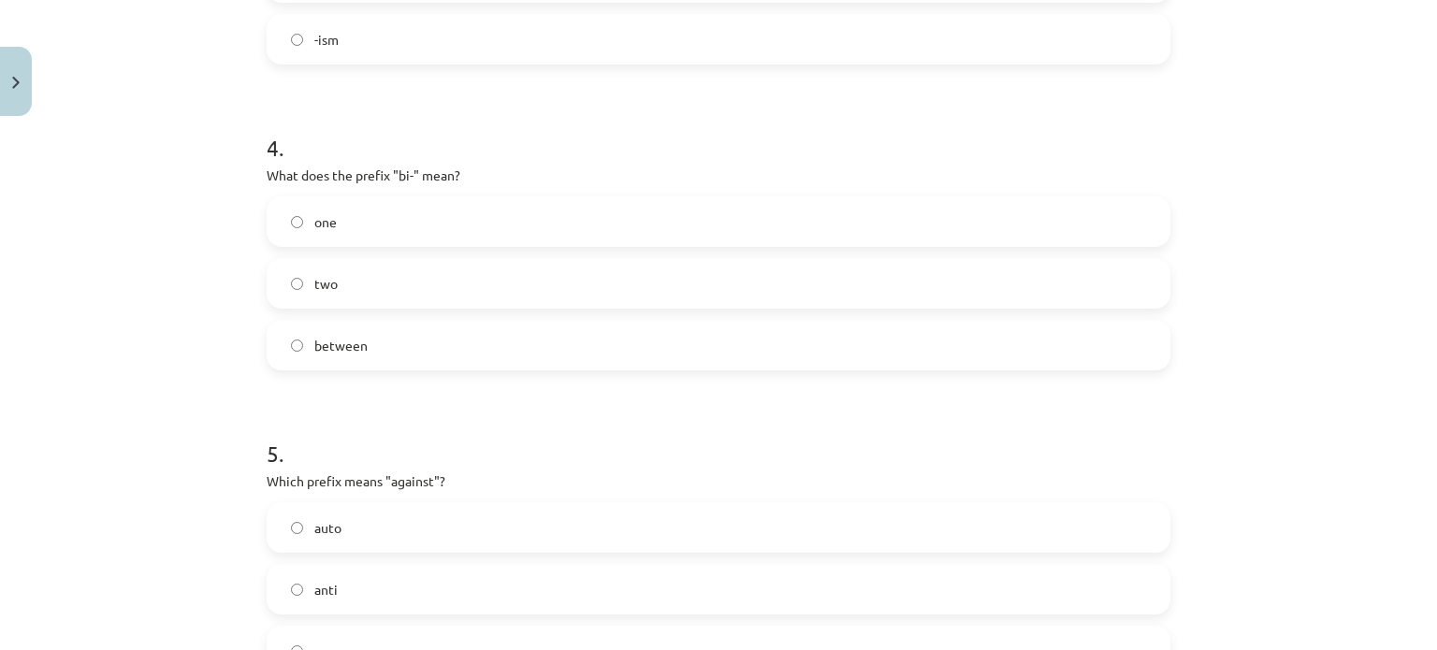
scroll to position [1263, 0]
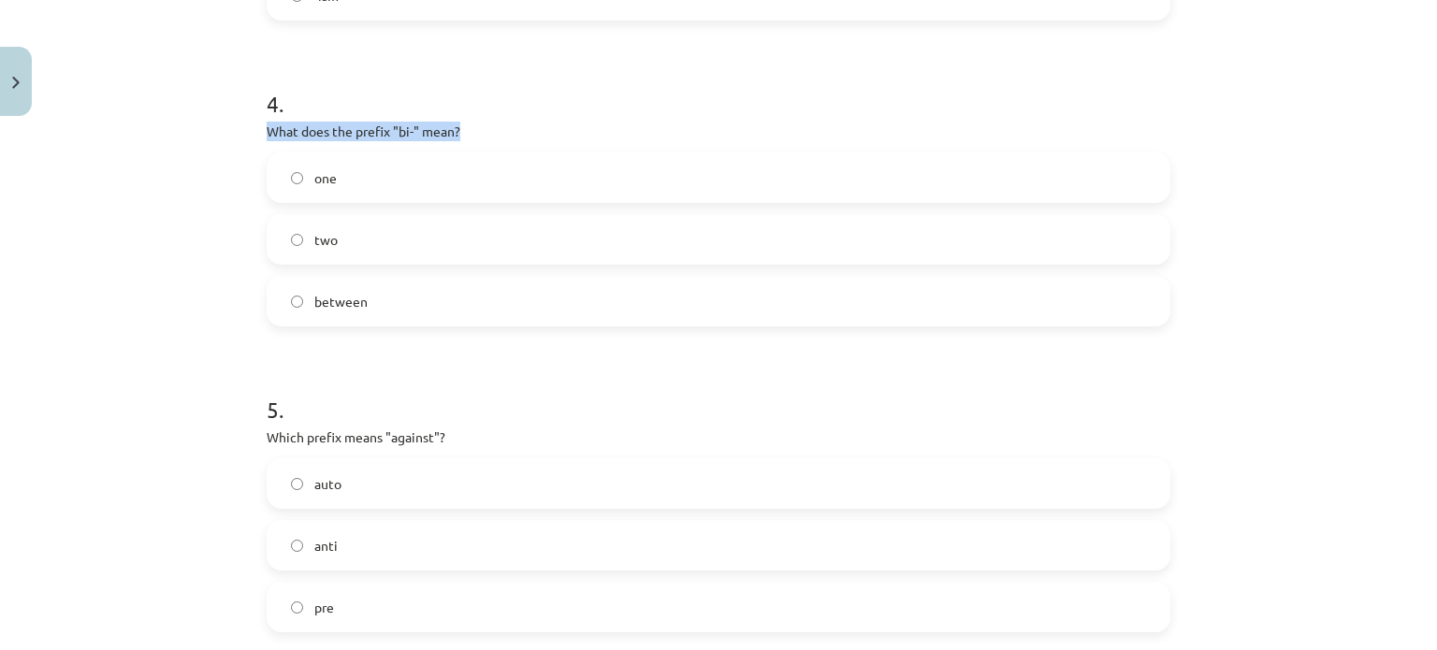
drag, startPoint x: 262, startPoint y: 123, endPoint x: 458, endPoint y: 131, distance: 196.7
click at [458, 131] on p "What does the prefix "bi-" mean?" at bounding box center [719, 132] width 904 height 20
copy p "What does the prefix "bi-" mean?"
click at [224, 160] on div "Mācību tēma: Angļu valodas i - 11. klases 1. ieskaites mācību materiāls #6 📝 To…" at bounding box center [718, 325] width 1437 height 650
drag, startPoint x: 256, startPoint y: 124, endPoint x: 374, endPoint y: 311, distance: 221.2
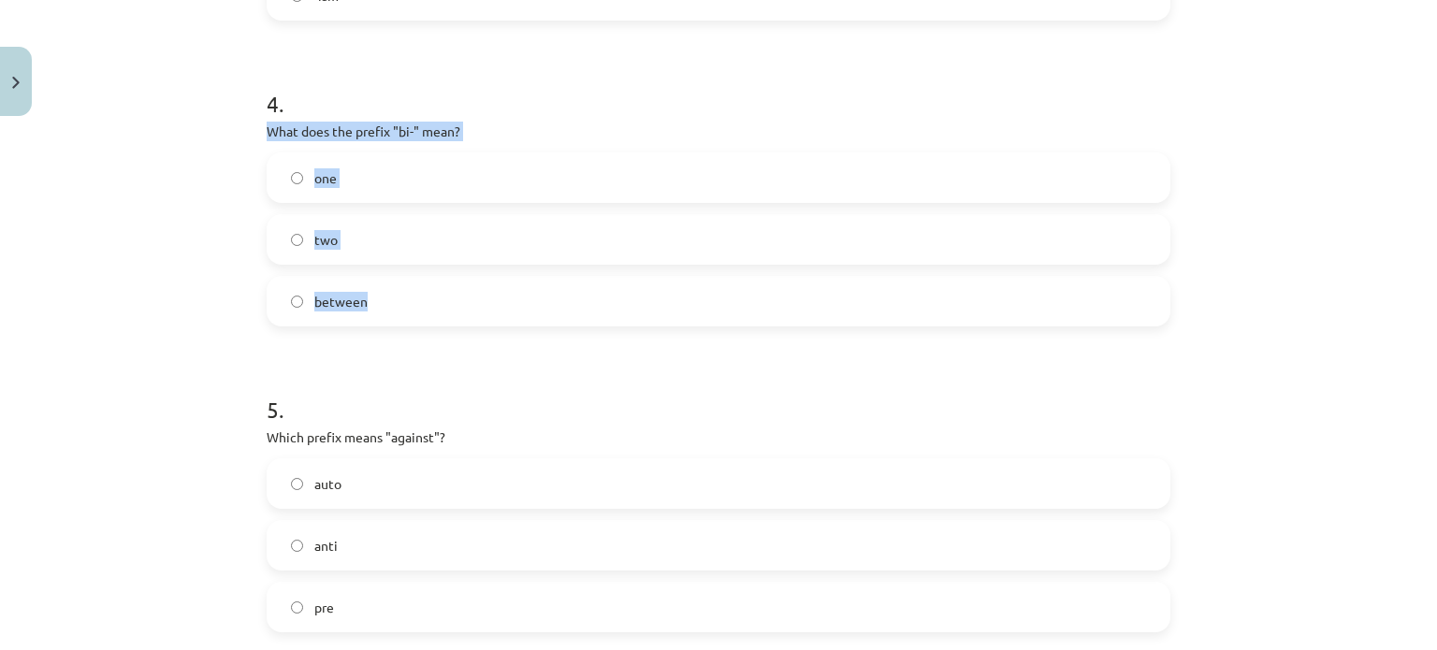
copy div "What does the prefix "bi-" mean? one two between"
click at [105, 388] on div "Mācību tēma: Angļu valodas i - 11. klases 1. ieskaites mācību materiāls #6 📝 To…" at bounding box center [718, 325] width 1437 height 650
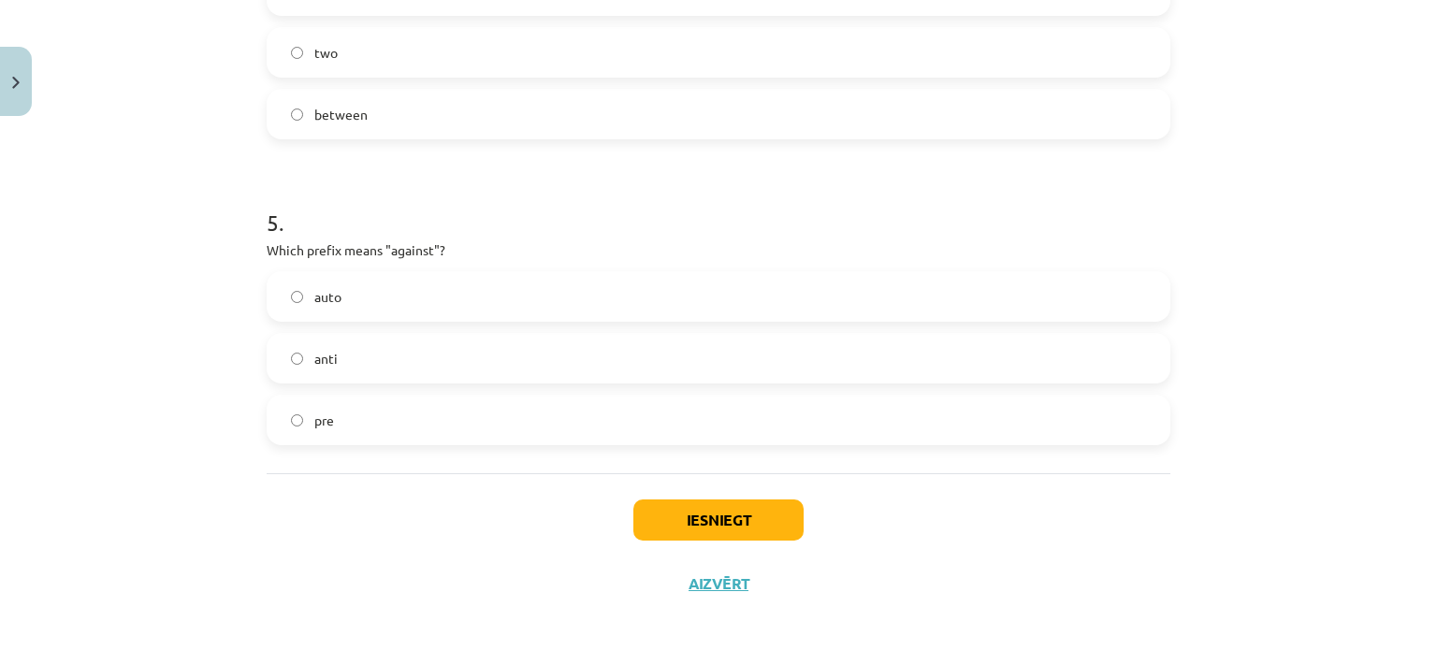
click at [371, 347] on label "anti" at bounding box center [719, 358] width 900 height 47
click at [661, 516] on button "Iesniegt" at bounding box center [718, 520] width 170 height 41
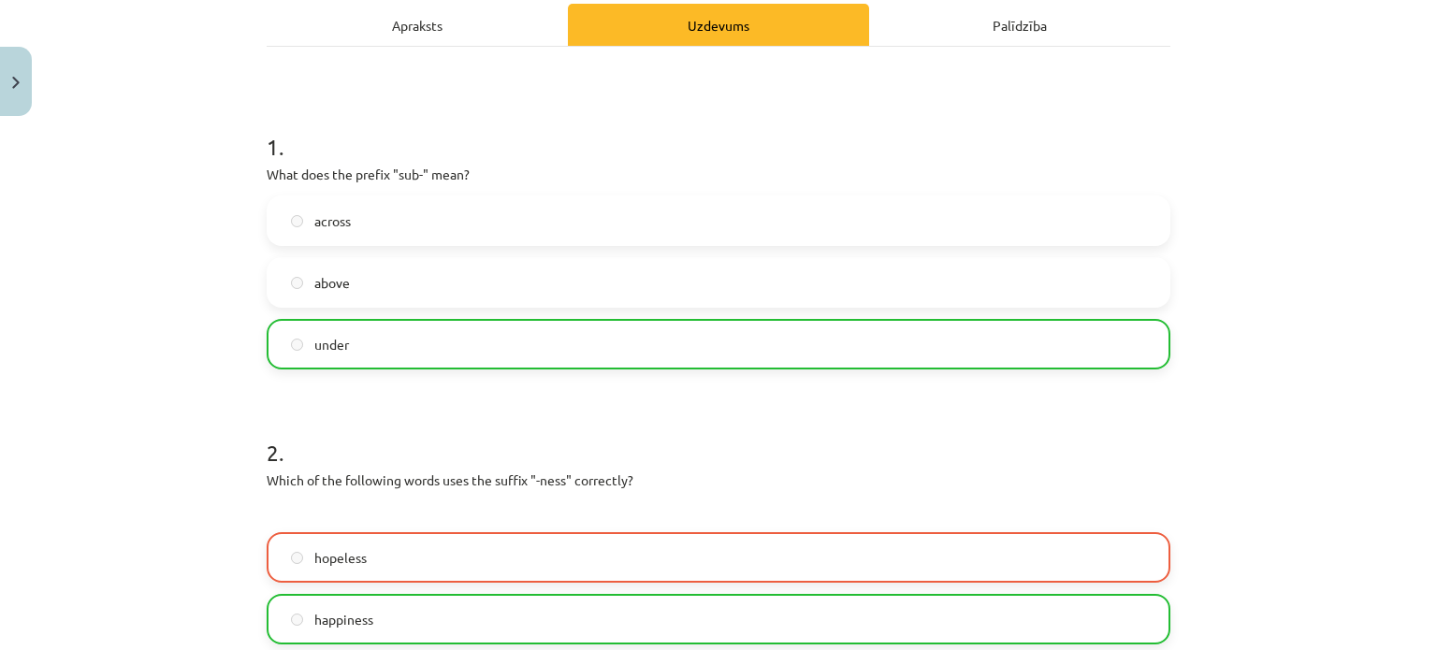
scroll to position [432, 0]
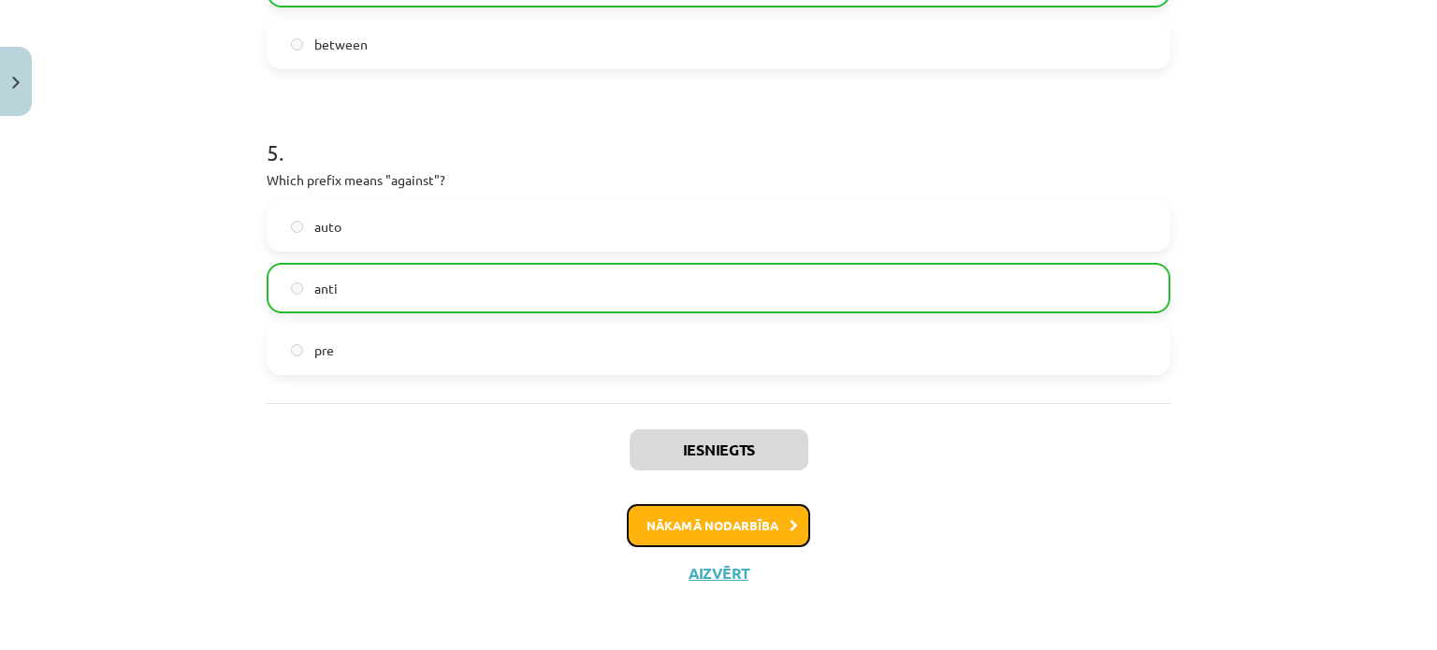
click at [757, 520] on button "Nākamā nodarbība" at bounding box center [718, 525] width 183 height 43
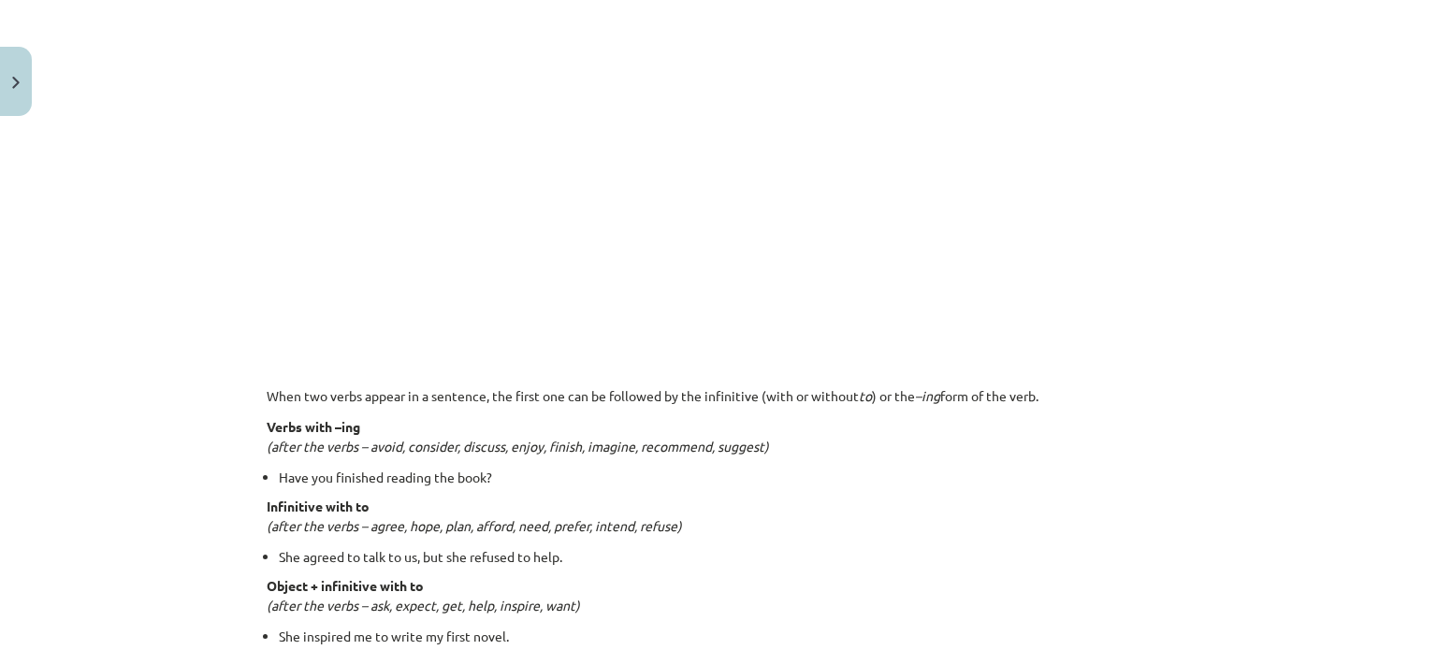
scroll to position [1135, 0]
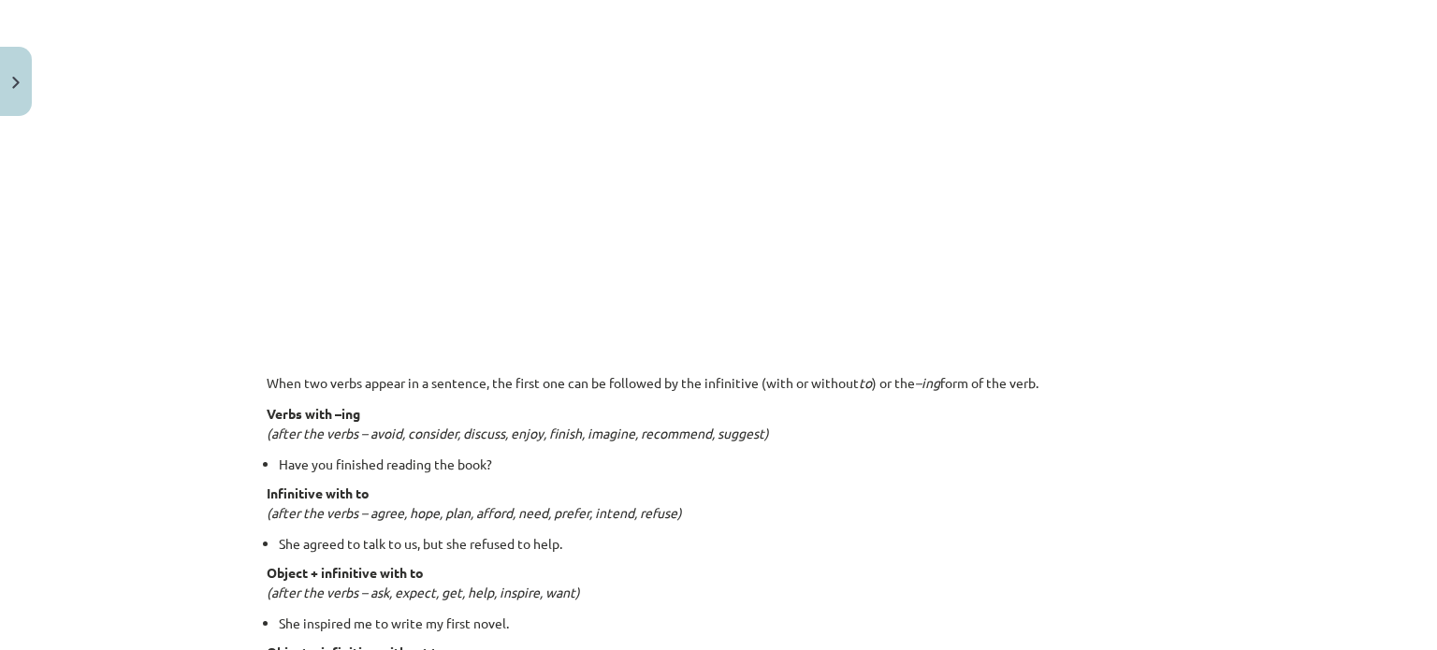
click at [465, 339] on div "🎥 Watch and discover which verbs are followed by -ing or the infinitive. Piezīm…" at bounding box center [719, 520] width 904 height 2641
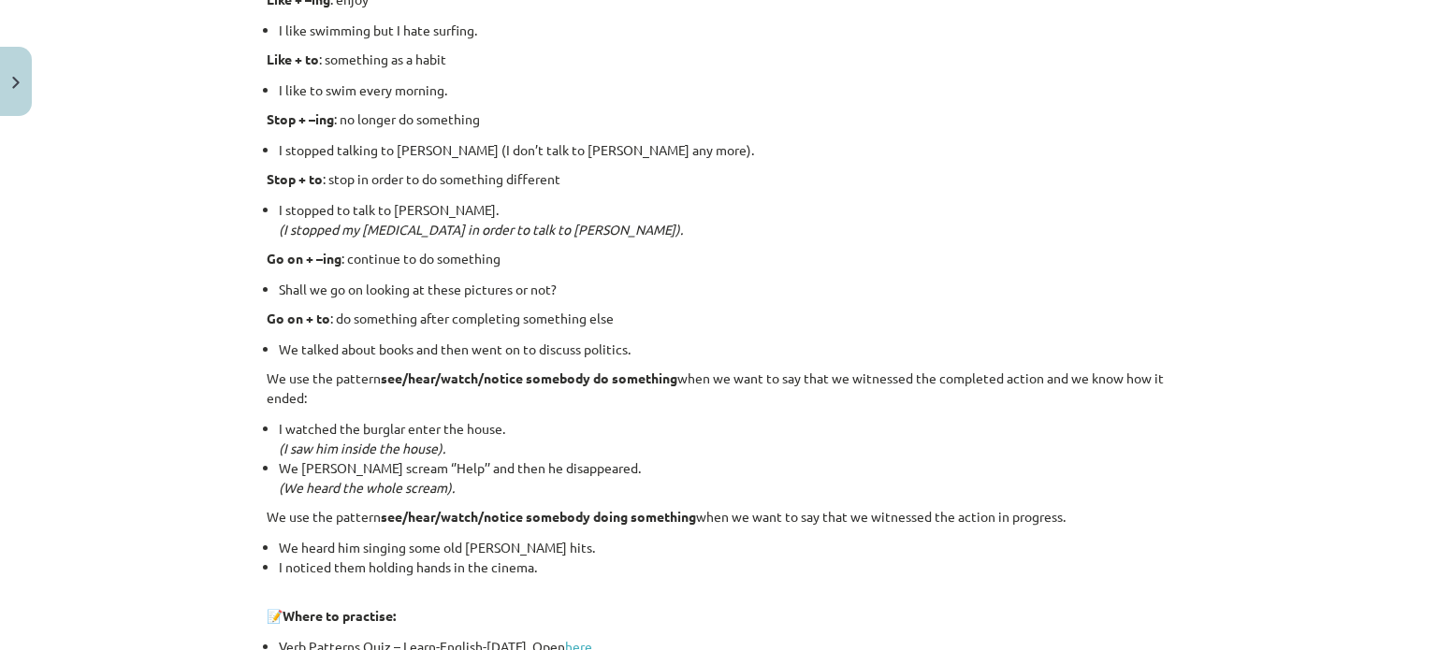
scroll to position [2542, 0]
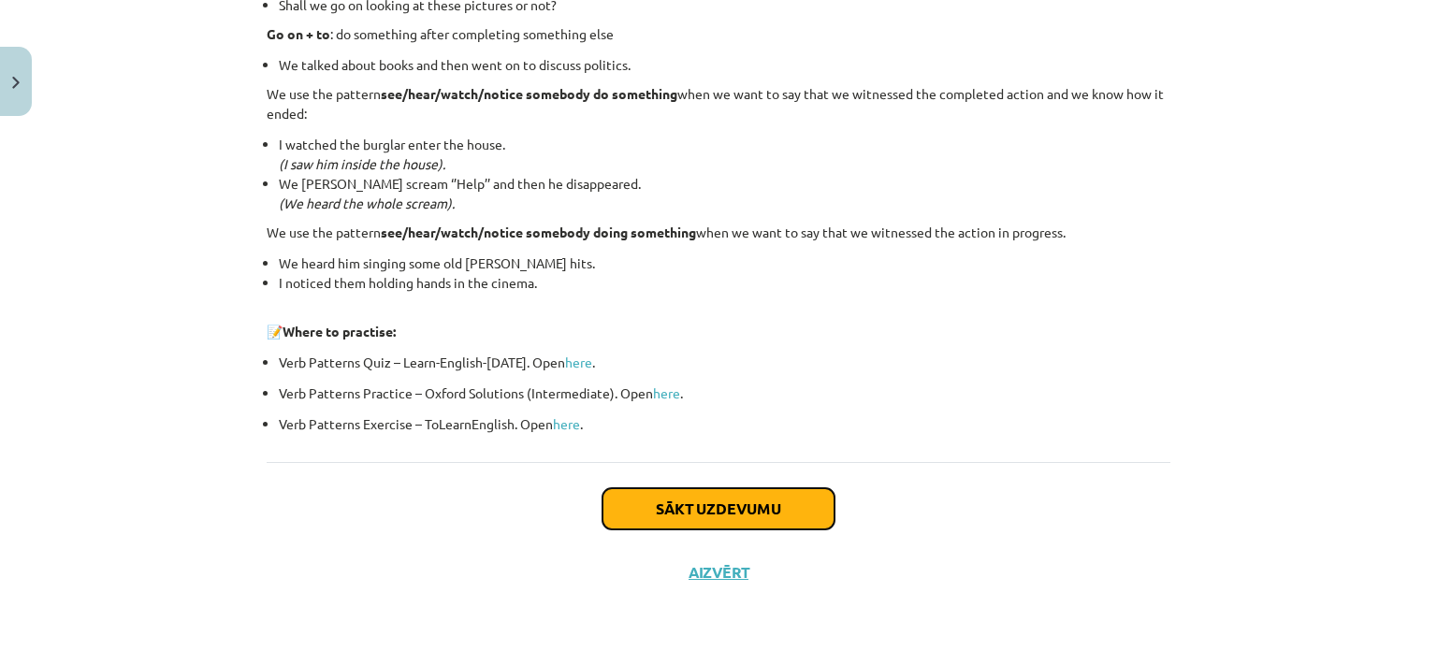
click at [742, 510] on button "Sākt uzdevumu" at bounding box center [719, 508] width 232 height 41
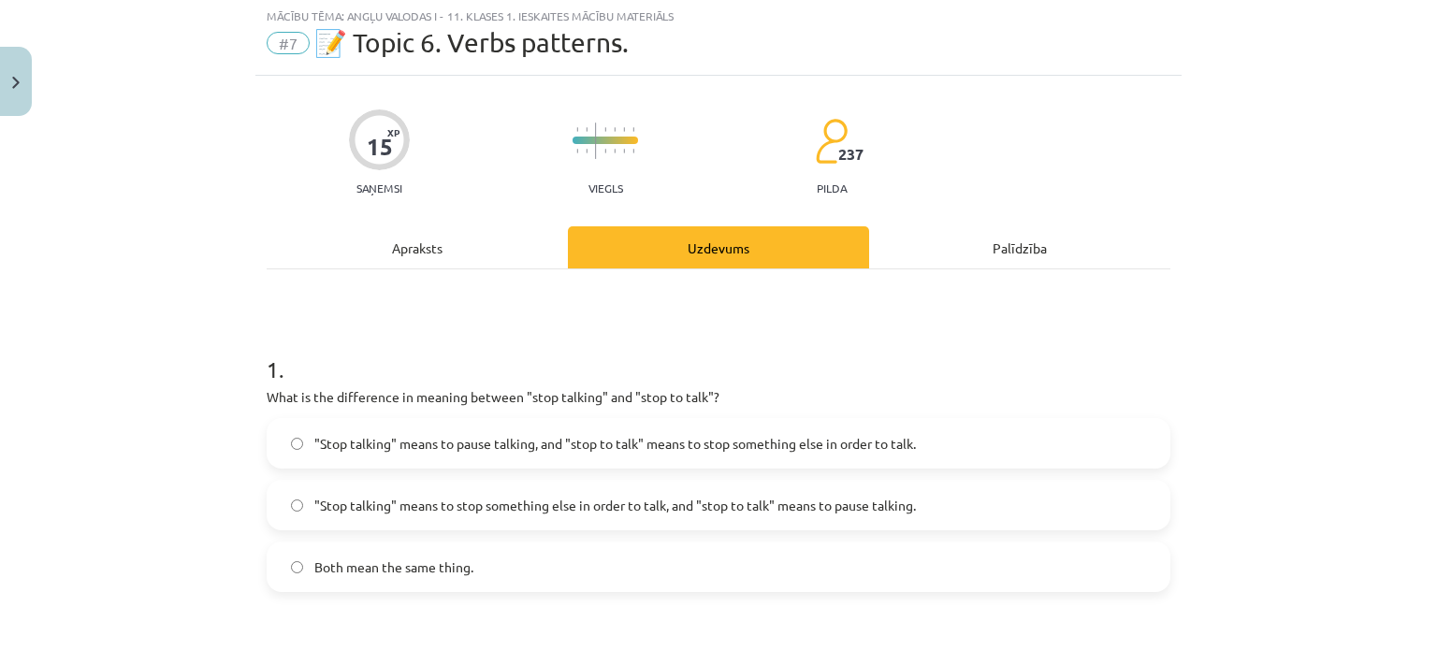
scroll to position [47, 0]
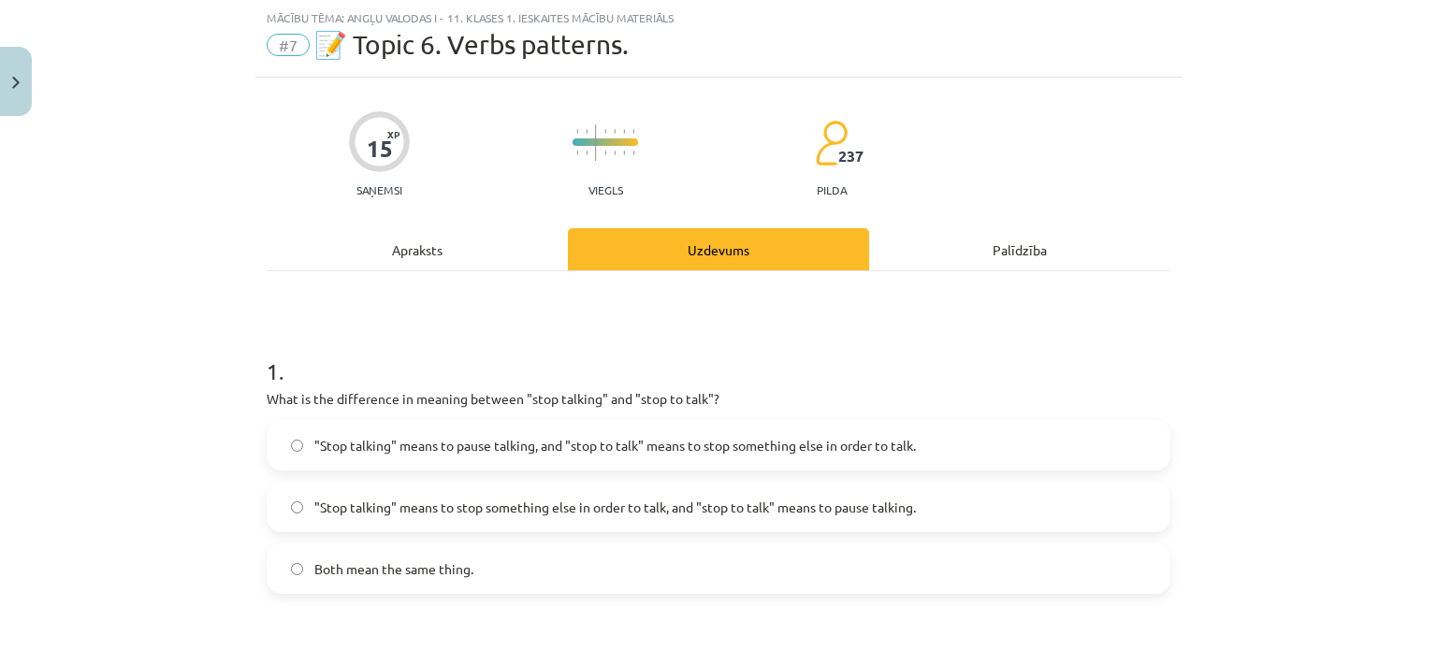
click at [357, 455] on label ""Stop talking" means to pause talking, and "stop to talk" means to stop somethi…" at bounding box center [719, 445] width 900 height 47
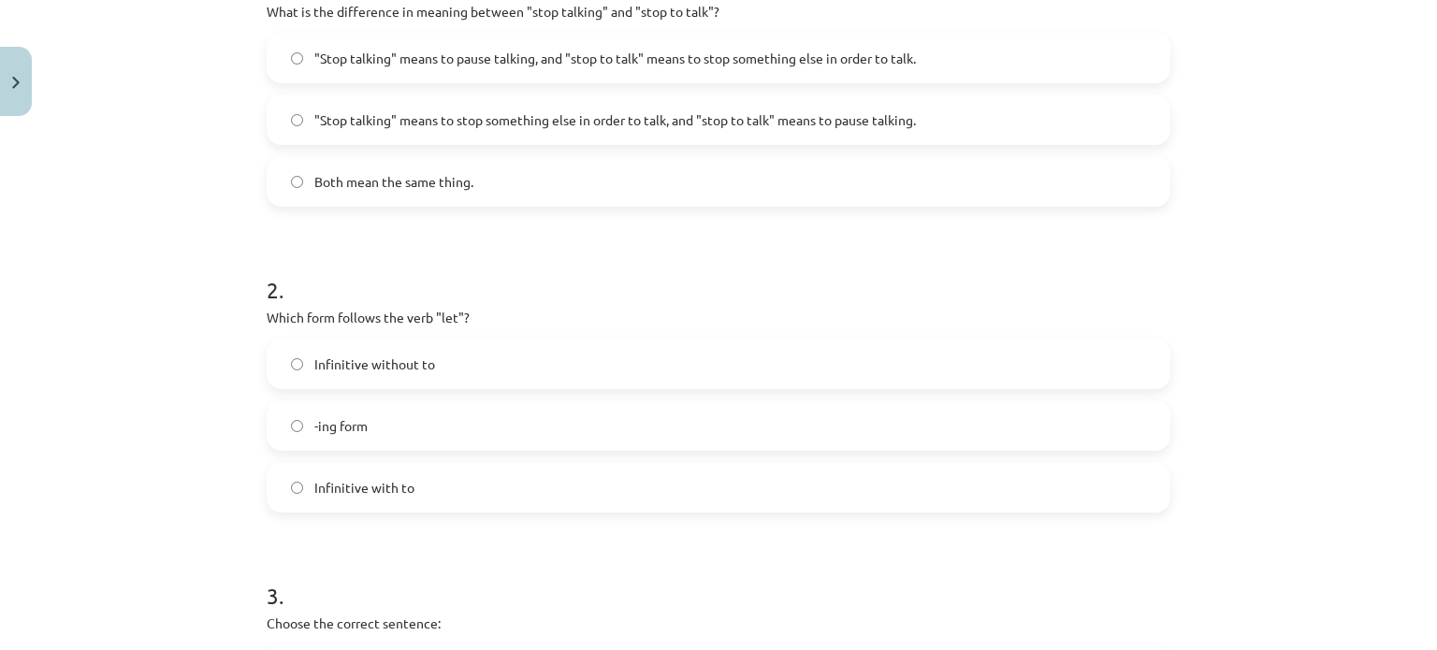
scroll to position [515, 0]
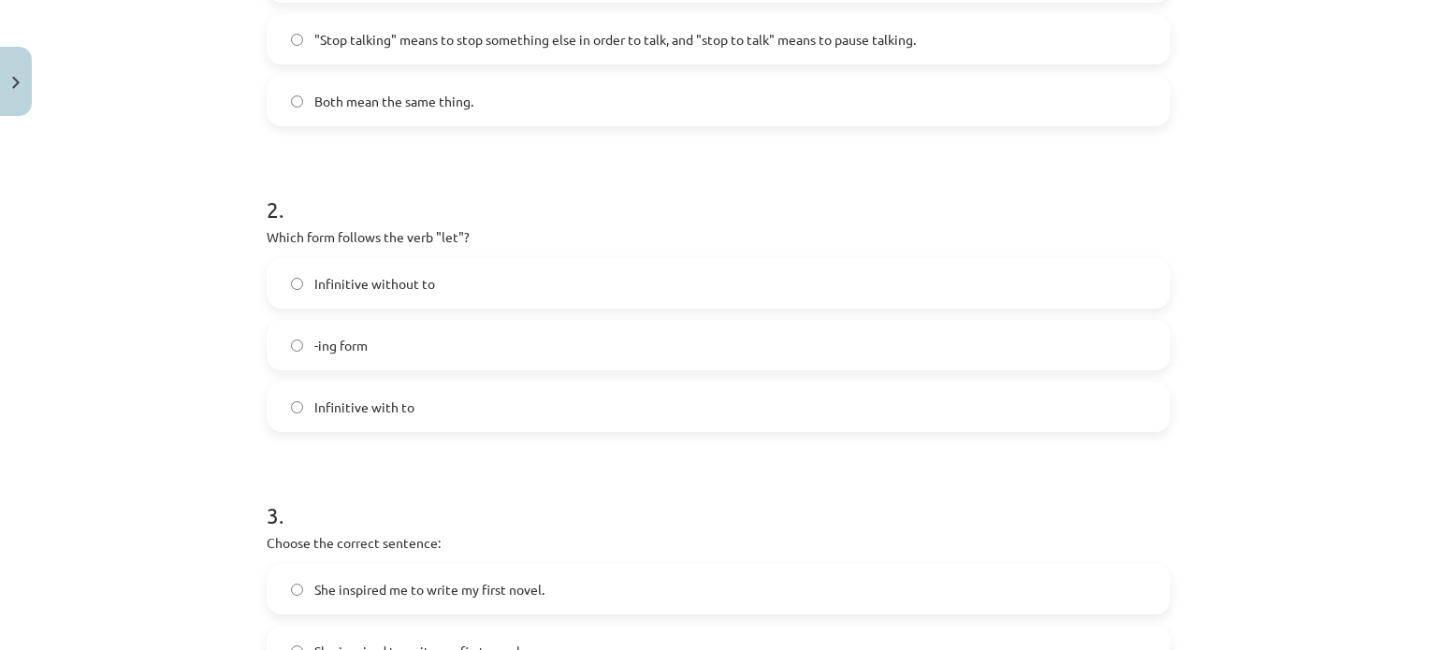
click at [372, 271] on label "Infinitive without to" at bounding box center [719, 283] width 900 height 47
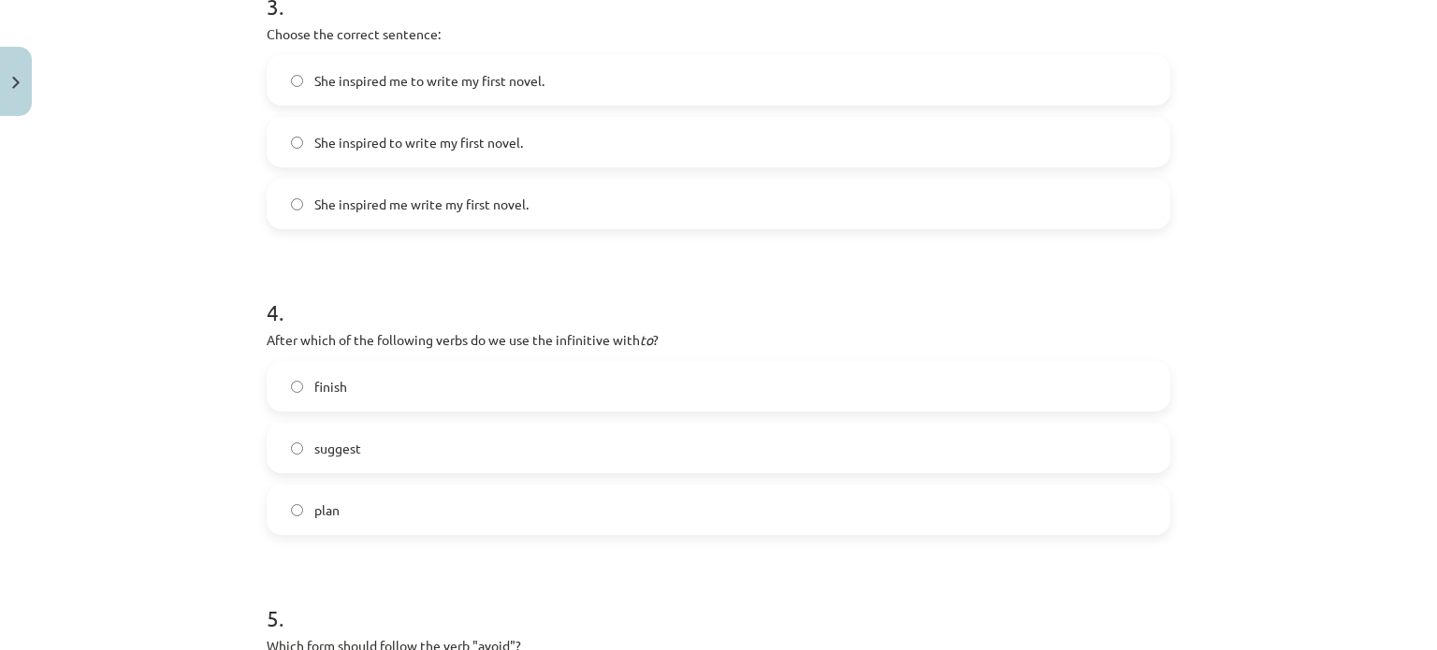
scroll to position [1076, 0]
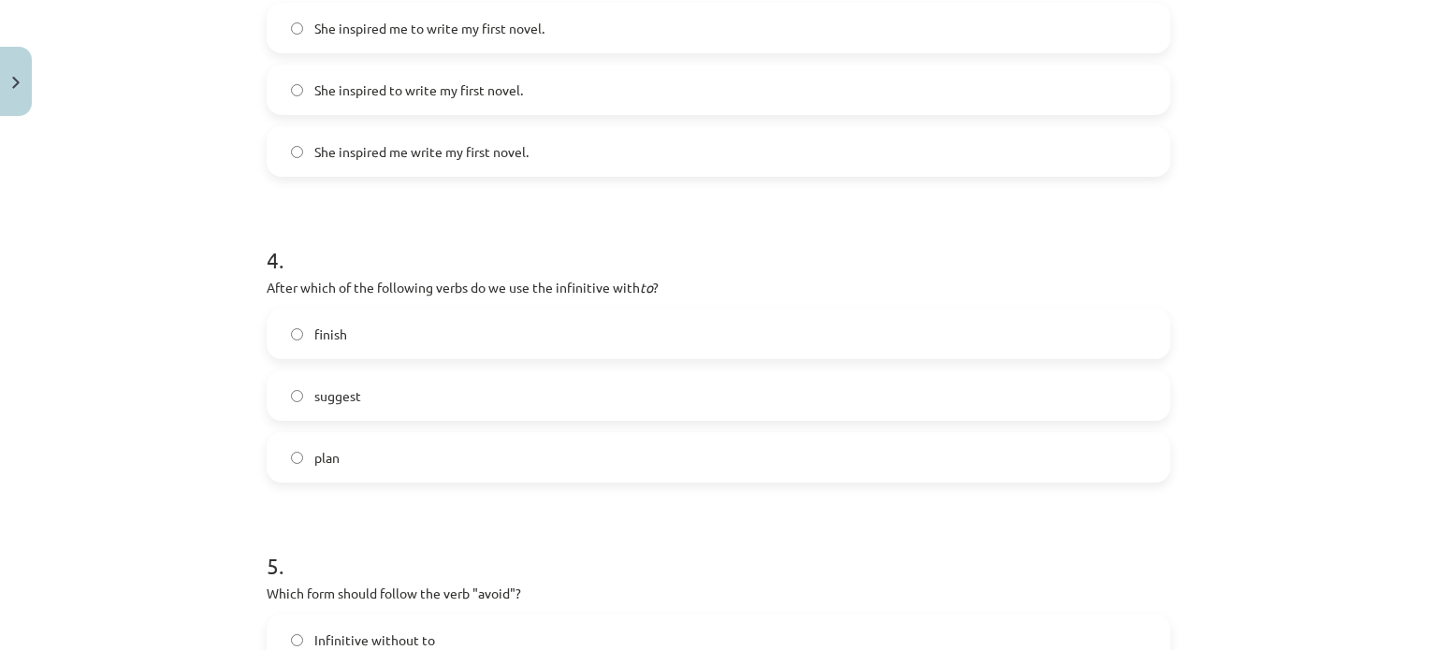
click at [364, 317] on label "finish" at bounding box center [719, 334] width 900 height 47
click at [388, 463] on label "plan" at bounding box center [719, 457] width 900 height 47
click at [358, 345] on label "finish" at bounding box center [719, 334] width 900 height 47
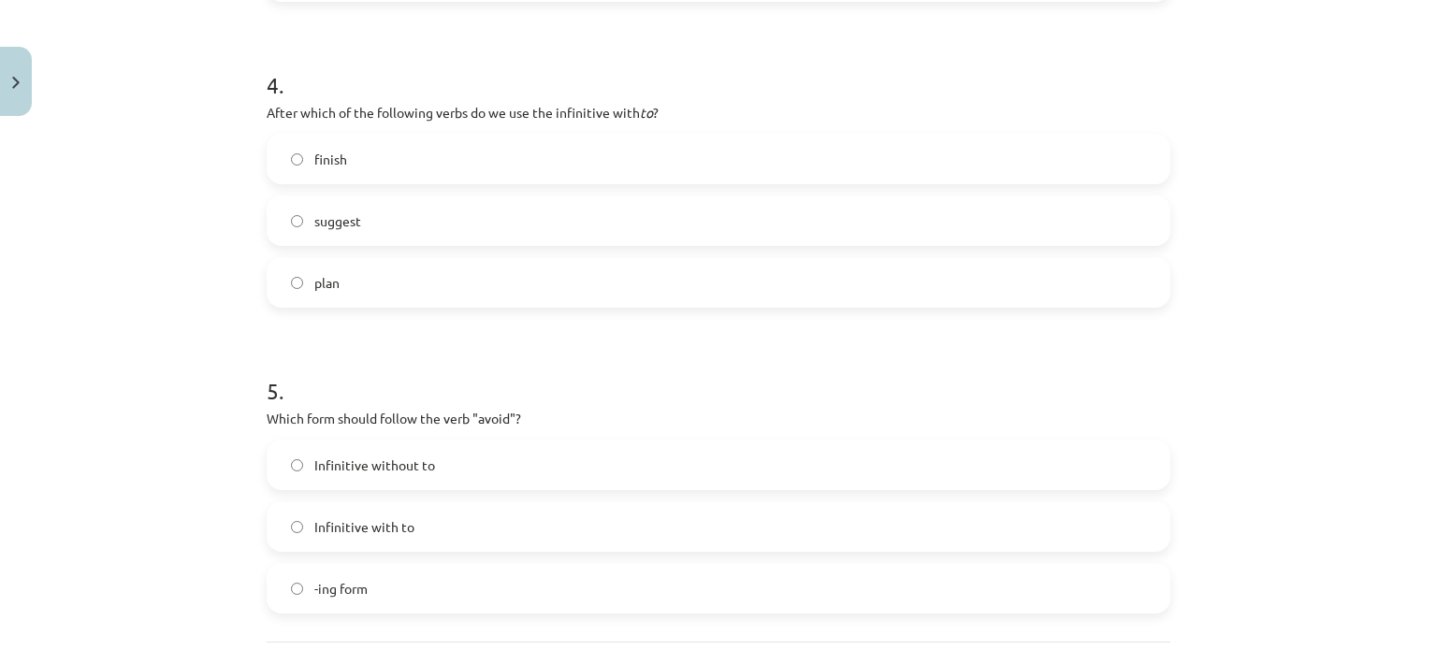
scroll to position [1263, 0]
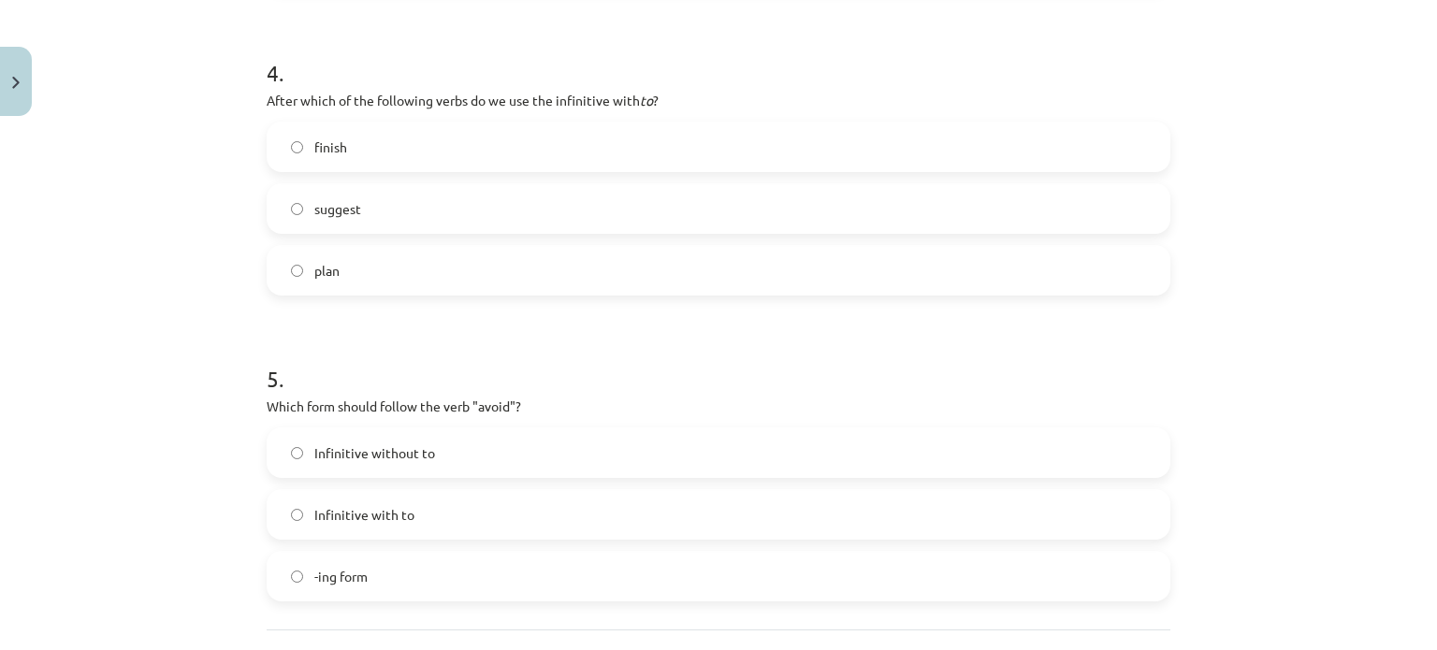
click at [300, 281] on label "plan" at bounding box center [719, 270] width 900 height 47
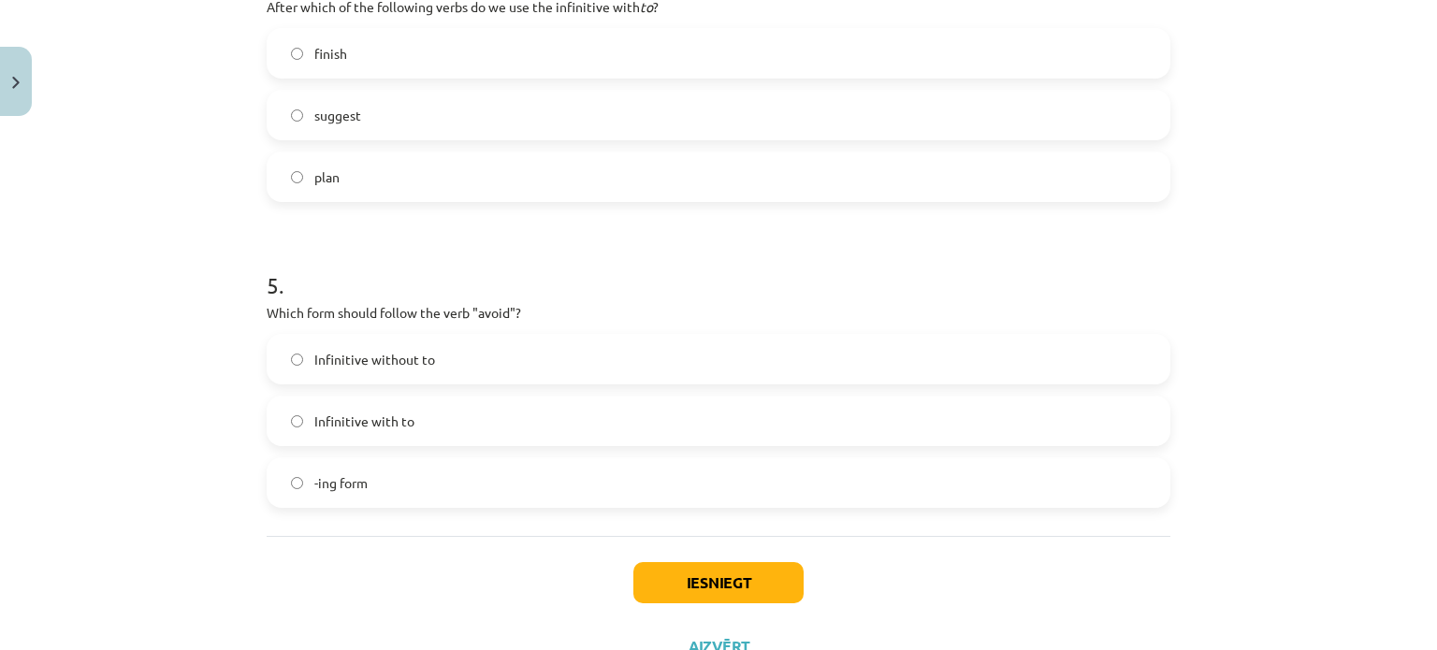
click at [419, 473] on label "-ing form" at bounding box center [719, 482] width 900 height 47
click at [719, 589] on button "Iesniegt" at bounding box center [718, 582] width 170 height 41
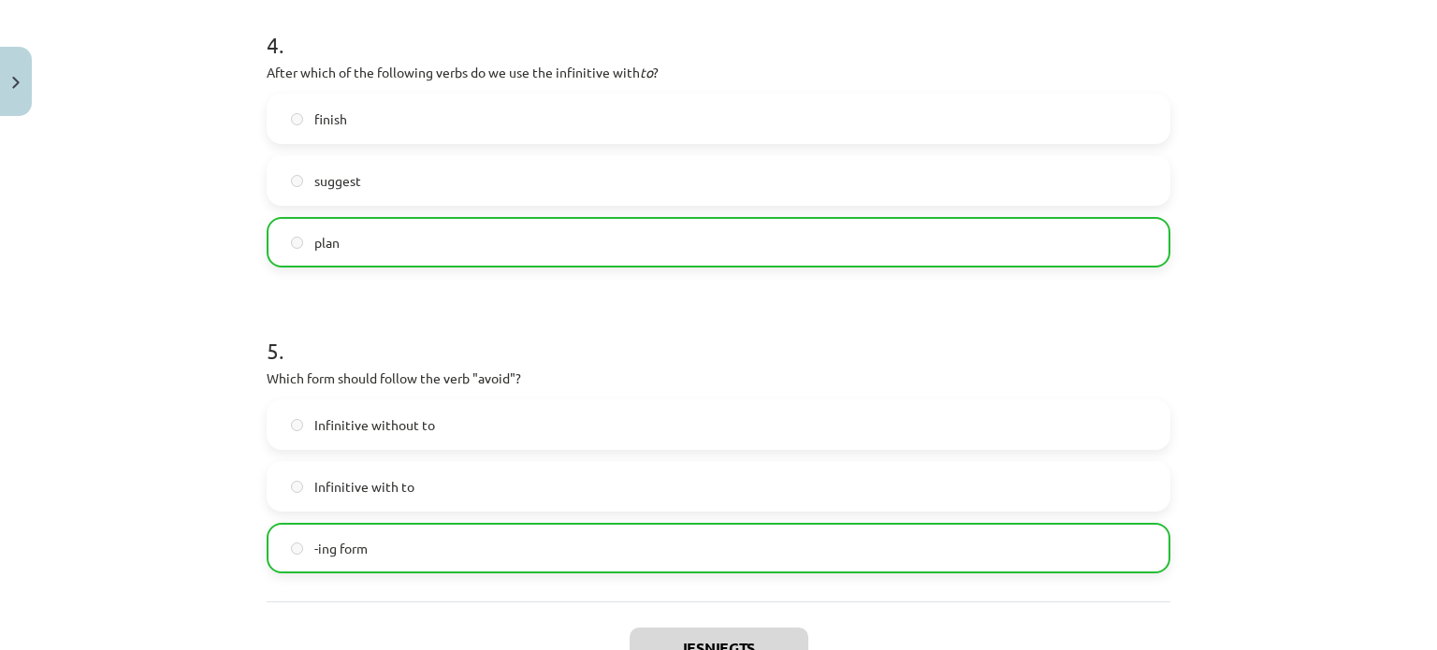
scroll to position [1490, 0]
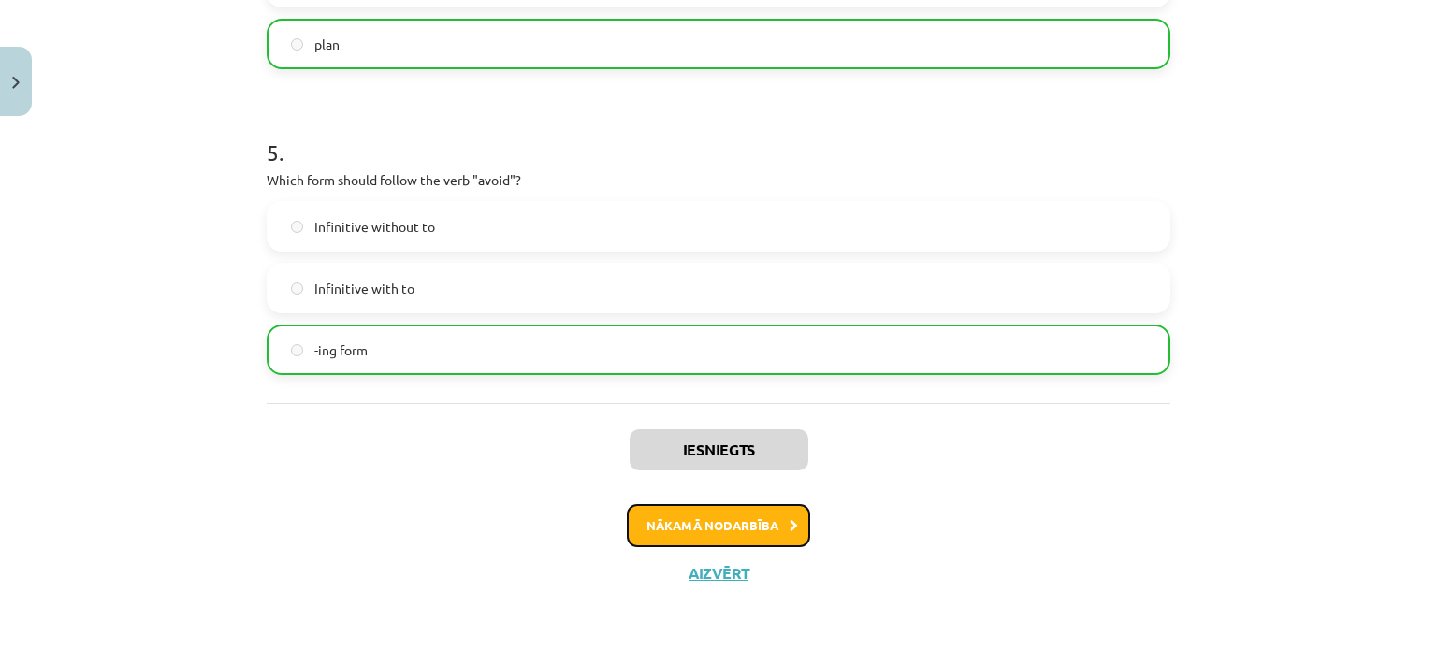
click at [703, 520] on button "Nākamā nodarbība" at bounding box center [718, 525] width 183 height 43
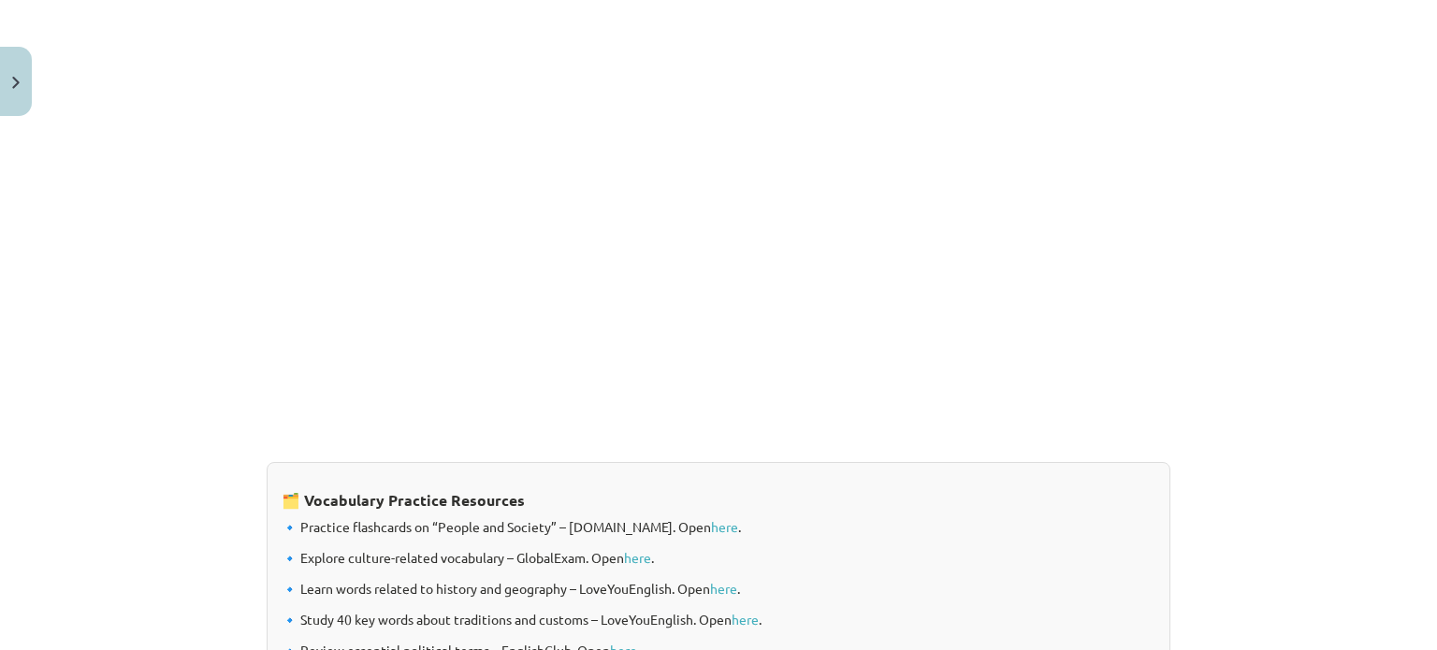
scroll to position [1557, 0]
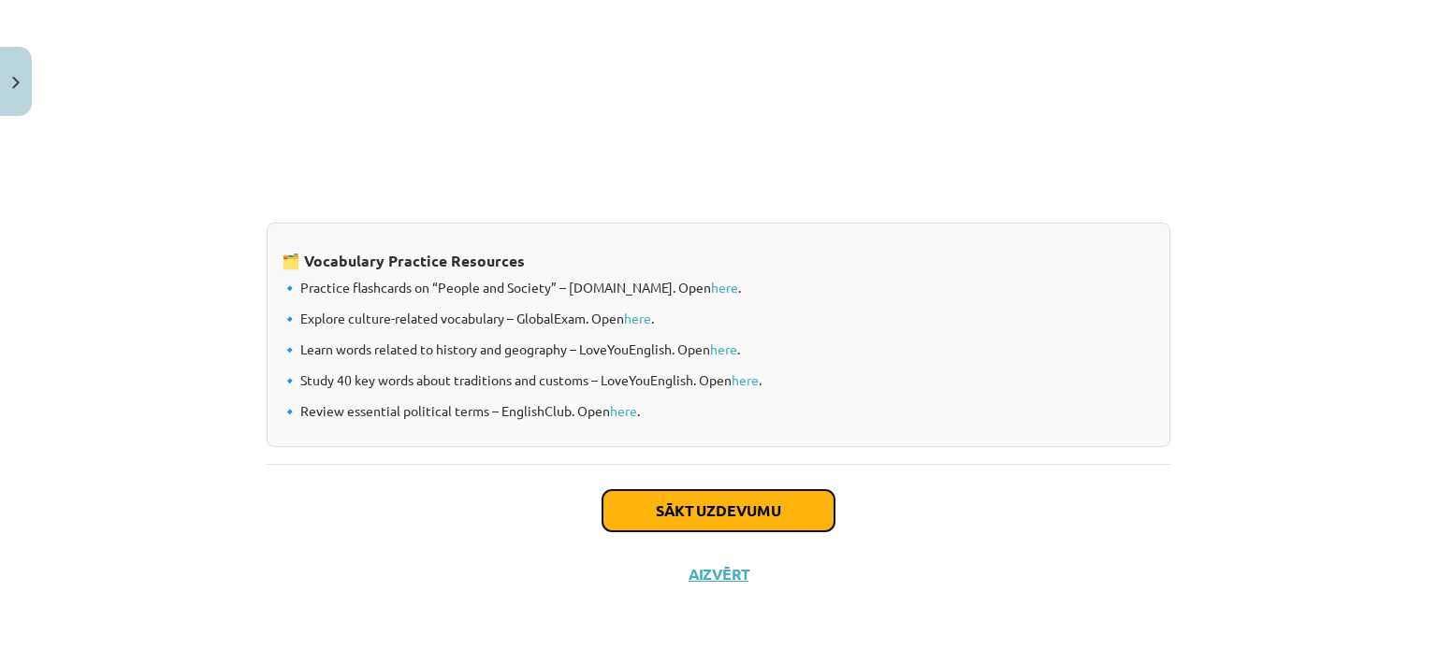
click at [698, 519] on button "Sākt uzdevumu" at bounding box center [719, 510] width 232 height 41
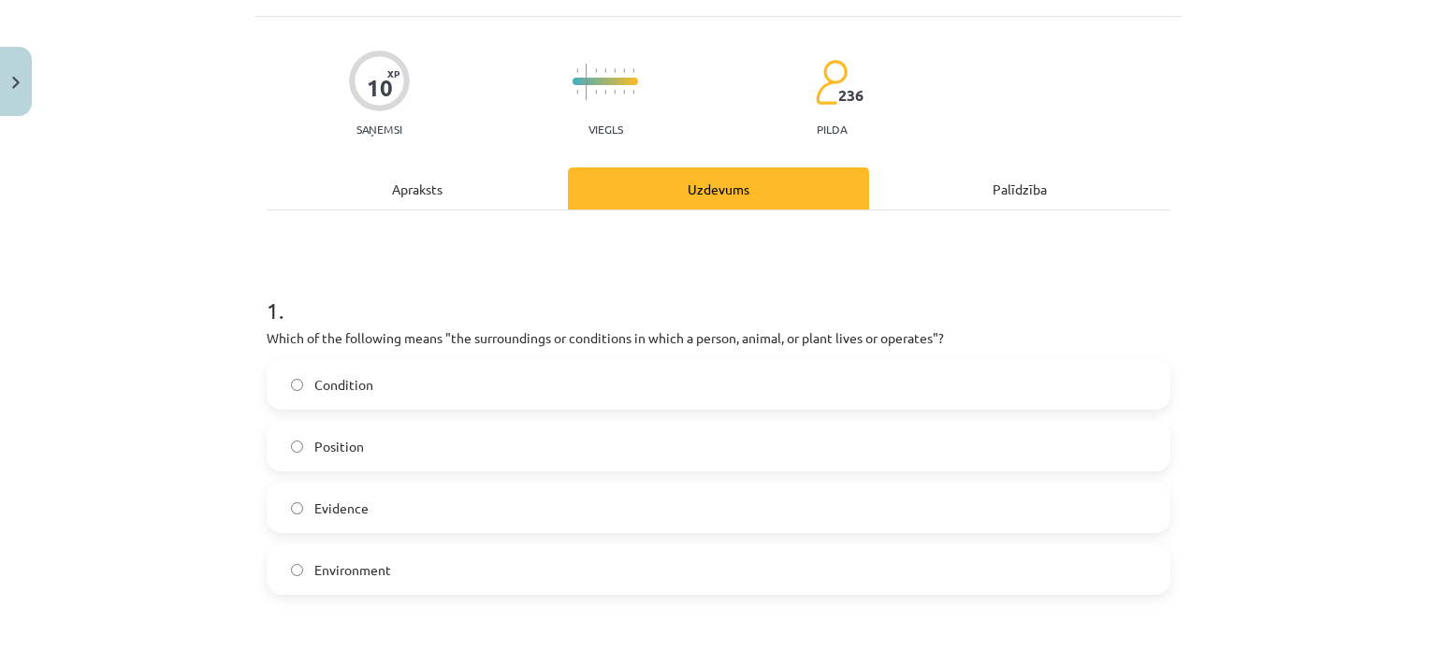
scroll to position [89, 0]
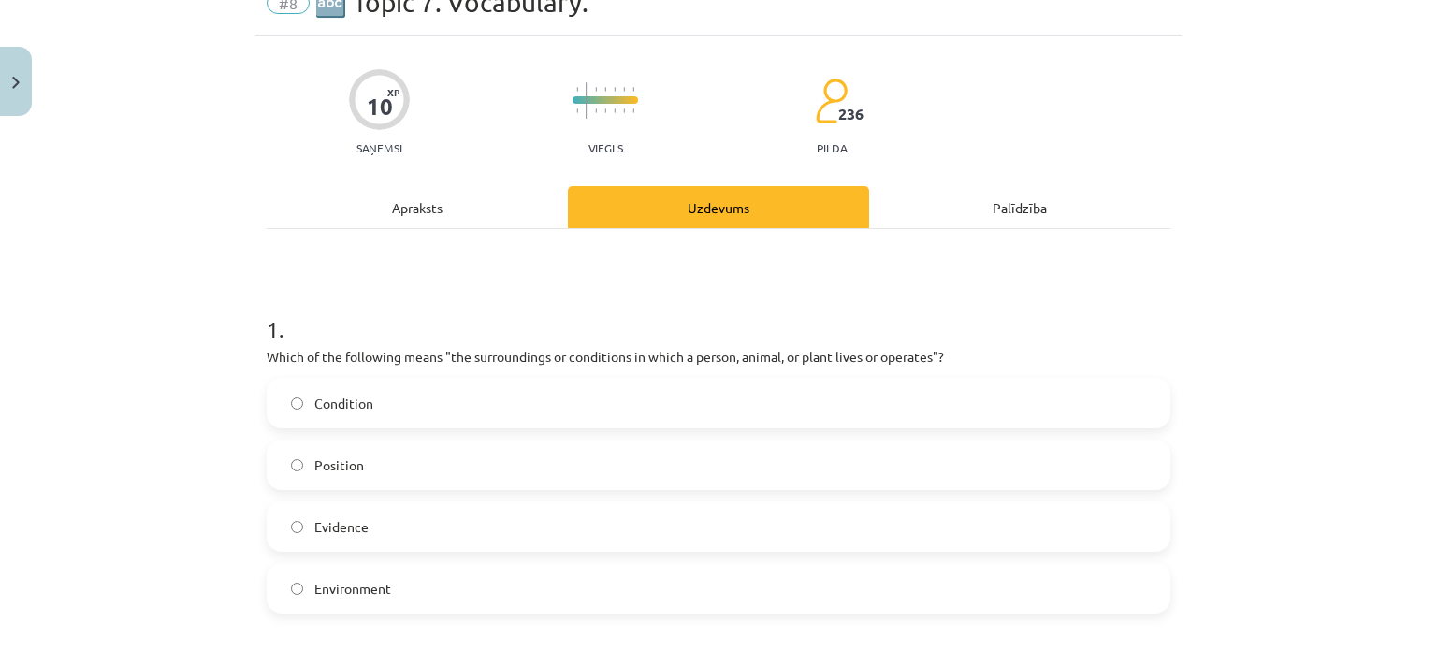
click at [581, 403] on label "Condition" at bounding box center [719, 403] width 900 height 47
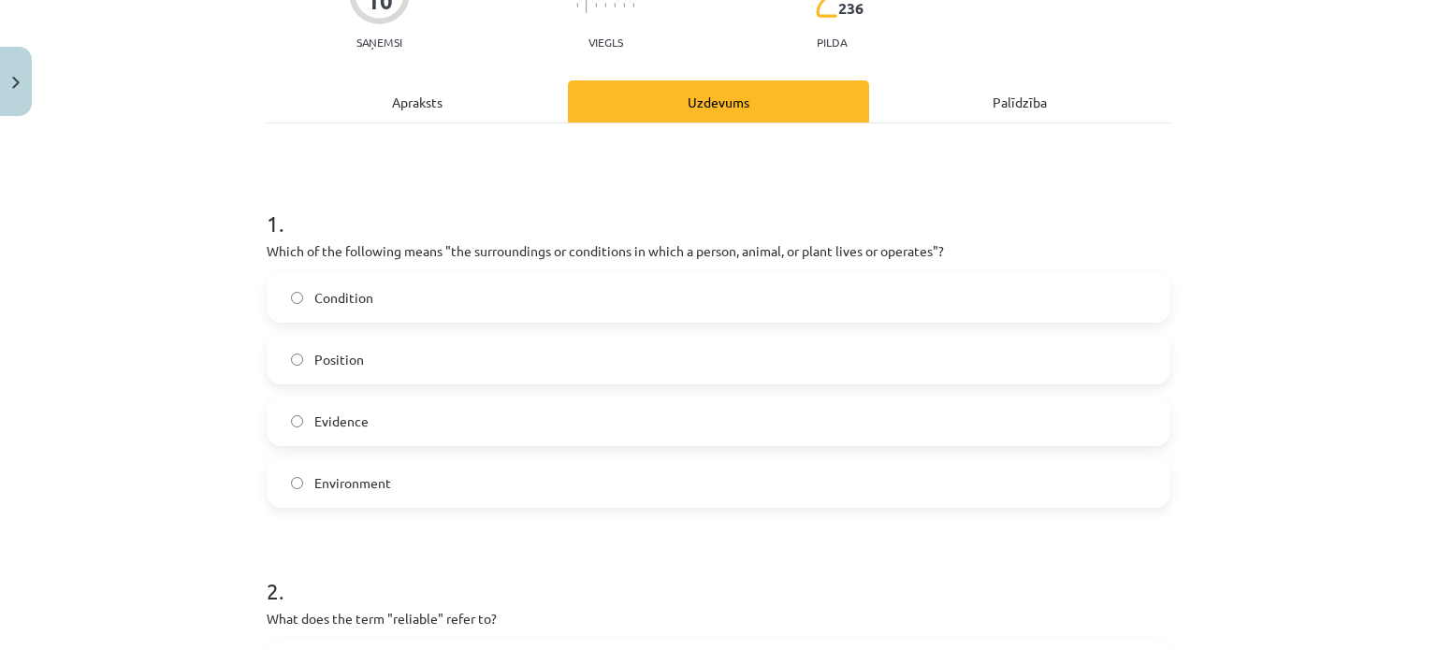
scroll to position [370, 0]
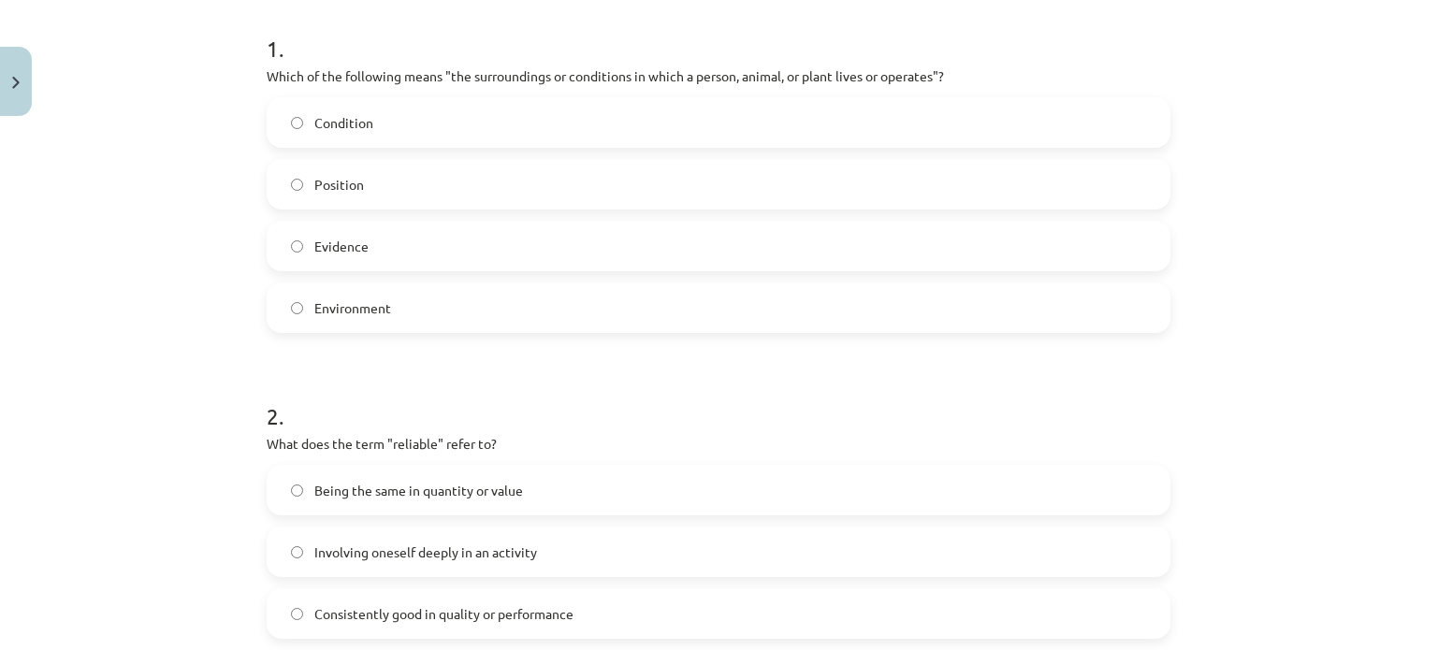
click at [495, 295] on label "Environment" at bounding box center [719, 307] width 900 height 47
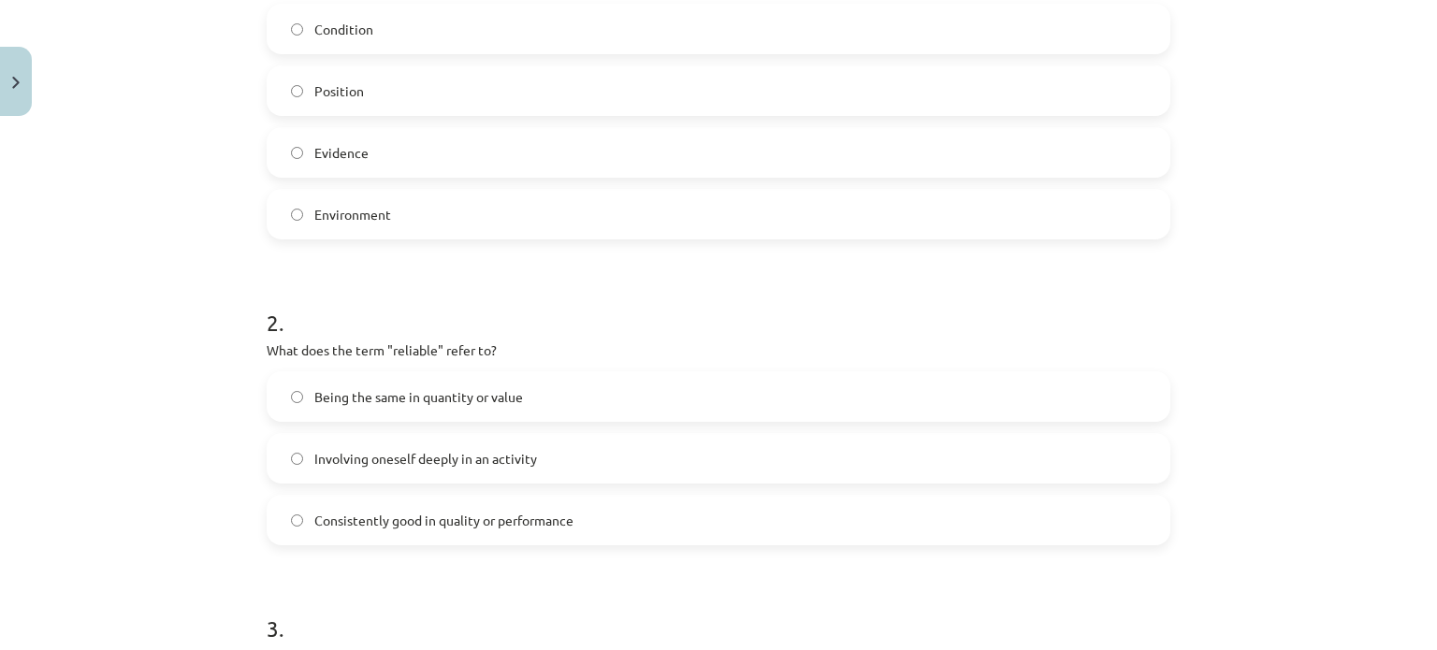
click at [633, 512] on label "Consistently good in quality or performance" at bounding box center [719, 520] width 900 height 47
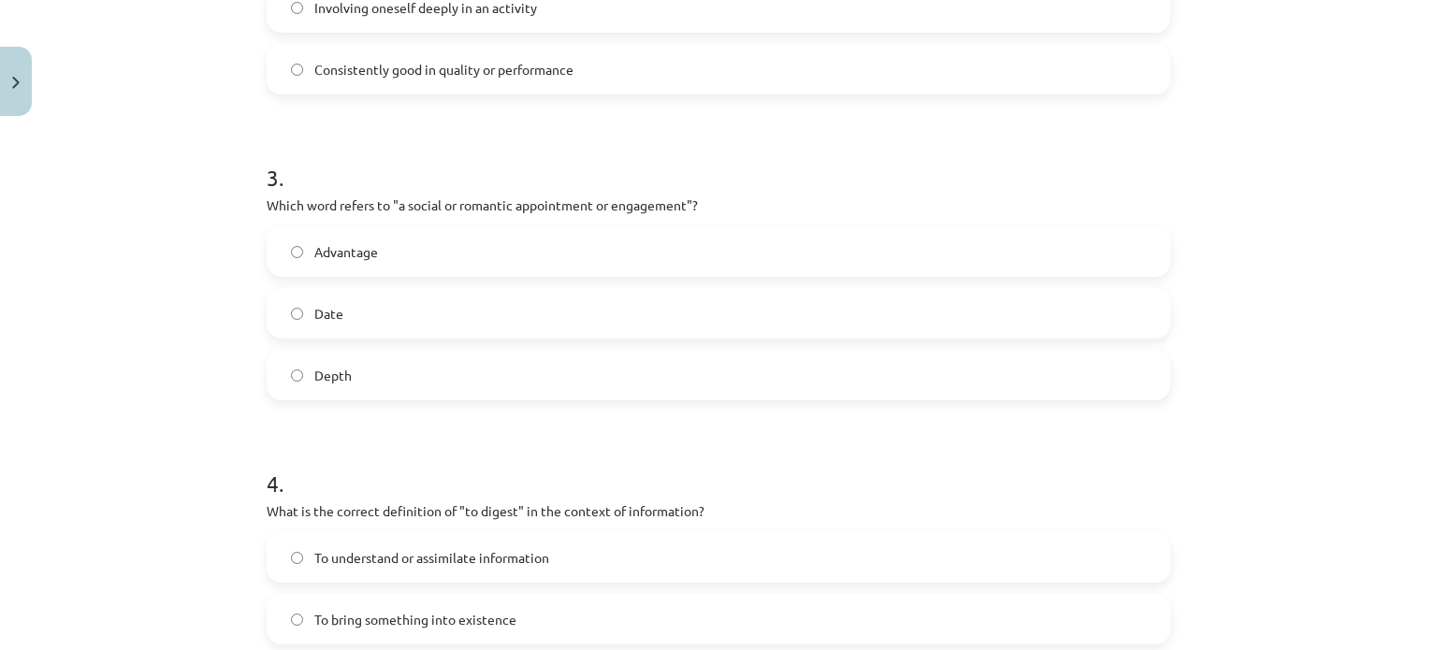
scroll to position [931, 0]
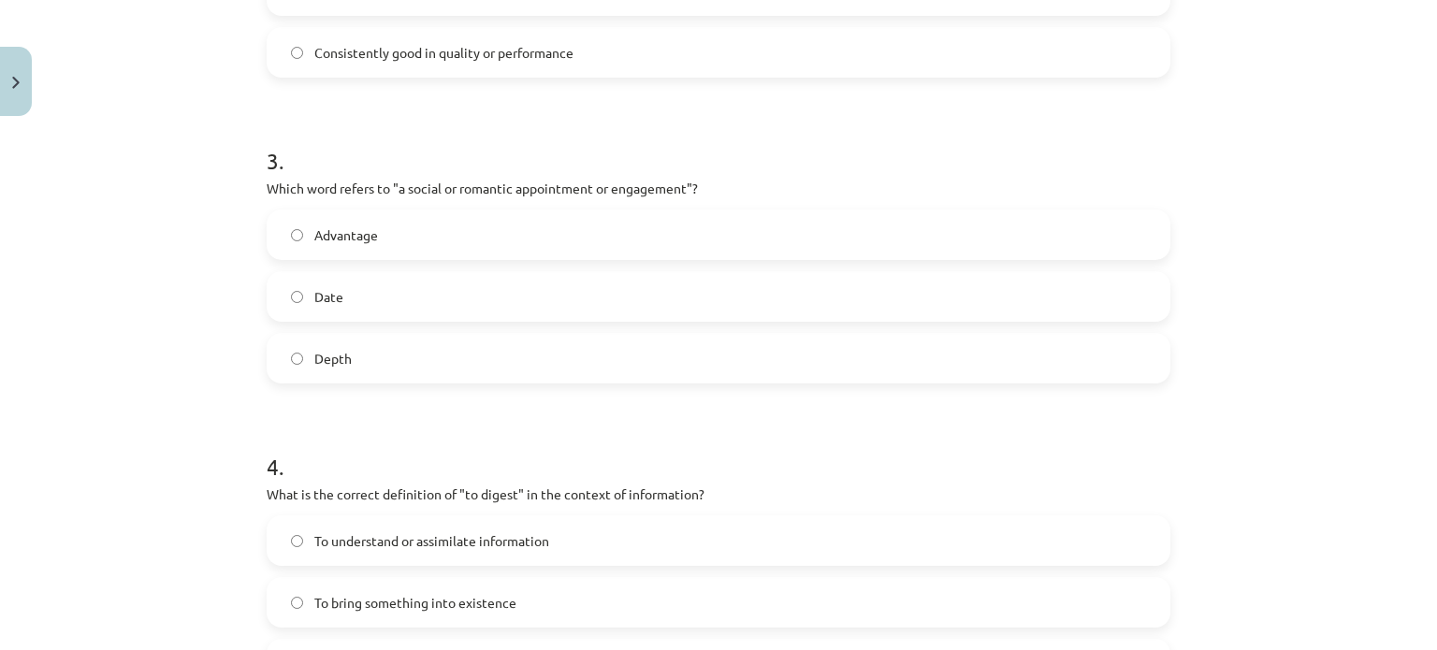
click at [517, 280] on label "Date" at bounding box center [719, 296] width 900 height 47
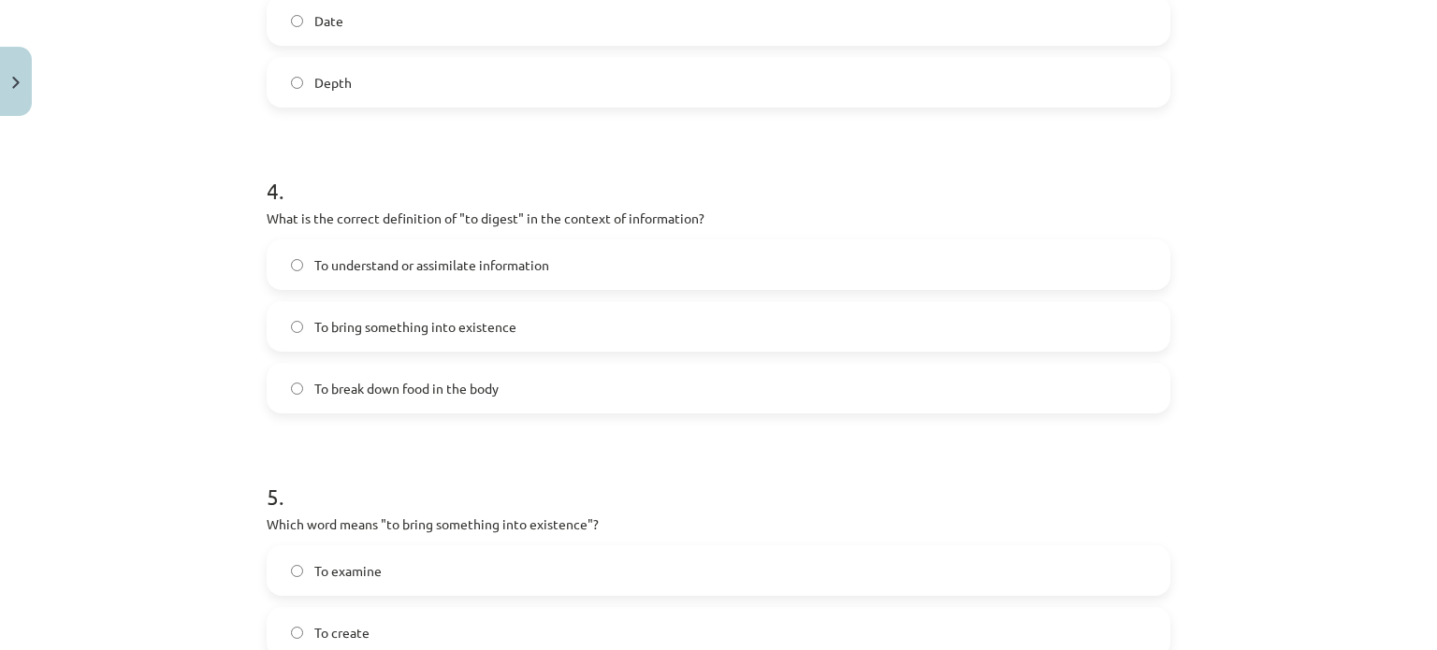
scroll to position [1212, 0]
click at [573, 264] on label "To understand or assimilate information" at bounding box center [719, 260] width 900 height 47
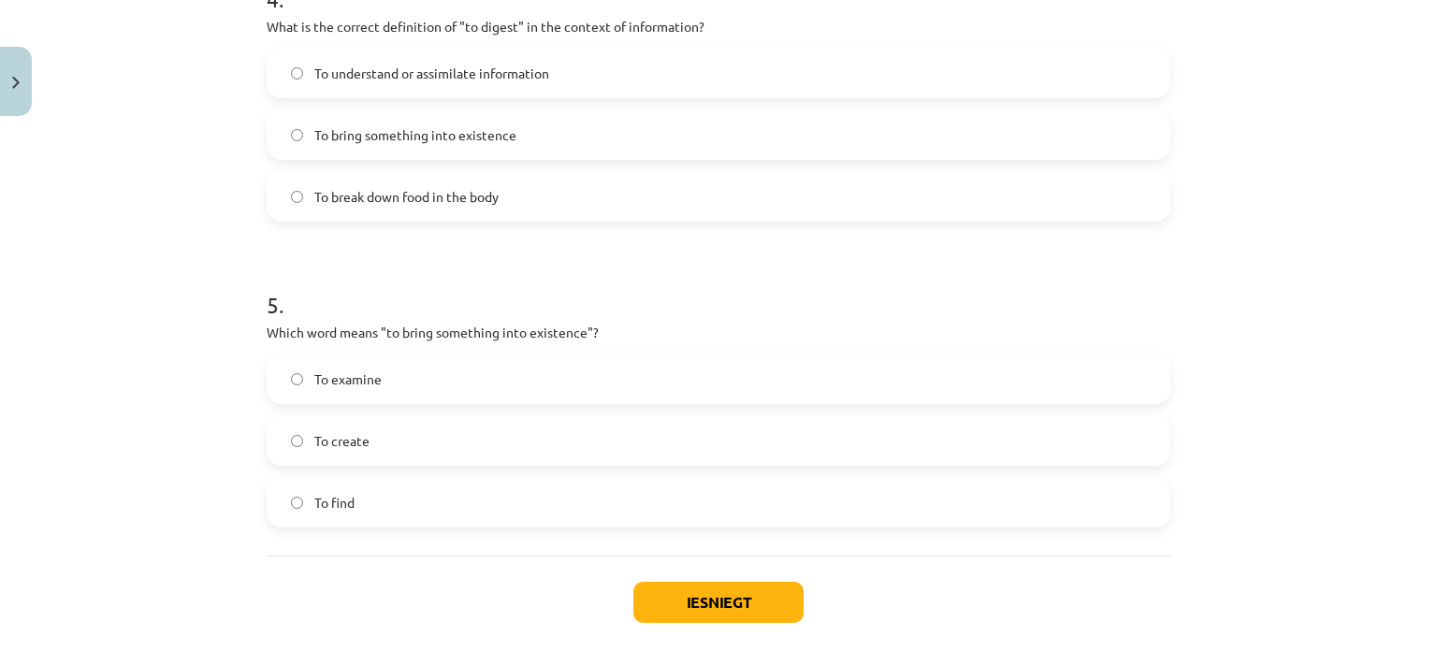
scroll to position [1492, 0]
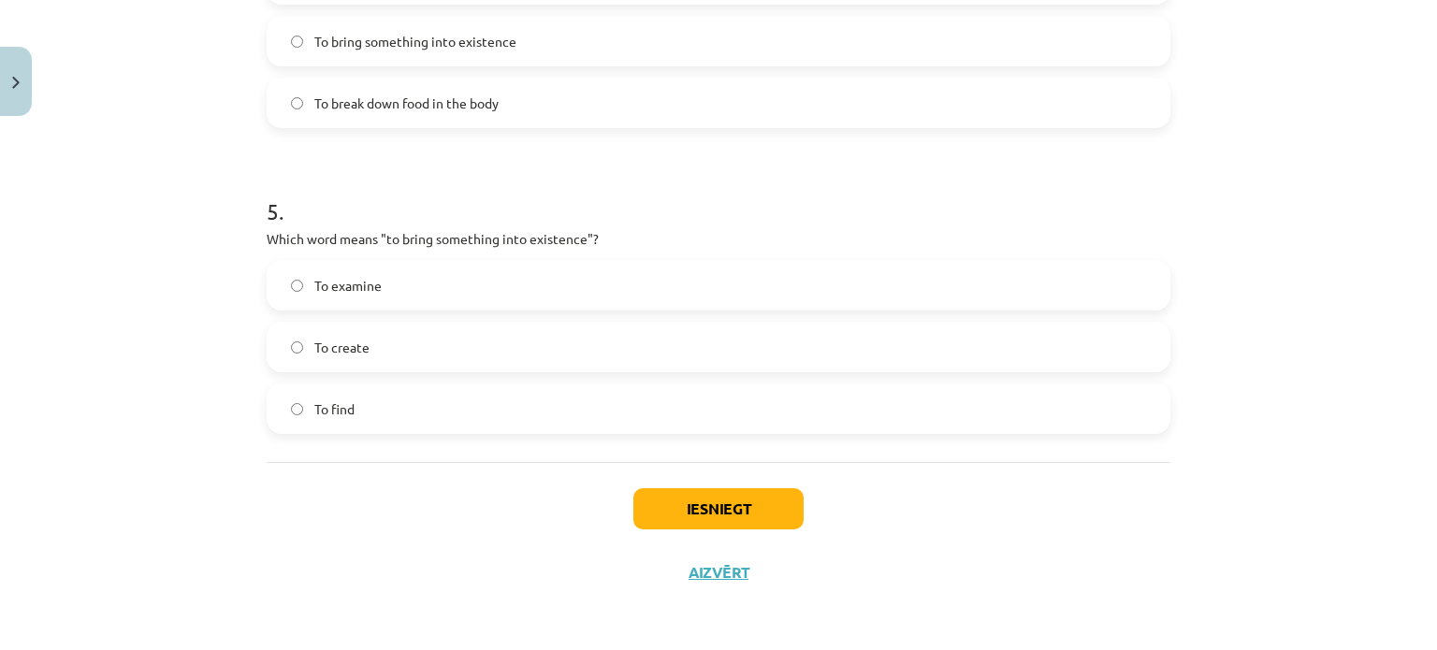
click at [587, 340] on label "To create" at bounding box center [719, 347] width 900 height 47
click at [770, 483] on div "Iesniegt Aizvērt" at bounding box center [719, 527] width 904 height 131
click at [764, 495] on button "Iesniegt" at bounding box center [718, 508] width 170 height 41
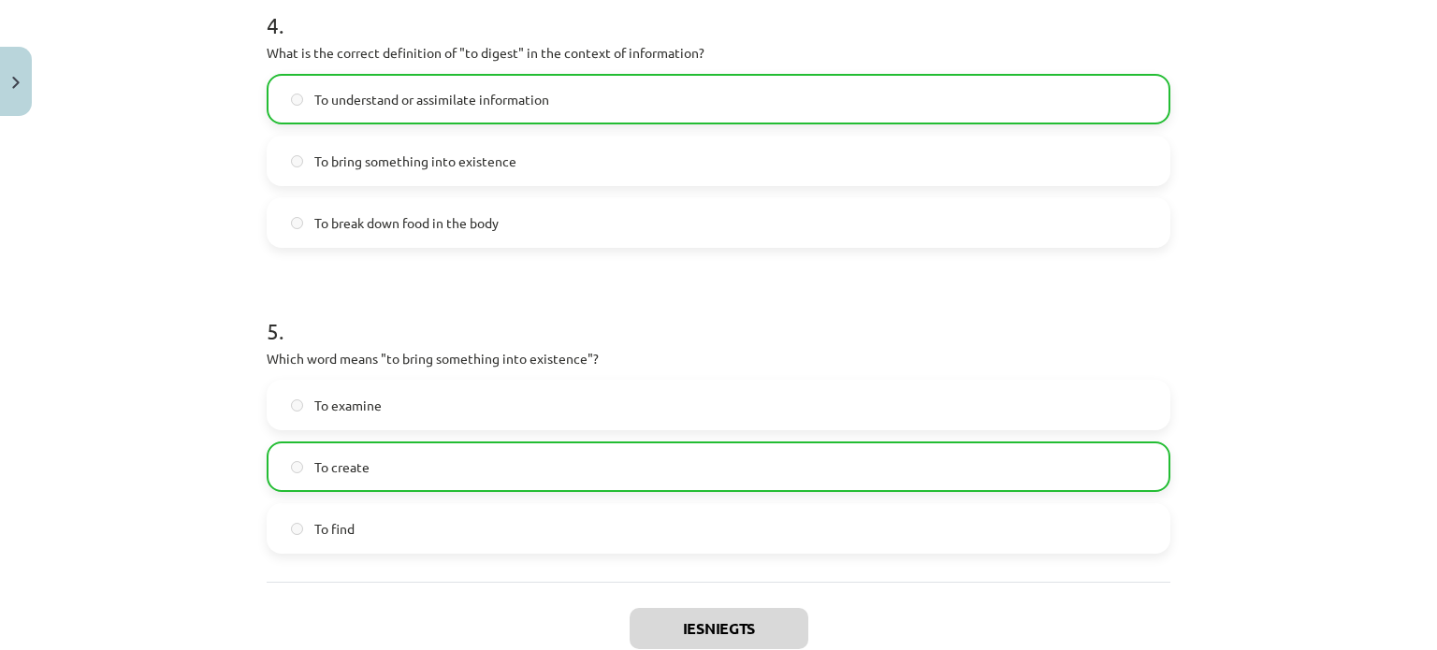
scroll to position [1551, 0]
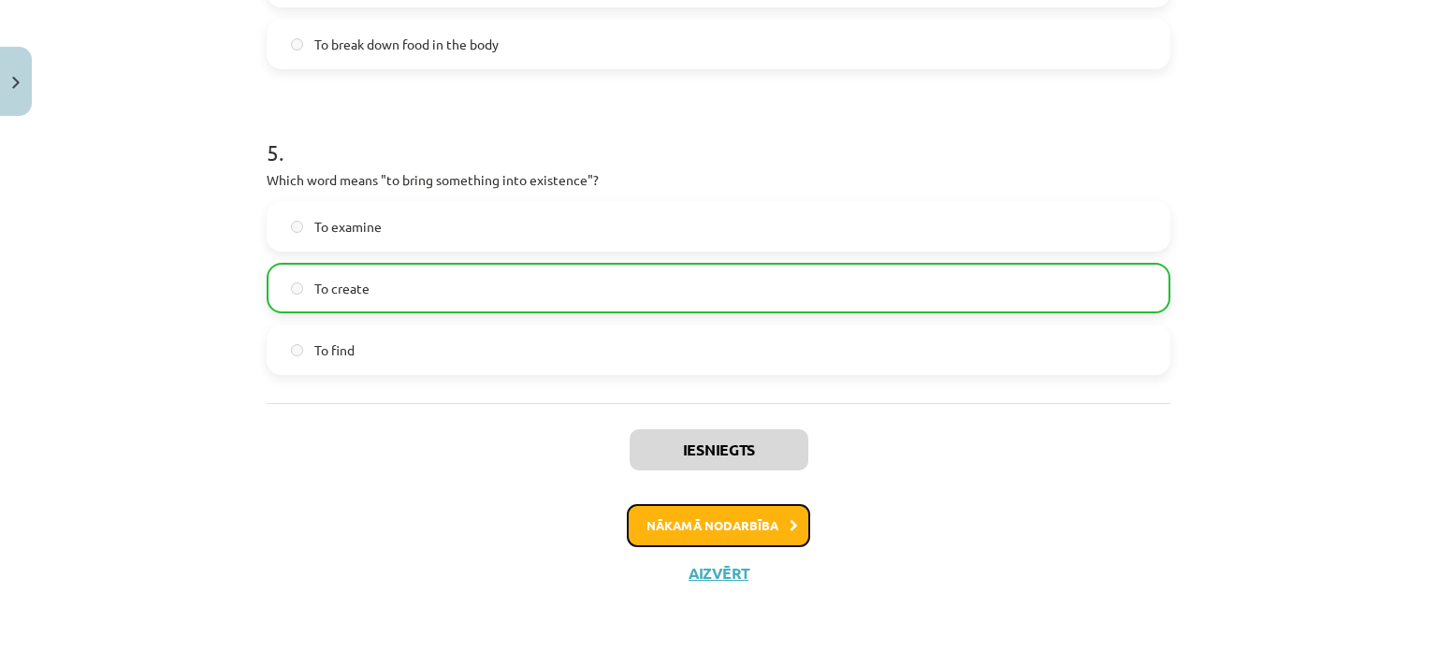
click at [777, 522] on button "Nākamā nodarbība" at bounding box center [718, 525] width 183 height 43
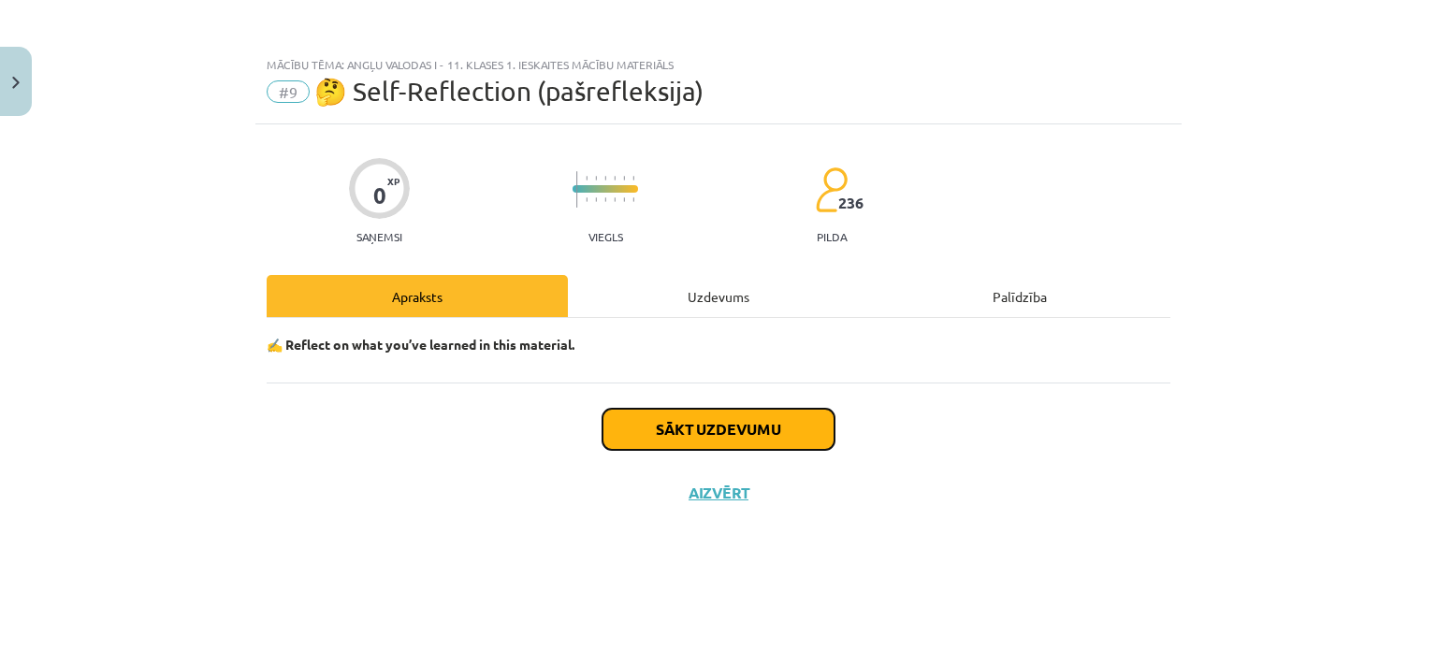
click at [744, 437] on button "Sākt uzdevumu" at bounding box center [719, 429] width 232 height 41
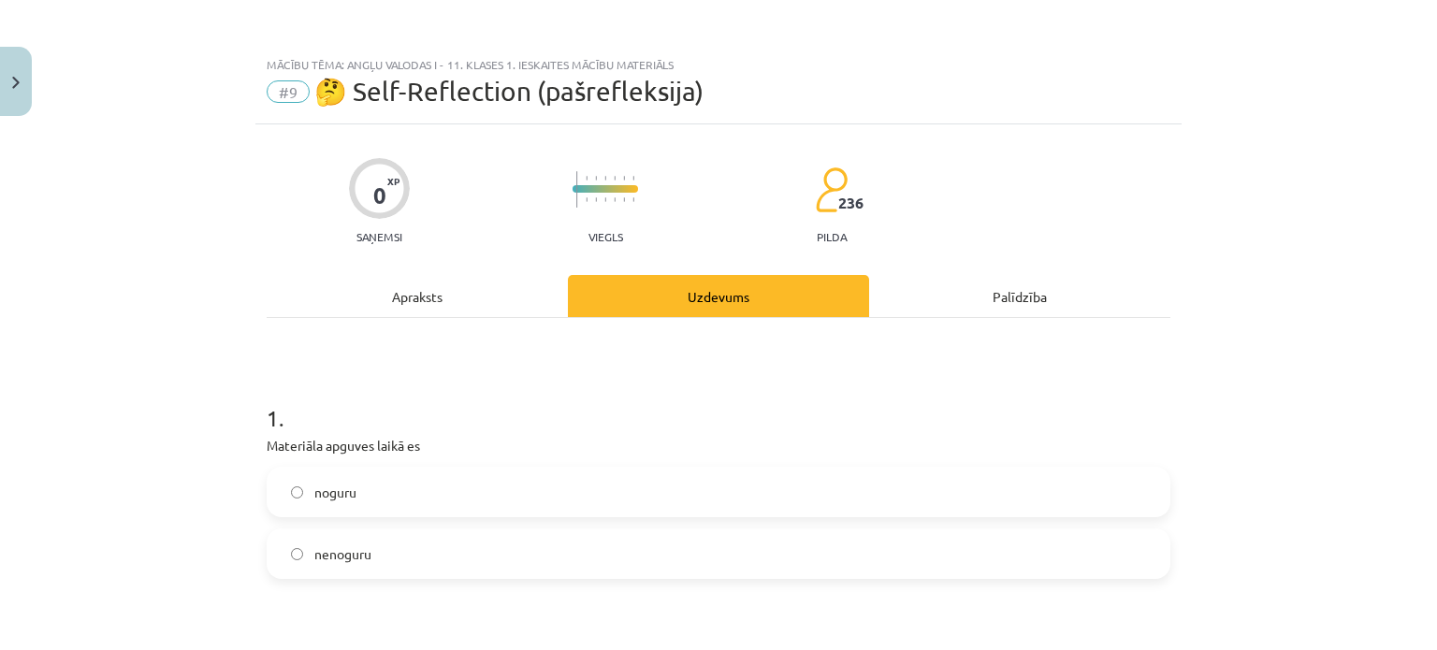
scroll to position [187, 0]
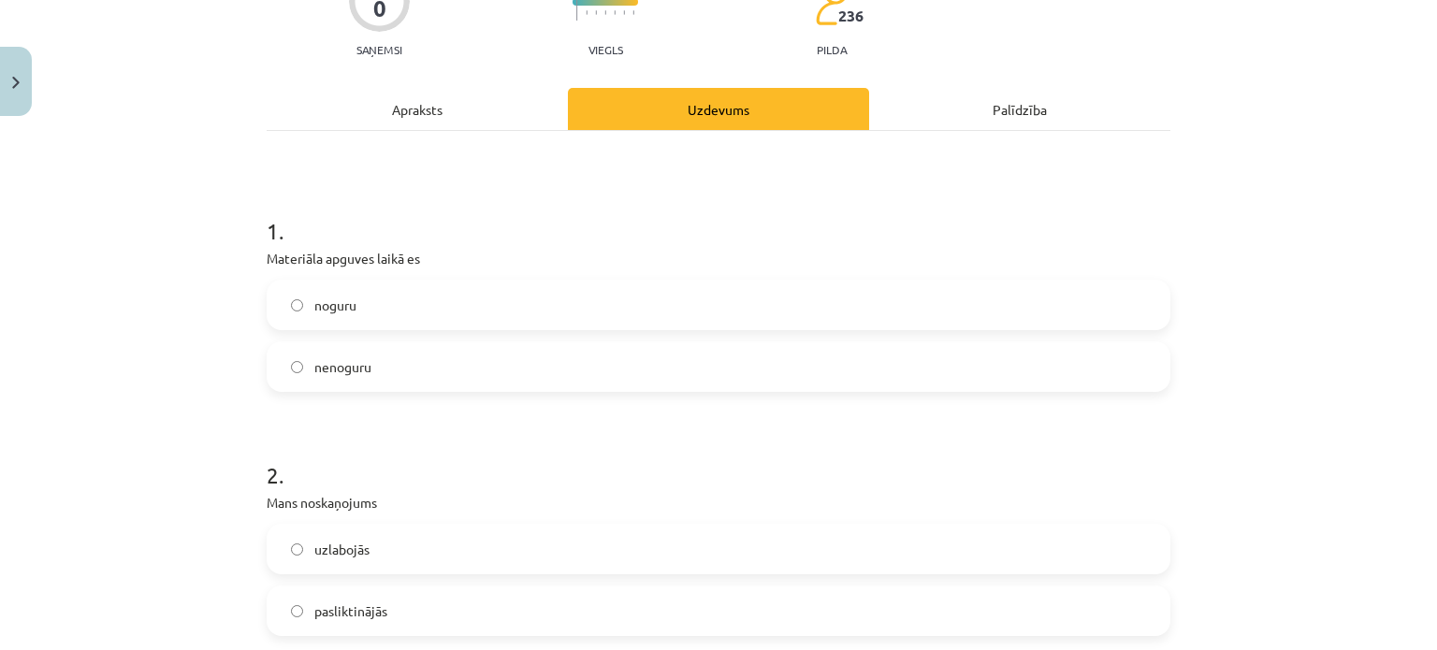
click at [632, 371] on label "nenoguru" at bounding box center [719, 366] width 900 height 47
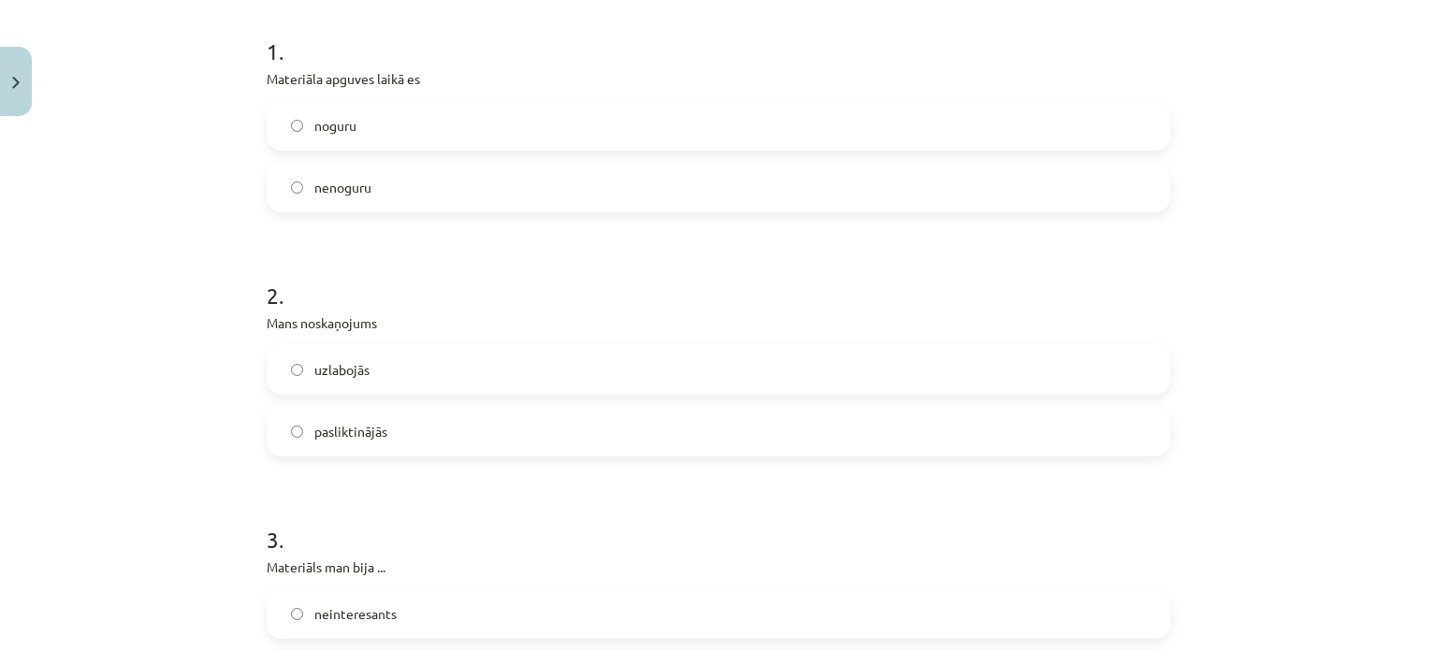
scroll to position [374, 0]
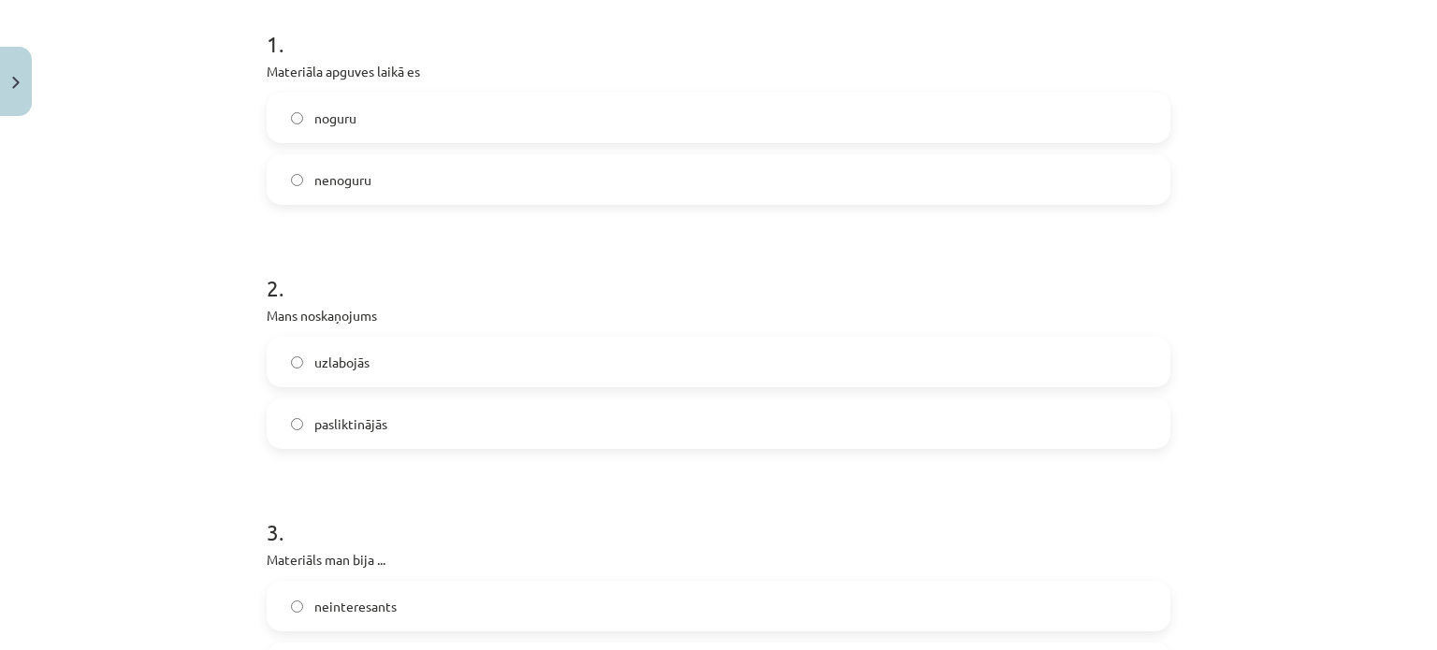
click at [631, 371] on label "uzlabojās" at bounding box center [719, 362] width 900 height 47
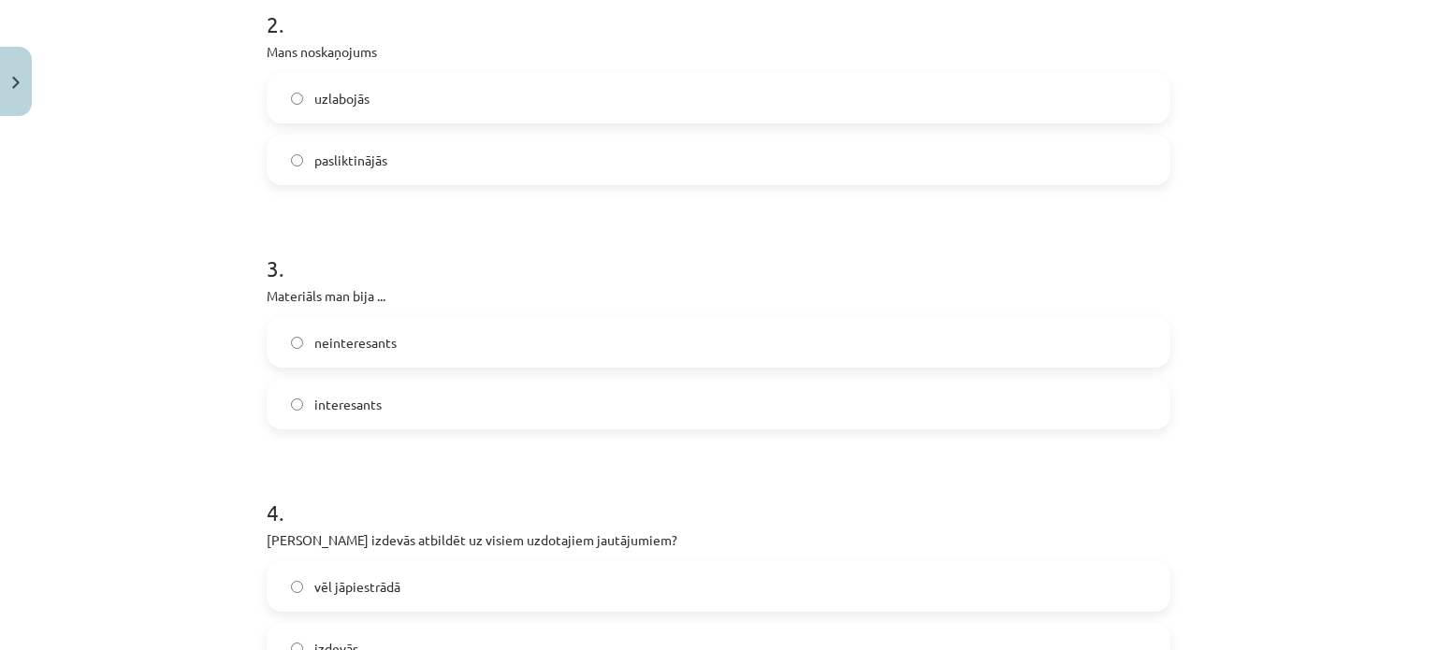
scroll to position [655, 0]
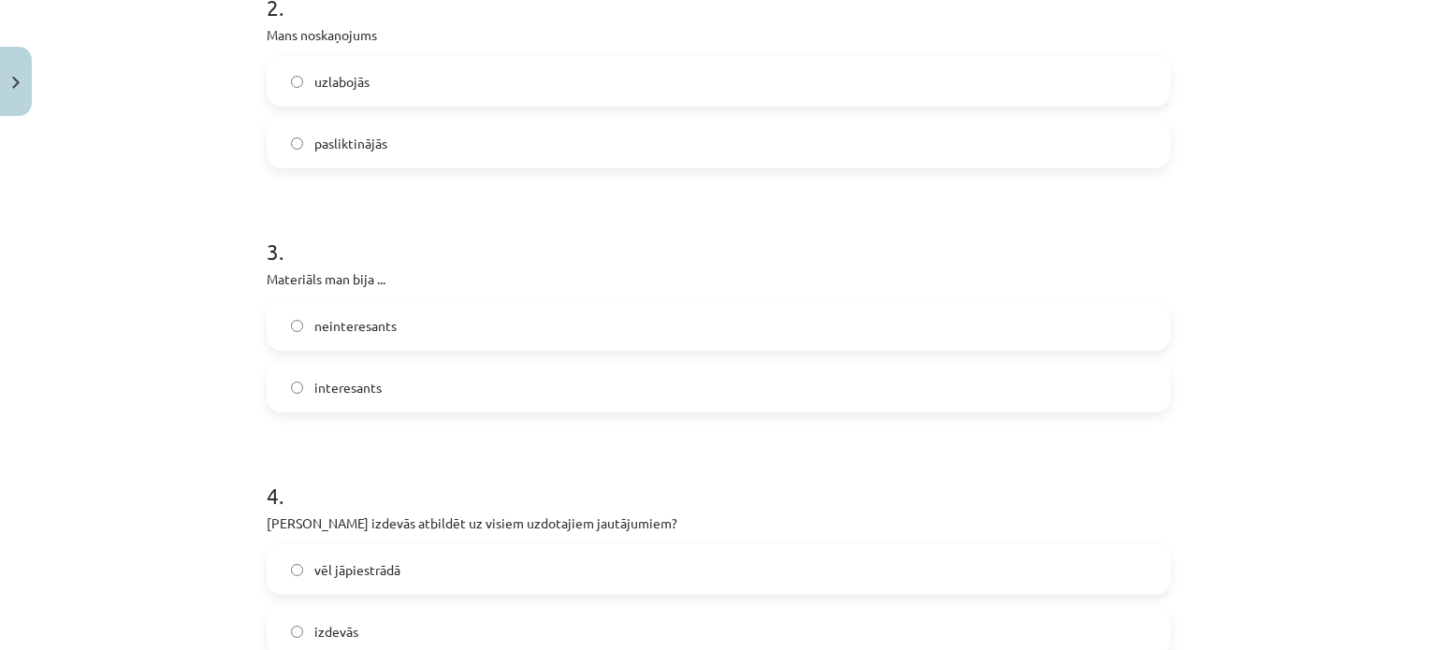
click at [631, 371] on label "interesants" at bounding box center [719, 387] width 900 height 47
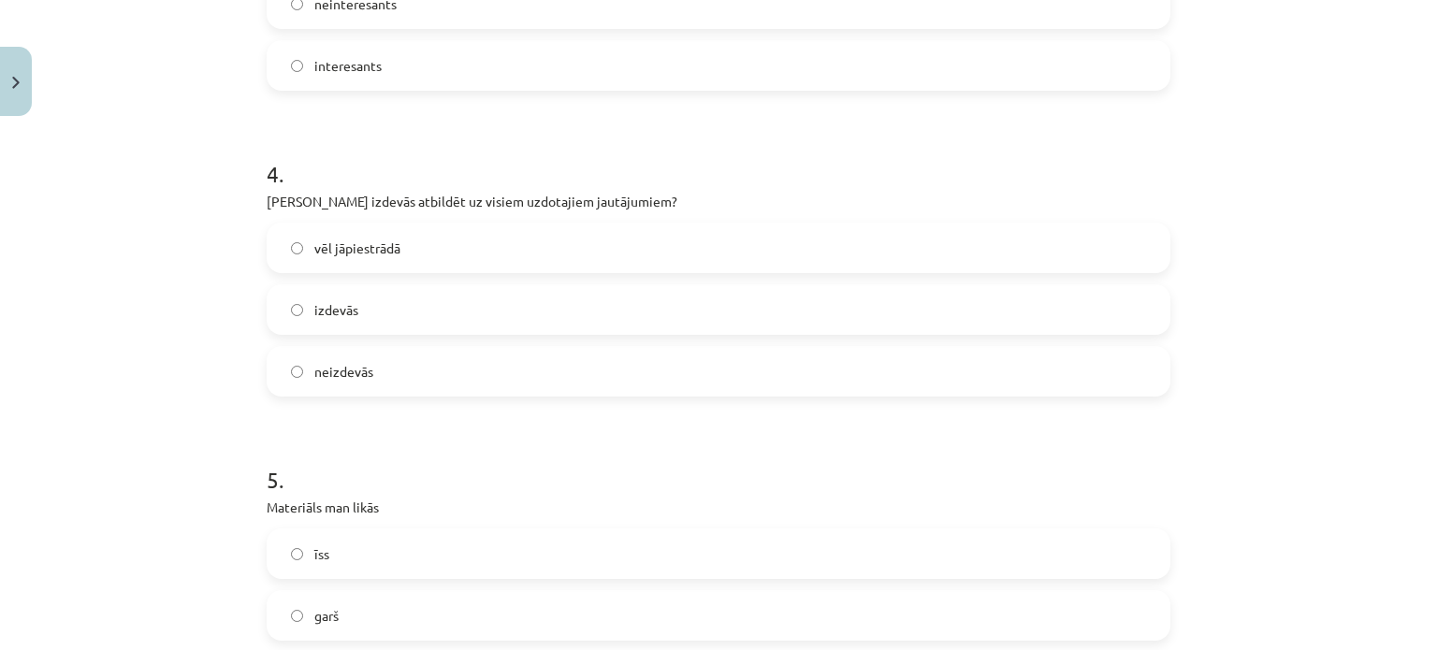
scroll to position [1029, 0]
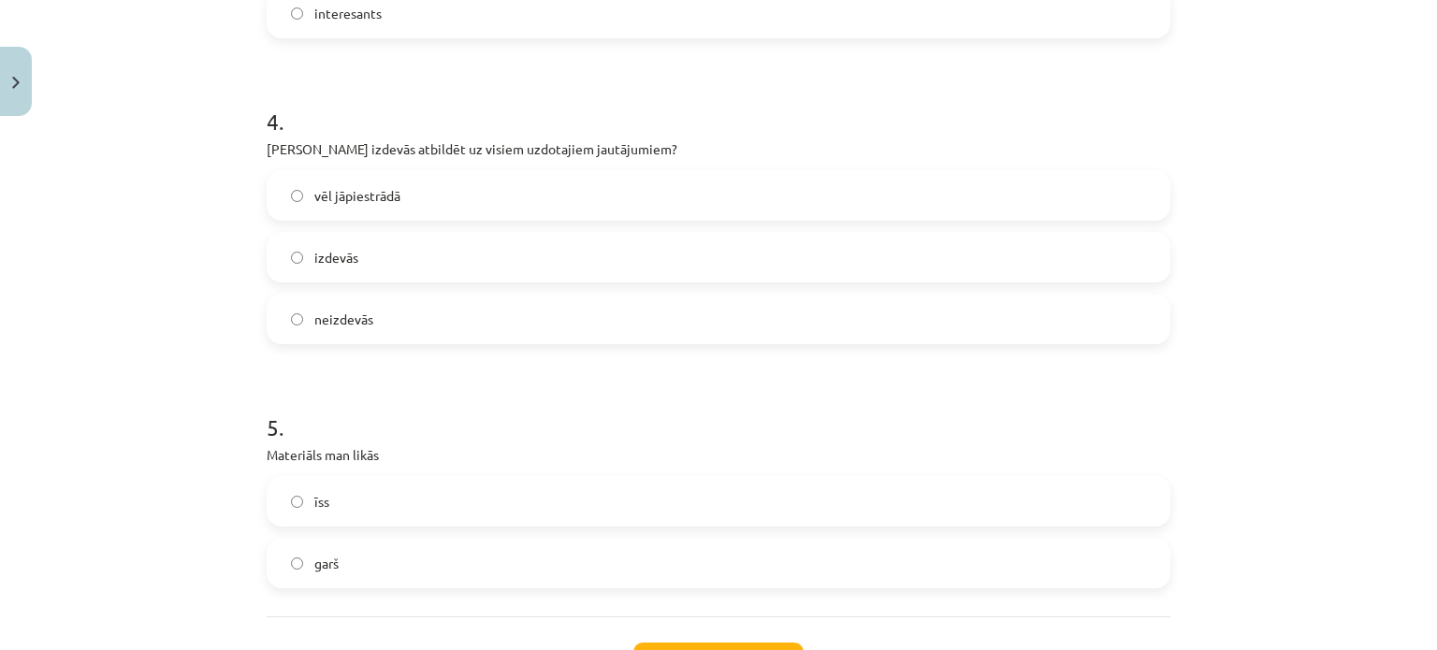
click at [633, 253] on label "izdevās" at bounding box center [719, 257] width 900 height 47
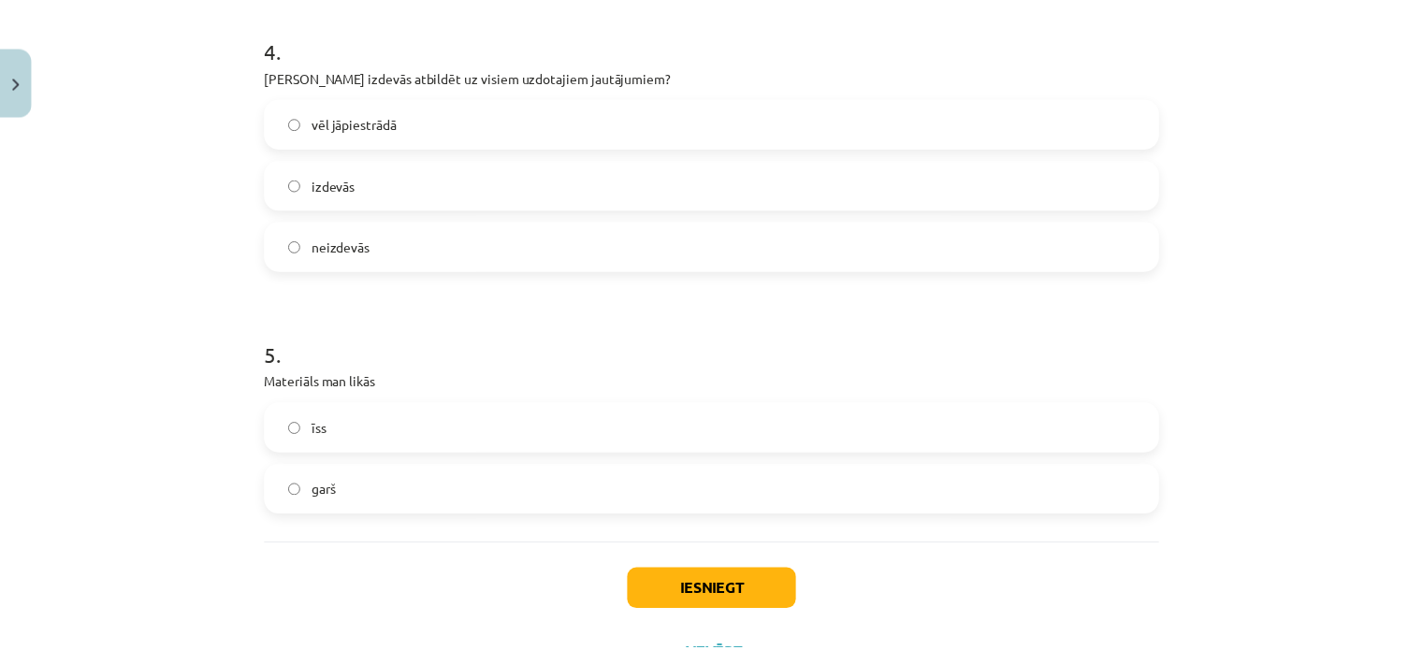
scroll to position [1184, 0]
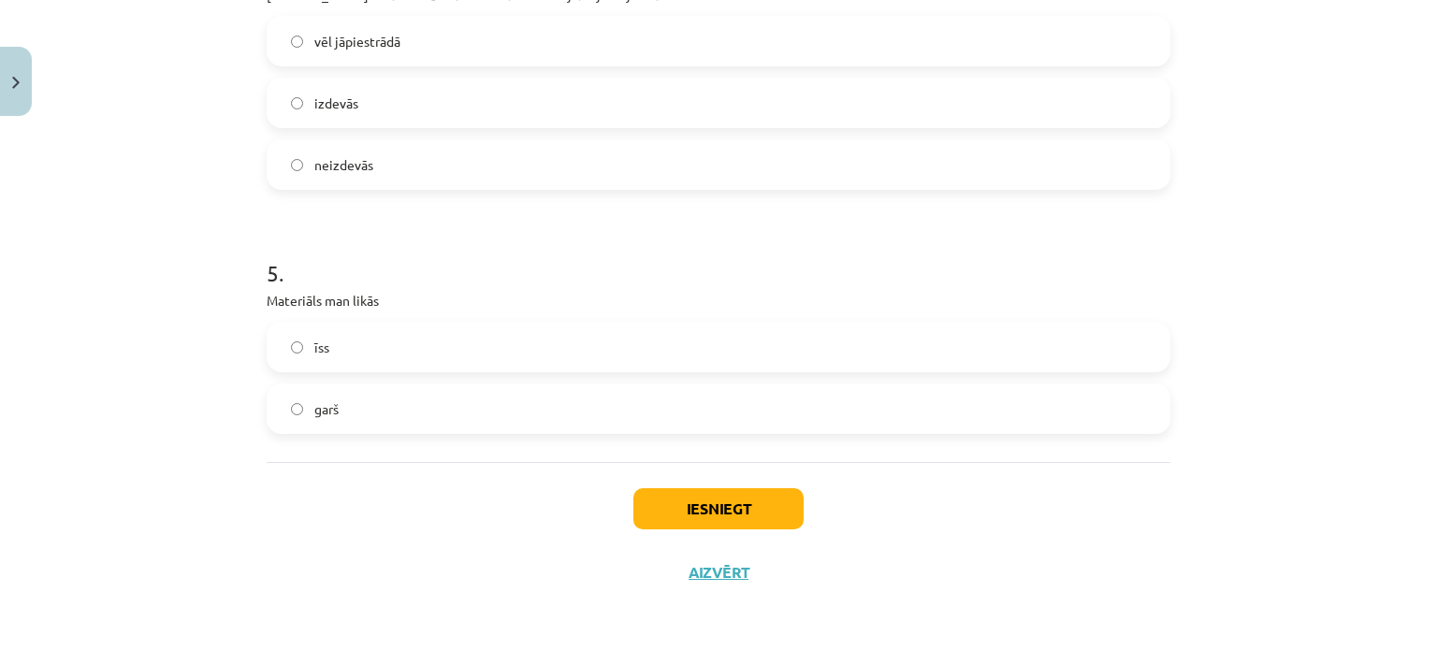
click at [624, 426] on label "garš" at bounding box center [719, 408] width 900 height 47
click at [721, 531] on div "Iesniegt Aizvērt" at bounding box center [719, 527] width 904 height 131
click at [719, 512] on button "Iesniegt" at bounding box center [718, 508] width 170 height 41
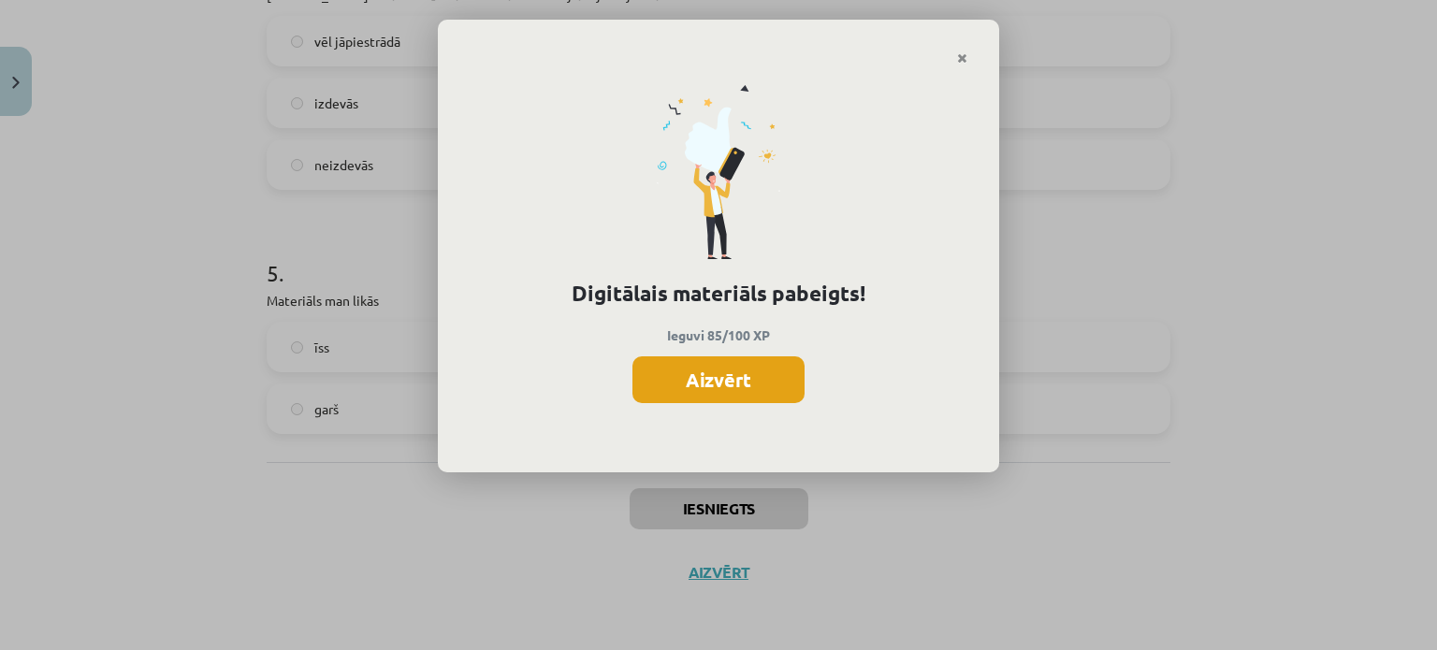
click at [689, 371] on button "Aizvērt" at bounding box center [719, 379] width 172 height 47
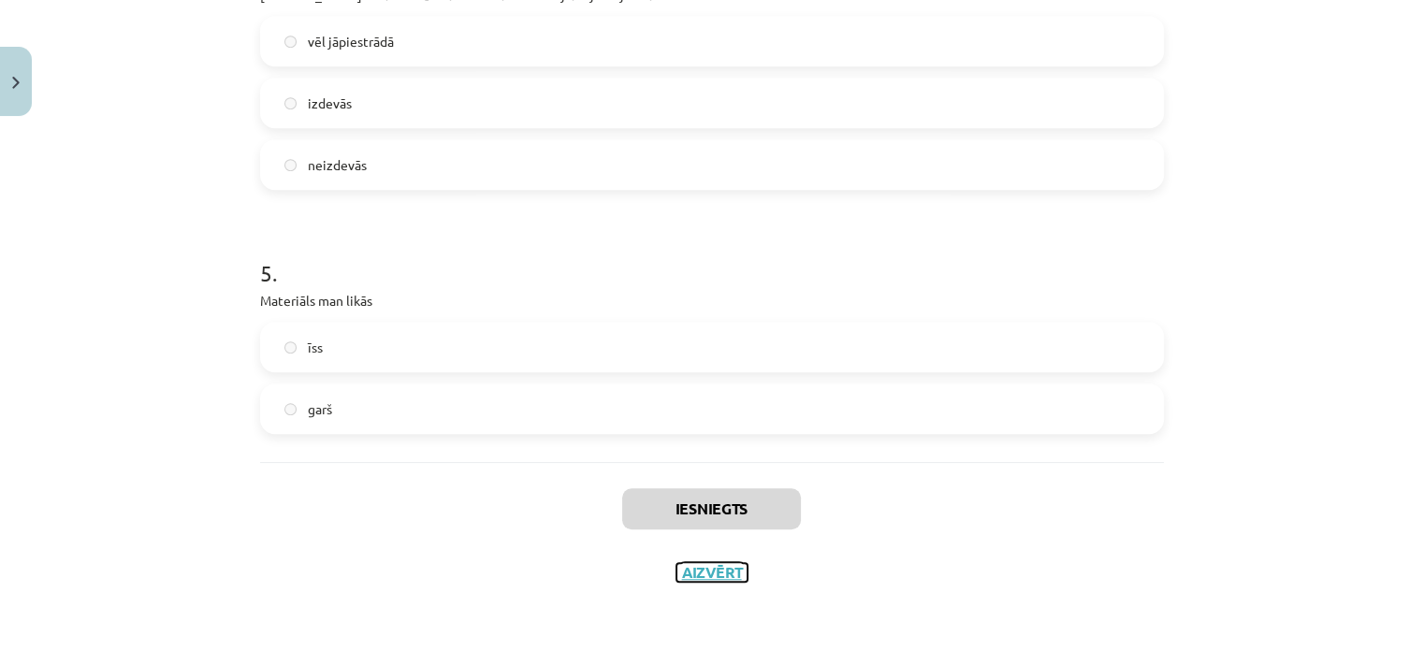
click at [724, 564] on button "Aizvērt" at bounding box center [711, 572] width 71 height 19
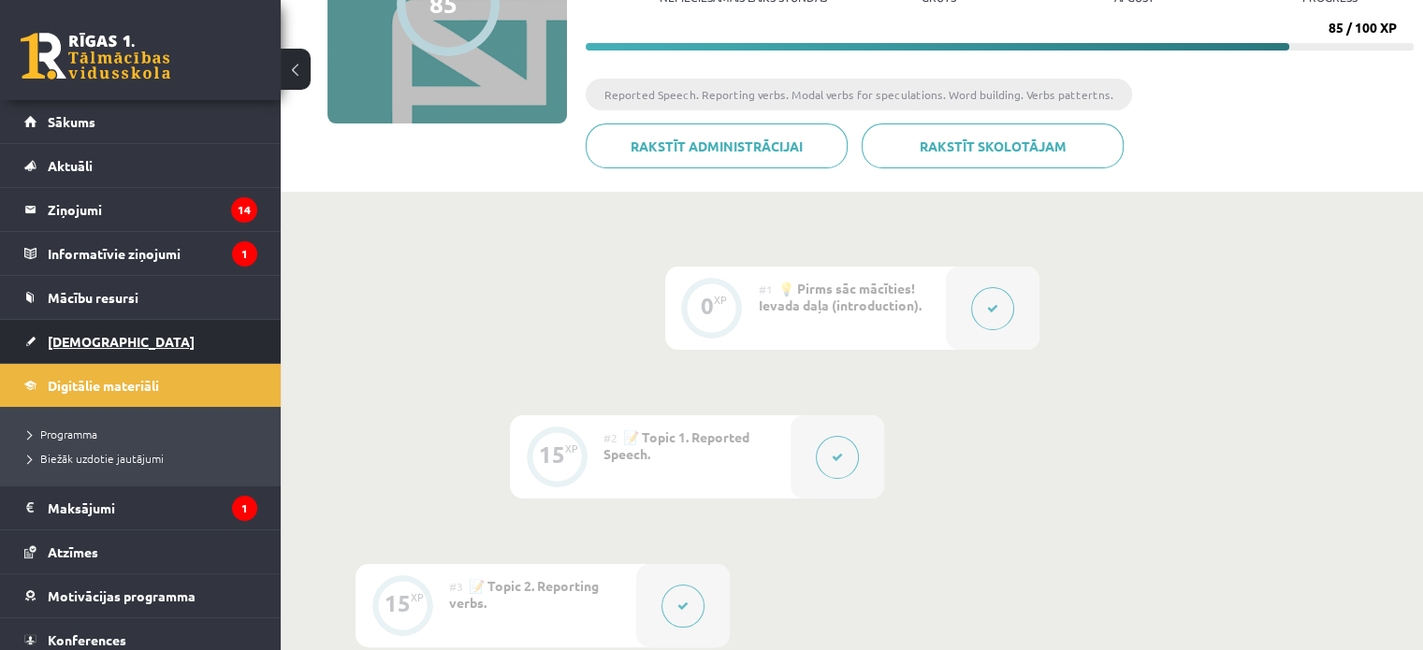
click at [71, 328] on link "[DEMOGRAPHIC_DATA]" at bounding box center [140, 341] width 233 height 43
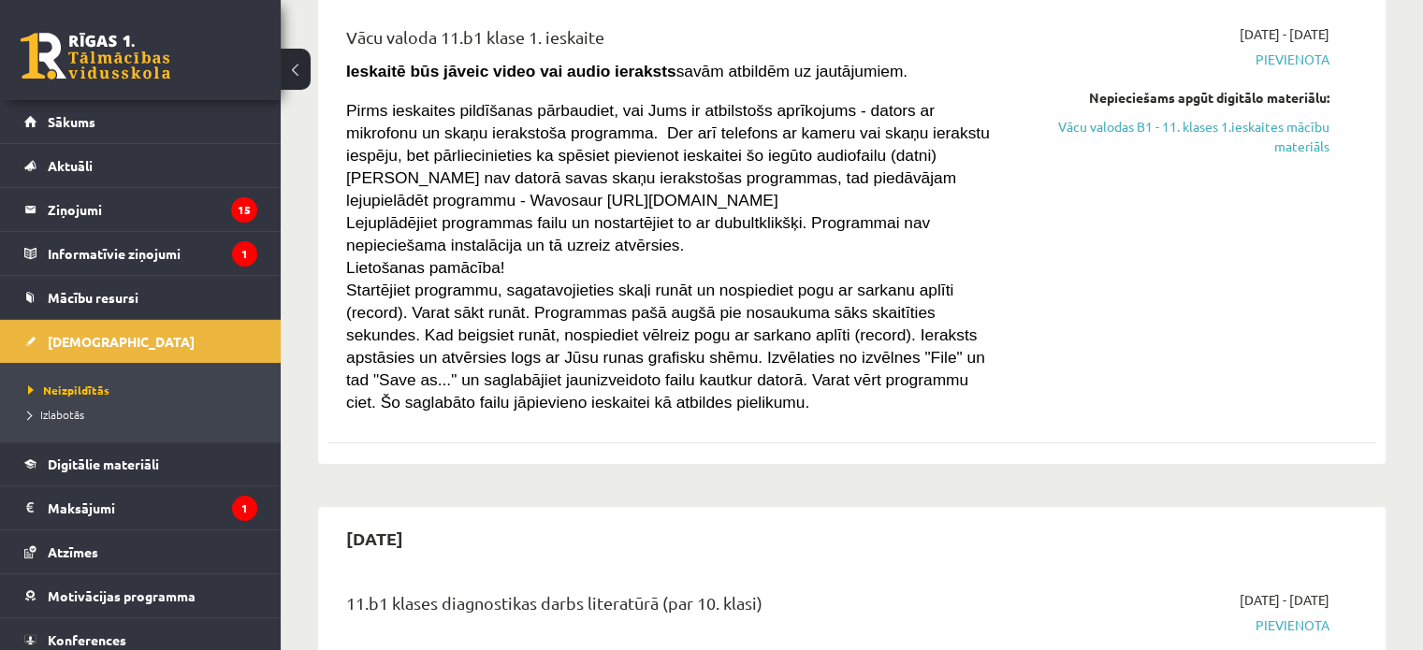
scroll to position [94, 0]
